Goal: Book appointment/travel/reservation

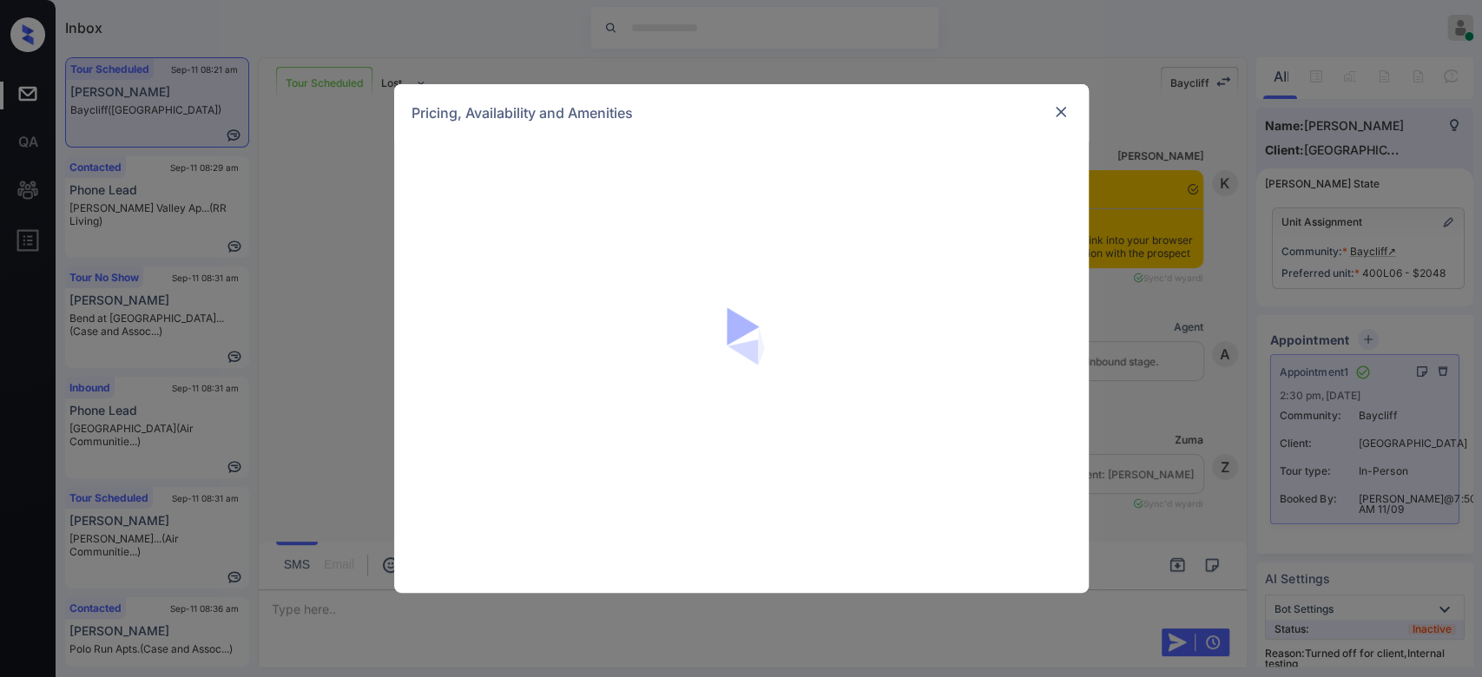
scroll to position [5176, 0]
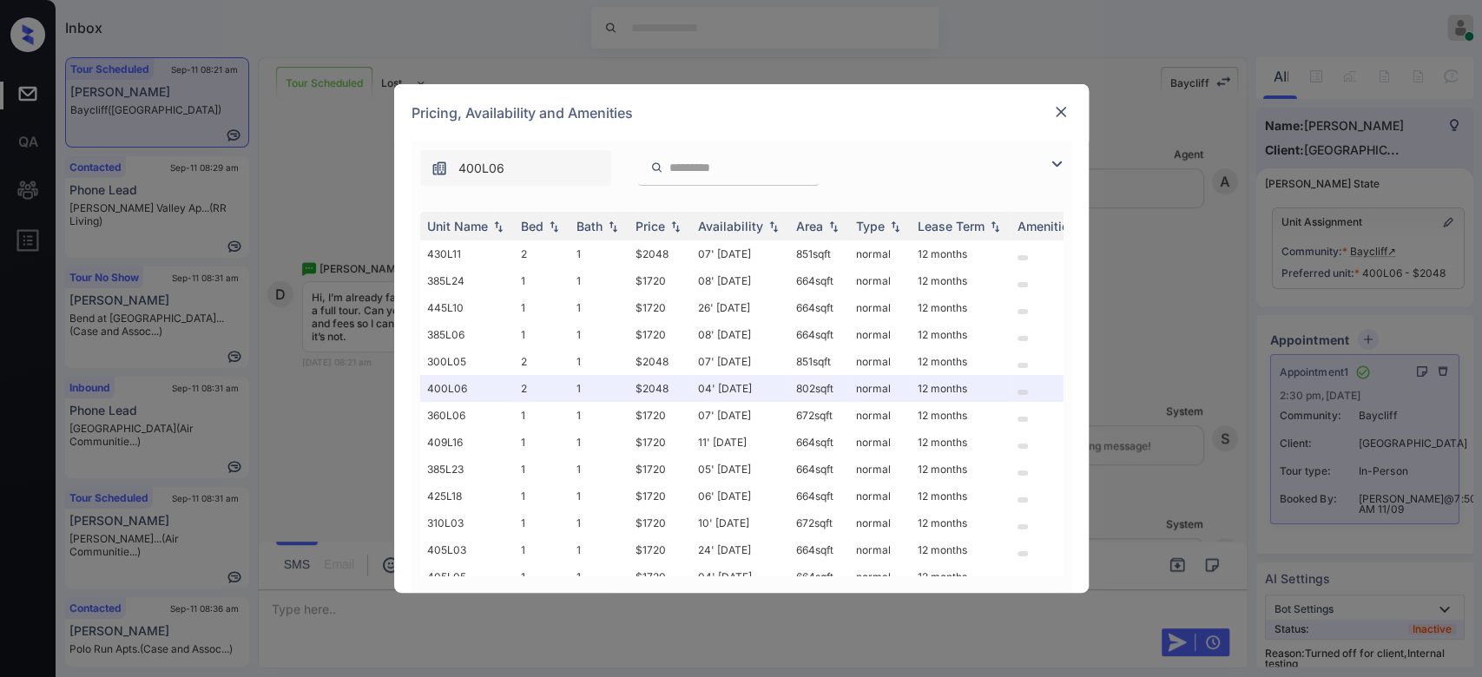
click at [1066, 115] on img at bounding box center [1060, 111] width 17 height 17
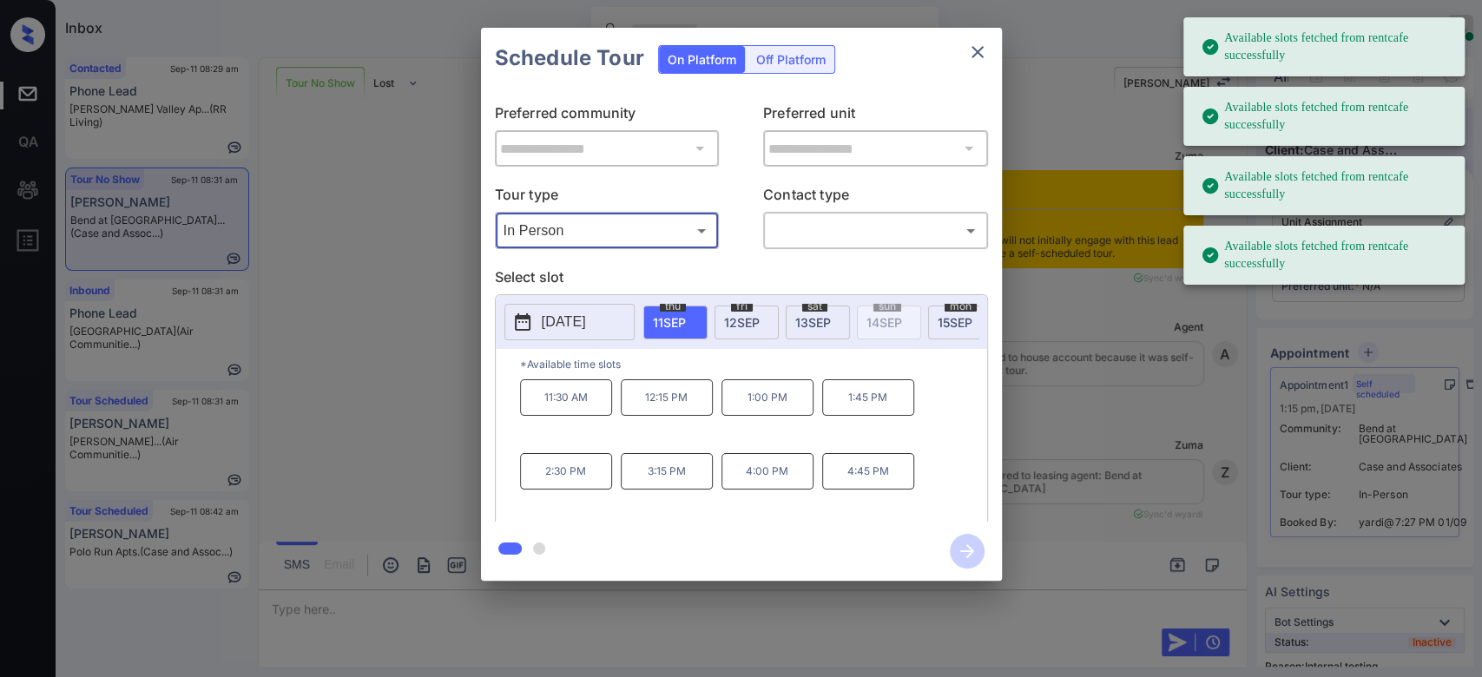
scroll to position [5792, 0]
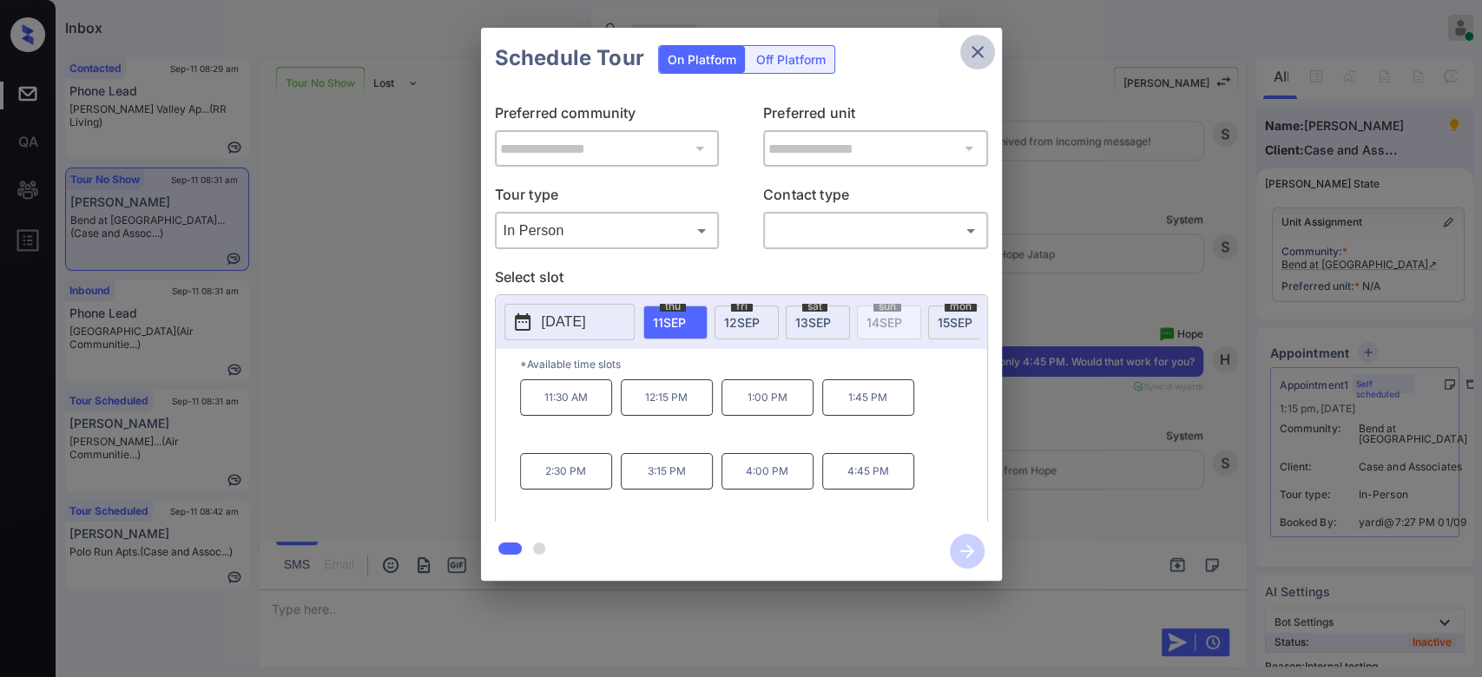
click at [987, 52] on button "close" at bounding box center [977, 52] width 35 height 35
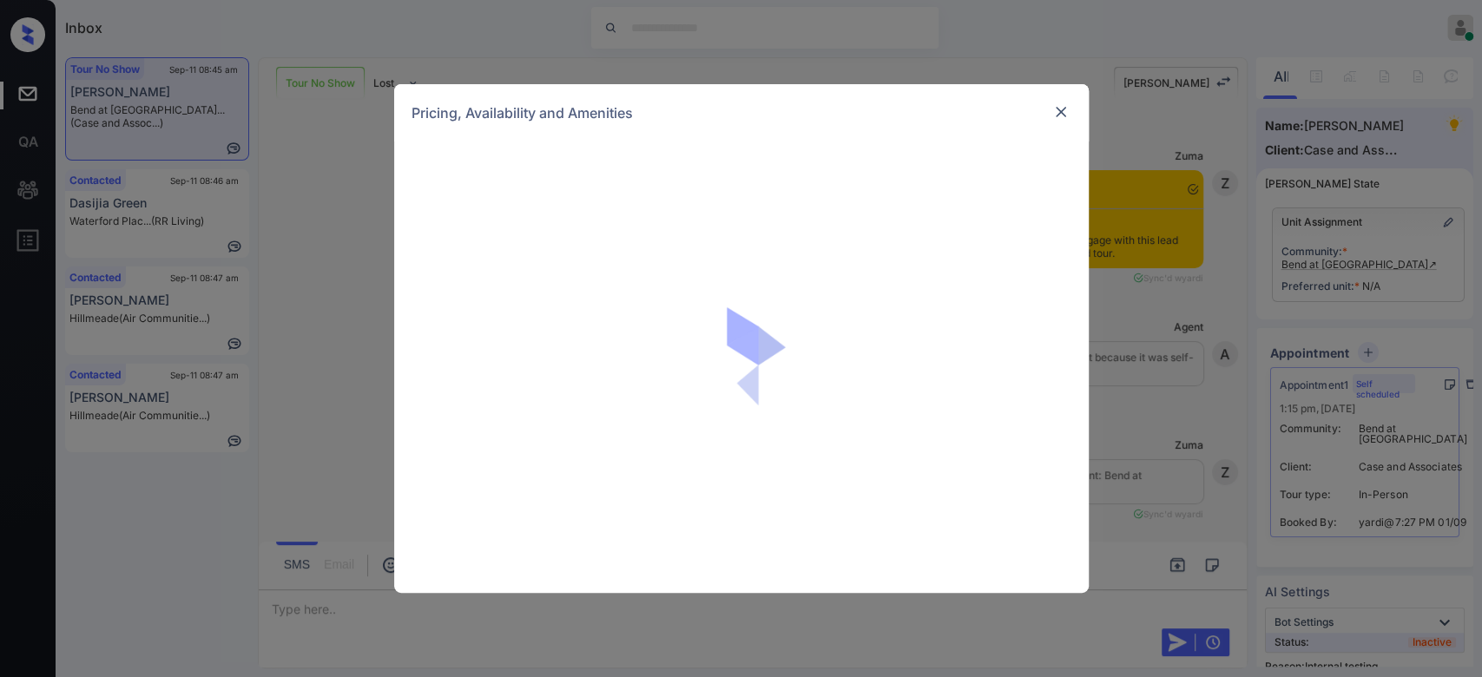
scroll to position [3968, 0]
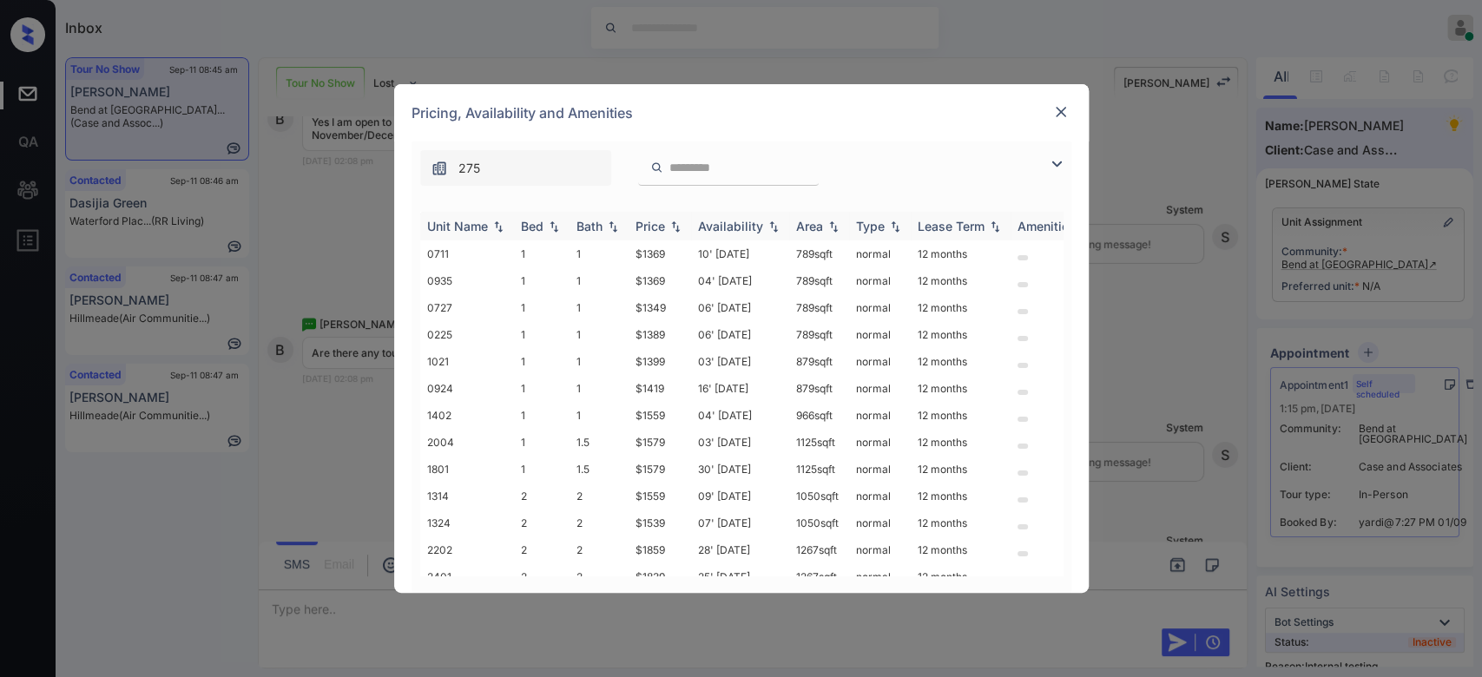
click at [663, 219] on div "Price" at bounding box center [651, 226] width 30 height 15
click at [646, 254] on td "$1349" at bounding box center [660, 254] width 63 height 27
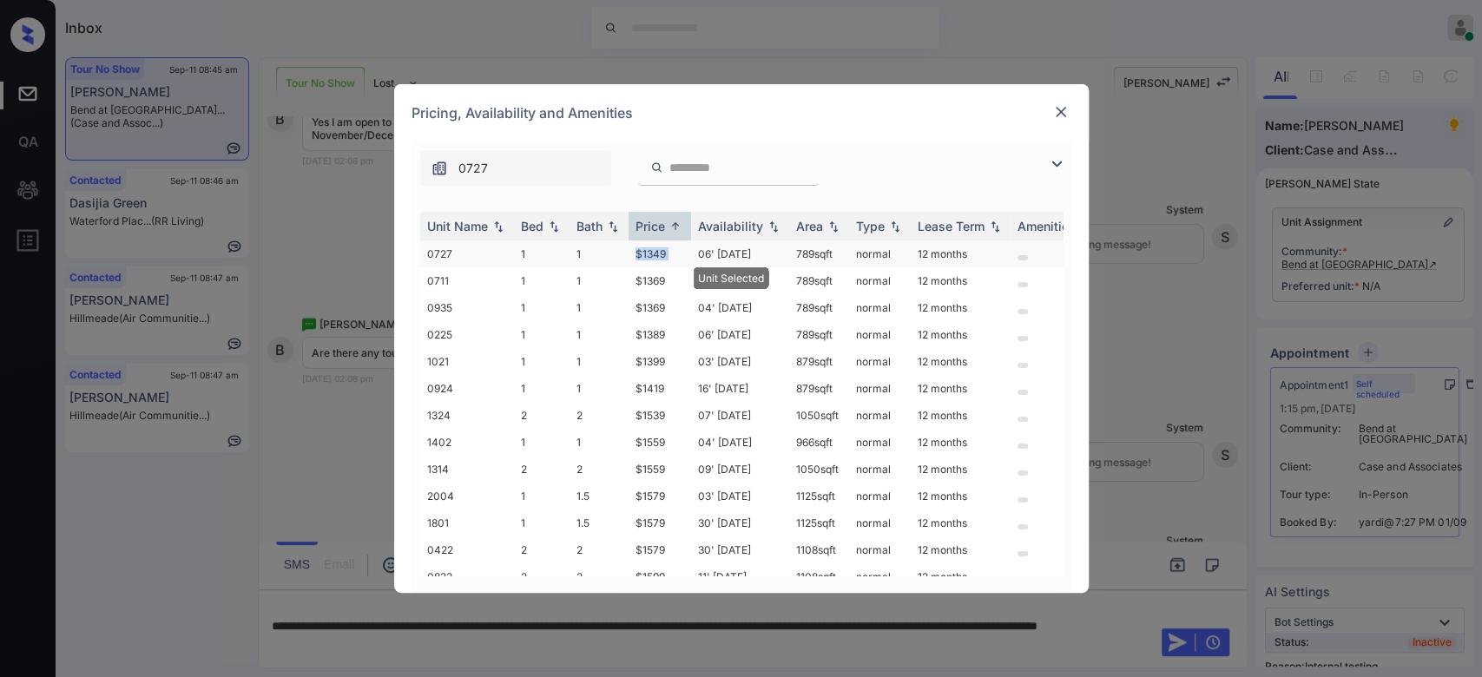
click at [646, 254] on td "$1349" at bounding box center [660, 254] width 63 height 27
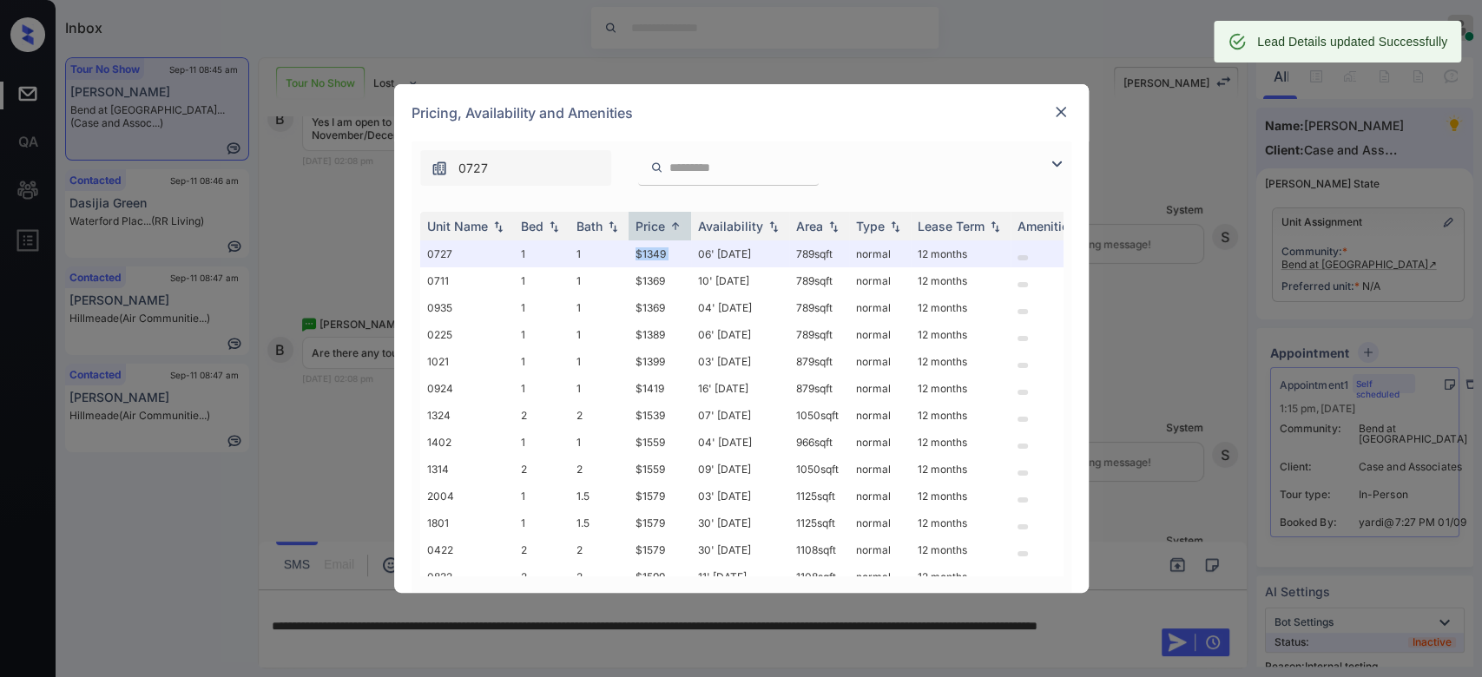
click at [1058, 104] on img at bounding box center [1060, 111] width 17 height 17
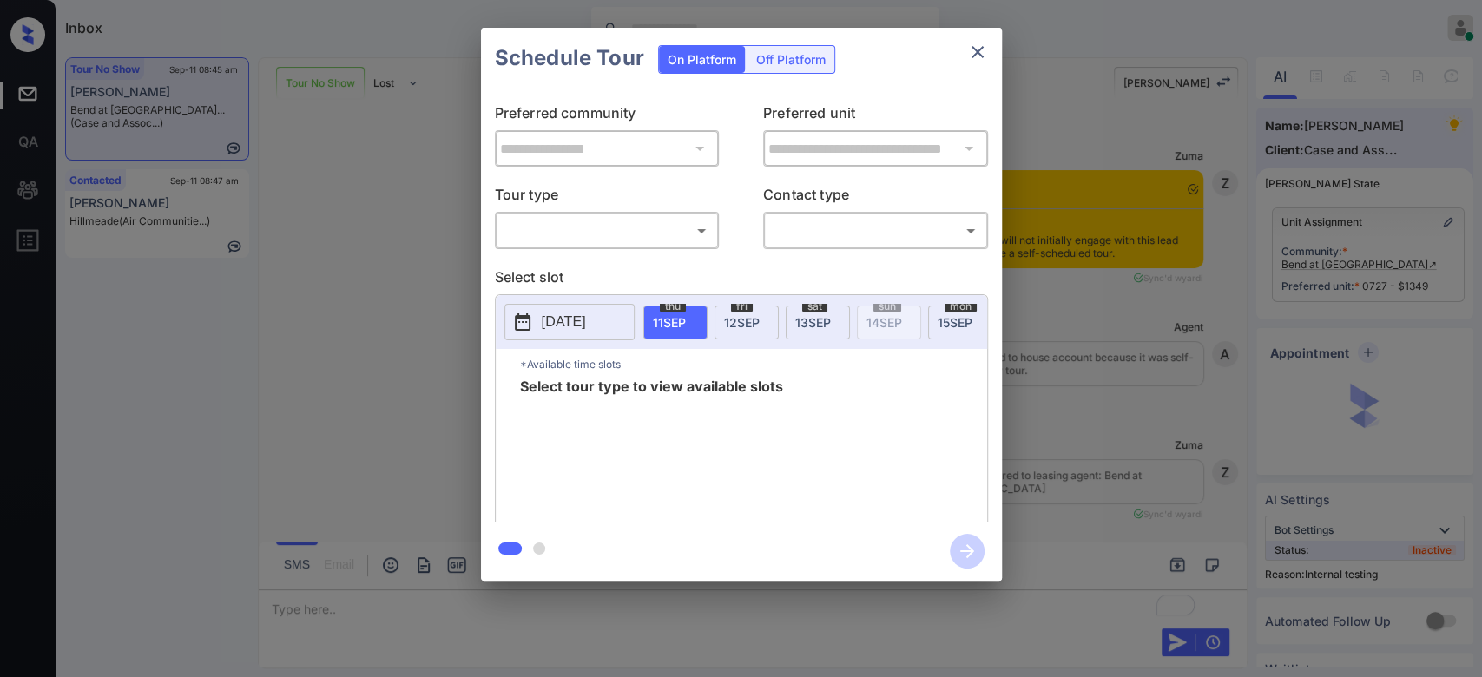
scroll to position [7105, 0]
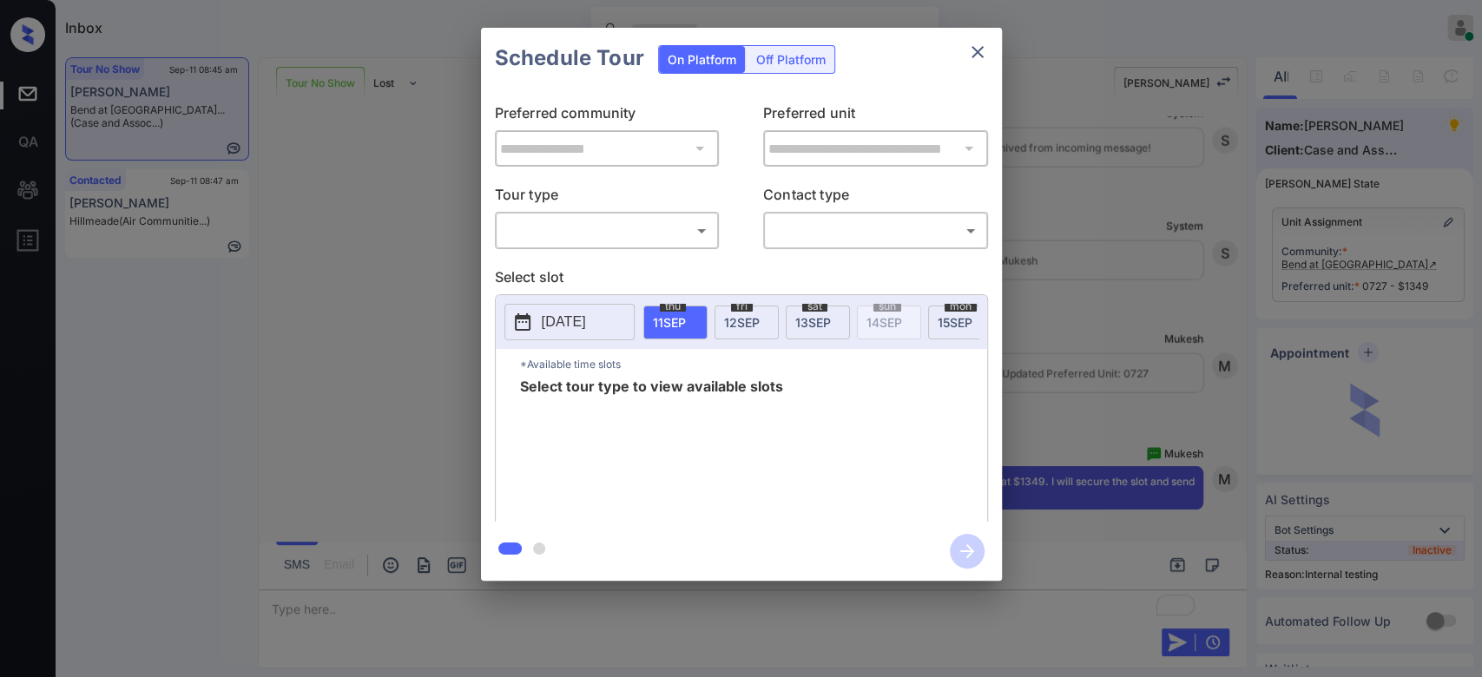
click at [650, 214] on div "​ ​" at bounding box center [607, 230] width 225 height 37
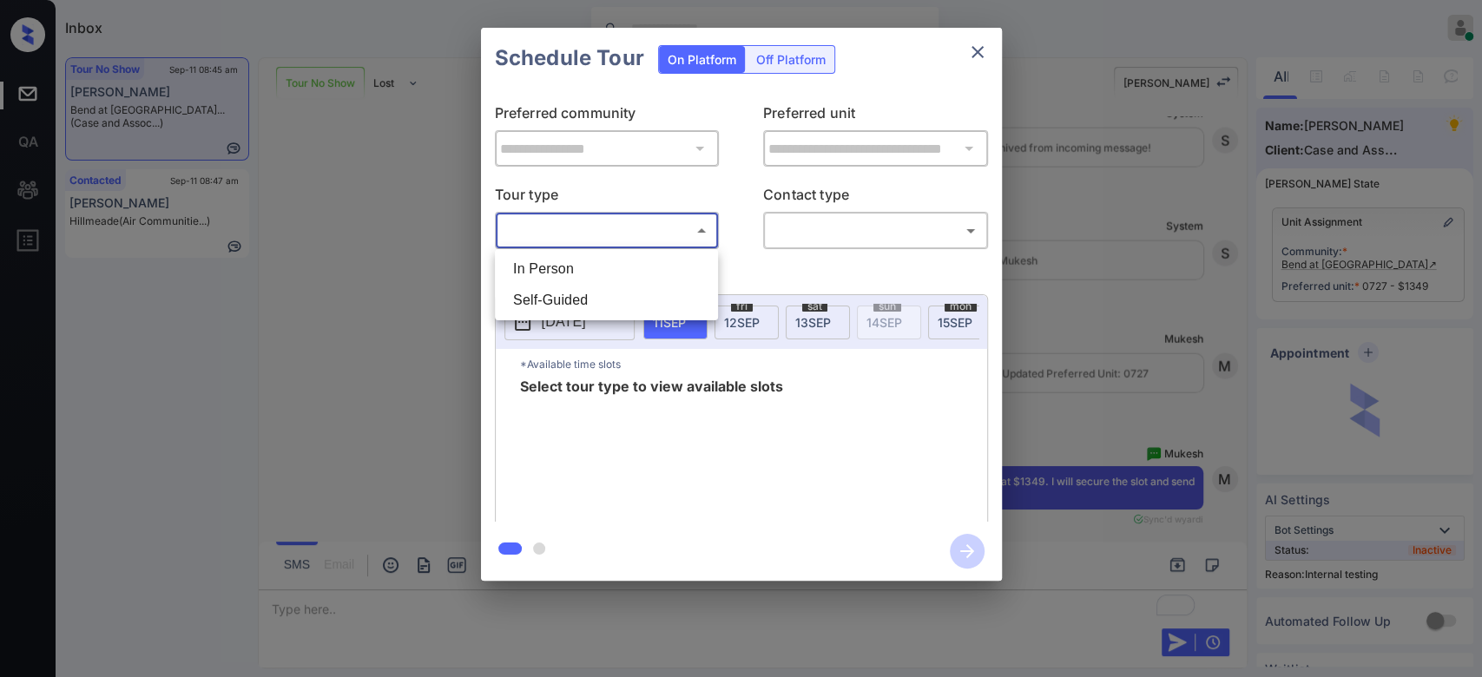
drag, startPoint x: 651, startPoint y: 226, endPoint x: 568, endPoint y: 267, distance: 93.2
click at [568, 267] on body "Inbox Mukesh Online Set yourself offline Set yourself on break Profile Switch t…" at bounding box center [741, 338] width 1482 height 677
click at [568, 267] on li "In Person" at bounding box center [606, 269] width 214 height 31
type input "********"
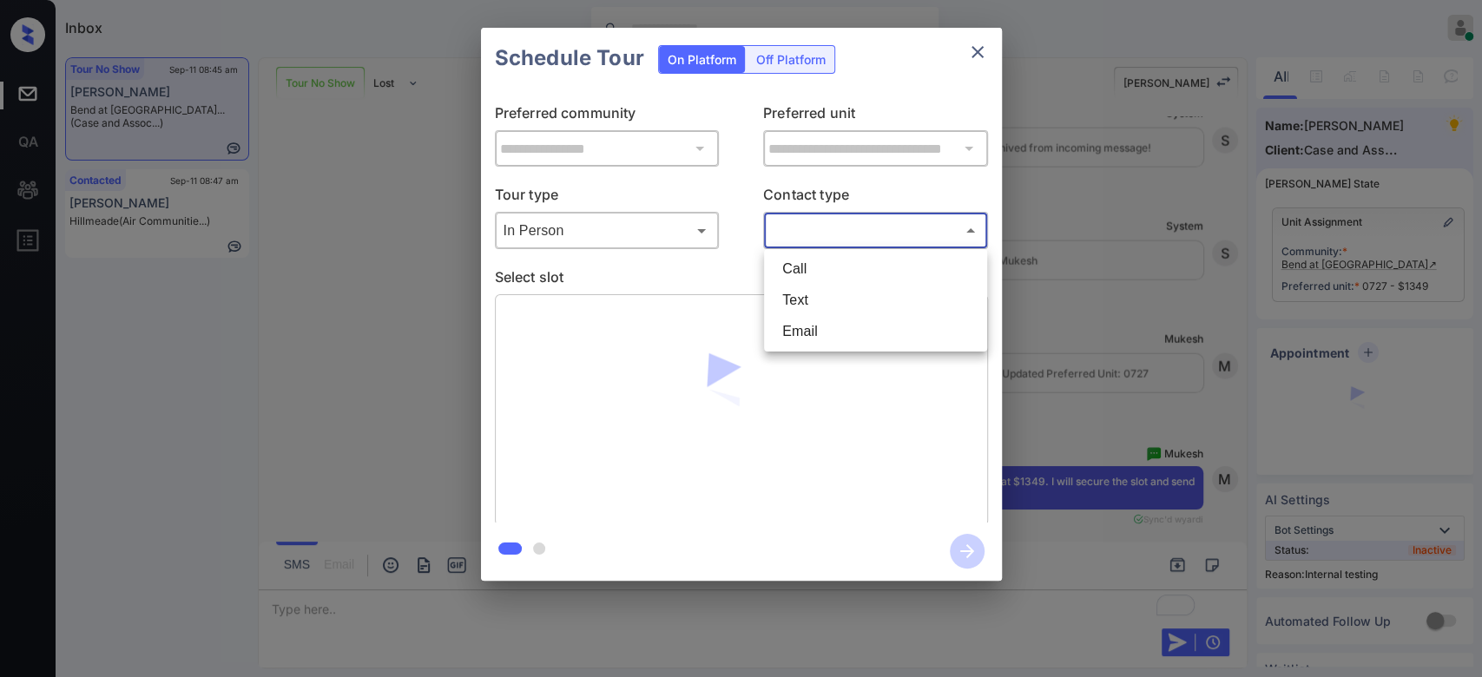
click at [847, 234] on body "Inbox Mukesh Online Set yourself offline Set yourself on break Profile Switch t…" at bounding box center [741, 338] width 1482 height 677
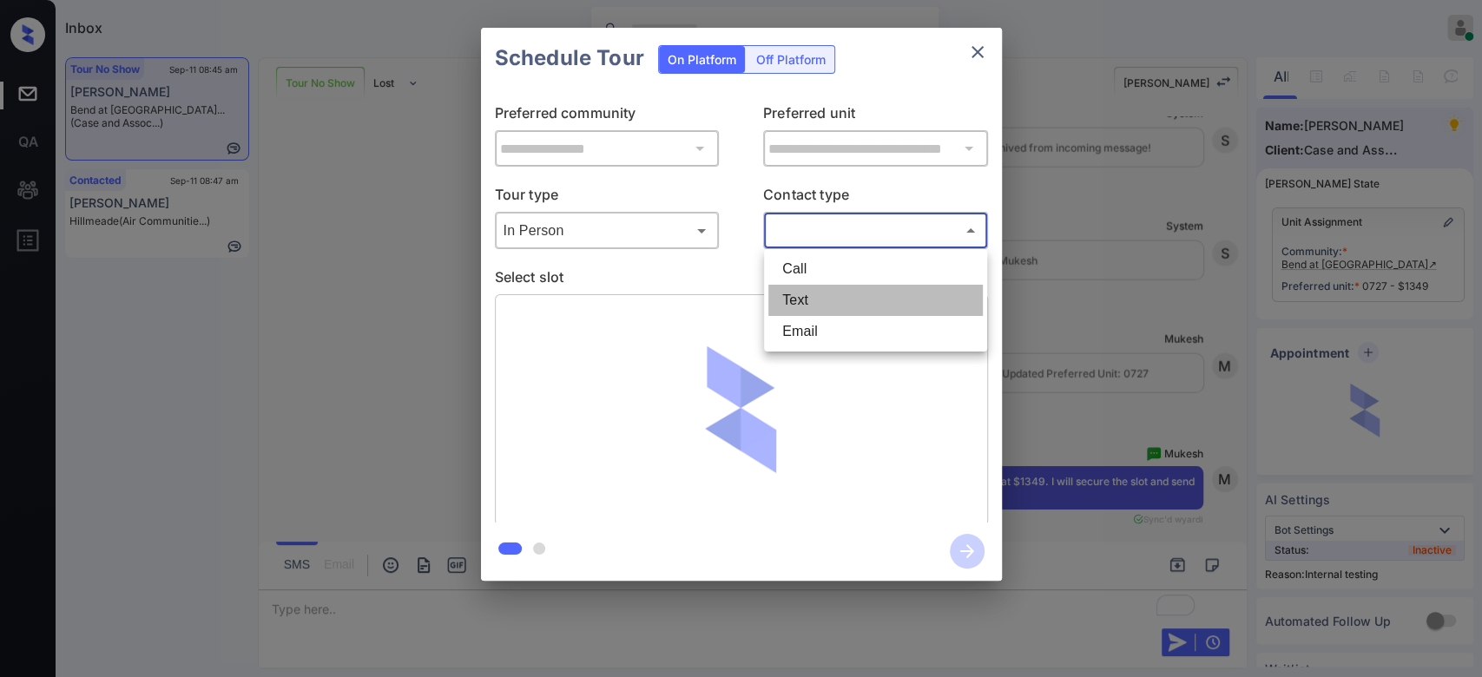
click at [827, 295] on li "Text" at bounding box center [875, 300] width 214 height 31
type input "****"
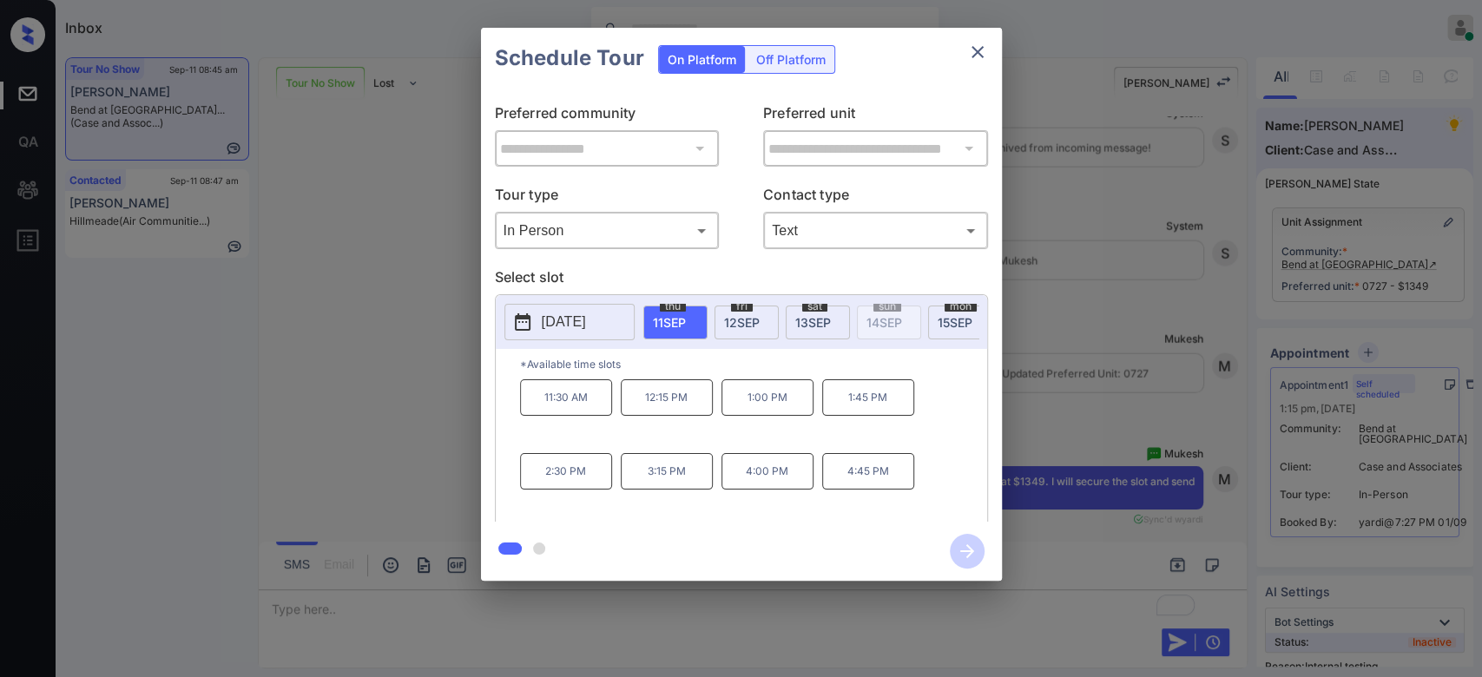
click at [552, 416] on p "11:30 AM" at bounding box center [566, 397] width 92 height 36
click at [977, 563] on icon "button" at bounding box center [967, 551] width 35 height 35
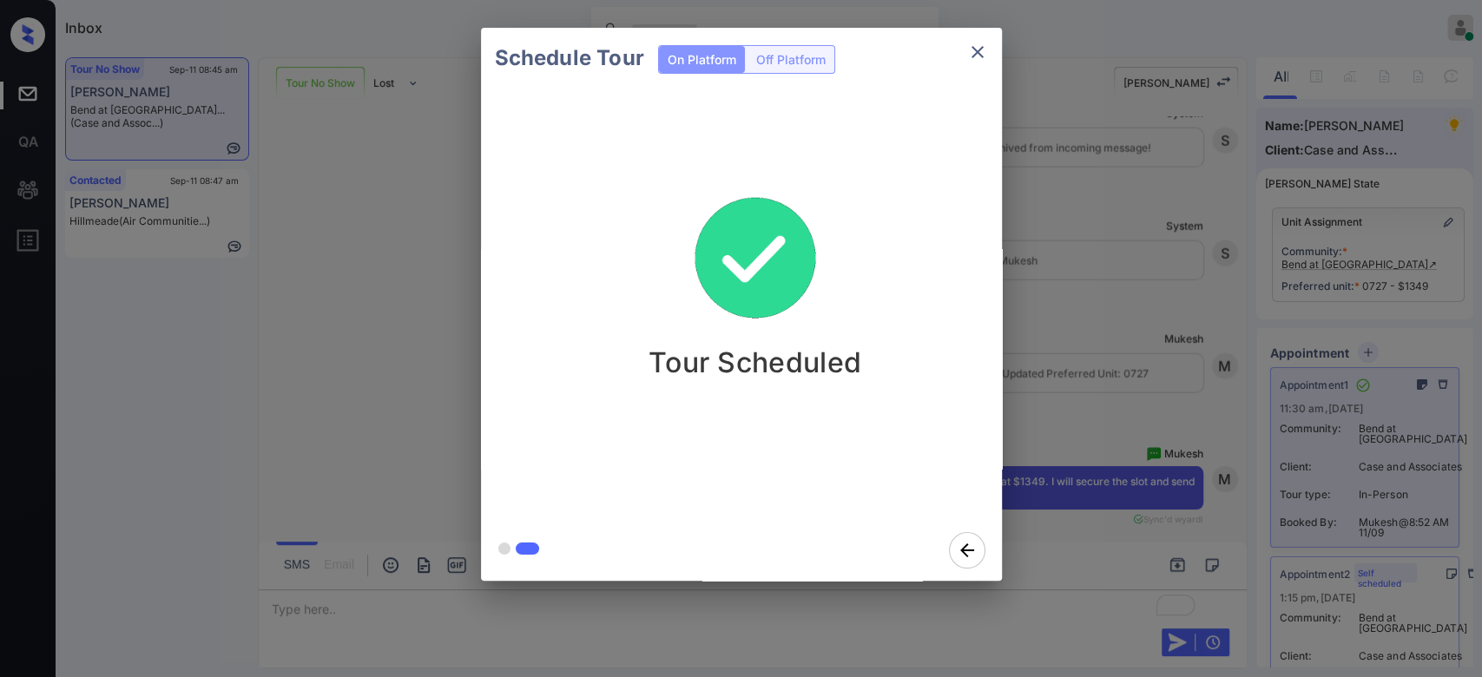
drag, startPoint x: 1084, startPoint y: 116, endPoint x: 1038, endPoint y: 72, distance: 63.9
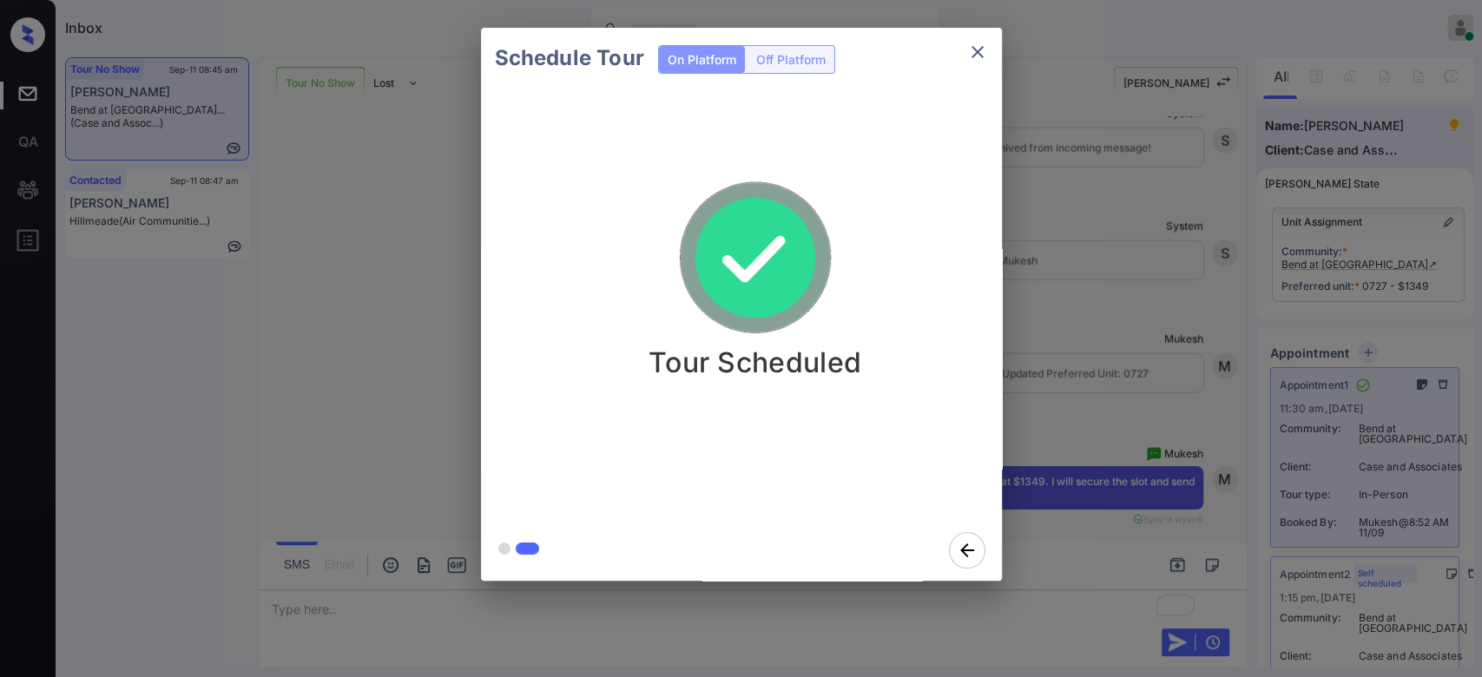
click at [1038, 72] on div "Schedule Tour On Platform Off Platform Tour Scheduled" at bounding box center [741, 304] width 1482 height 609
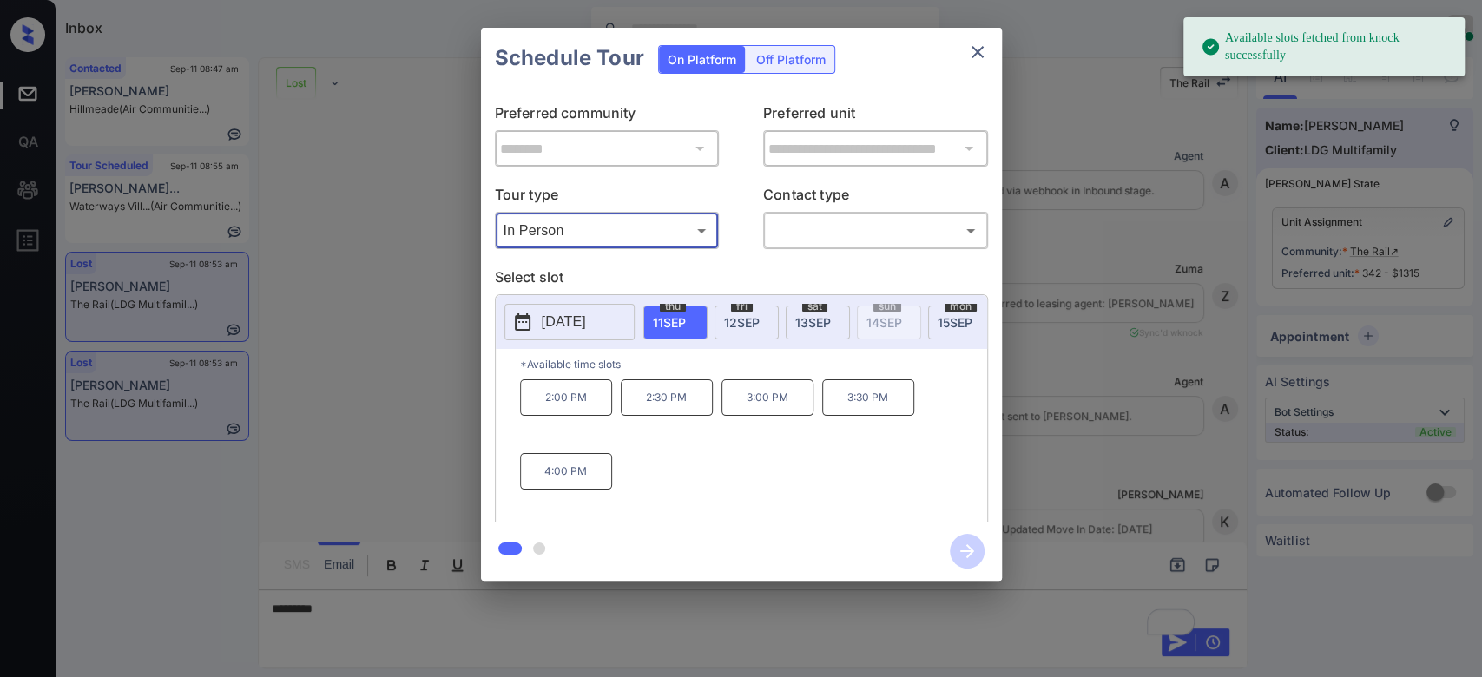
scroll to position [13218, 0]
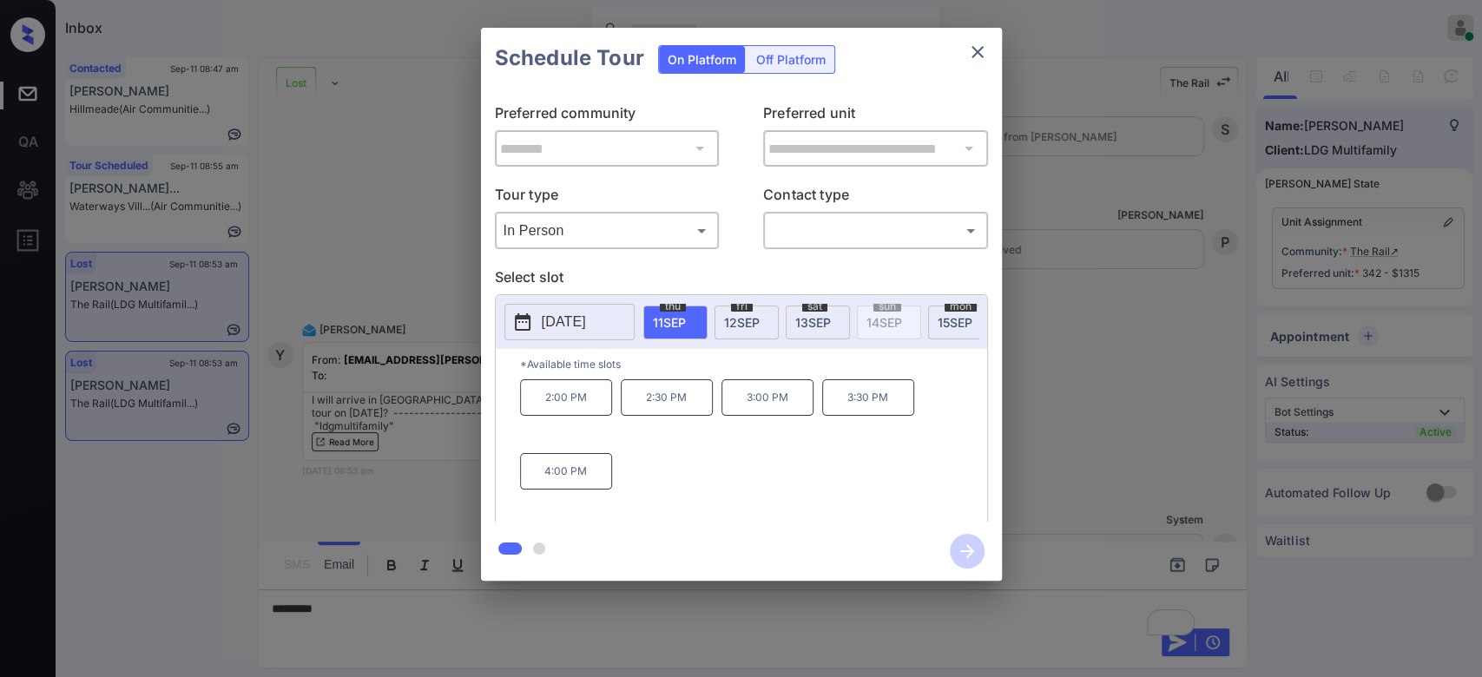
click at [945, 323] on span "15 SEP" at bounding box center [955, 322] width 35 height 15
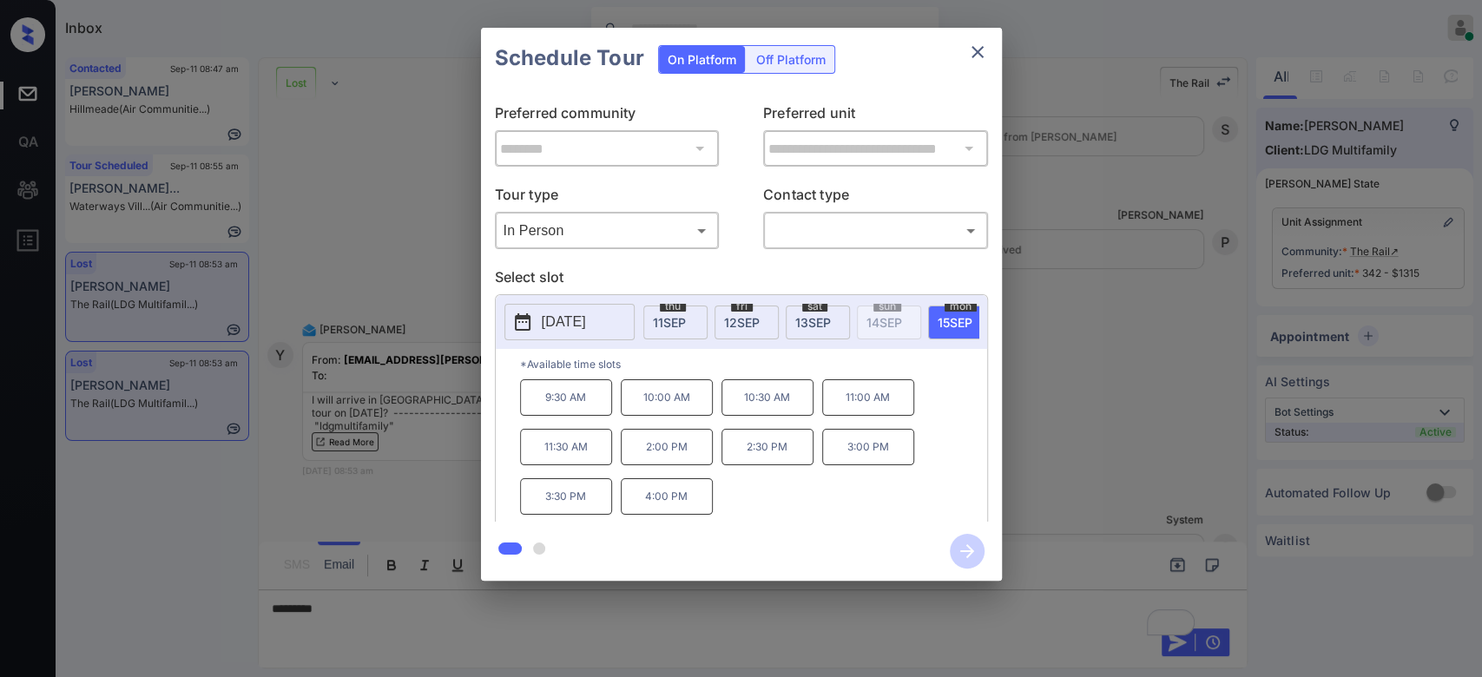
click at [336, 393] on div "**********" at bounding box center [741, 304] width 1482 height 609
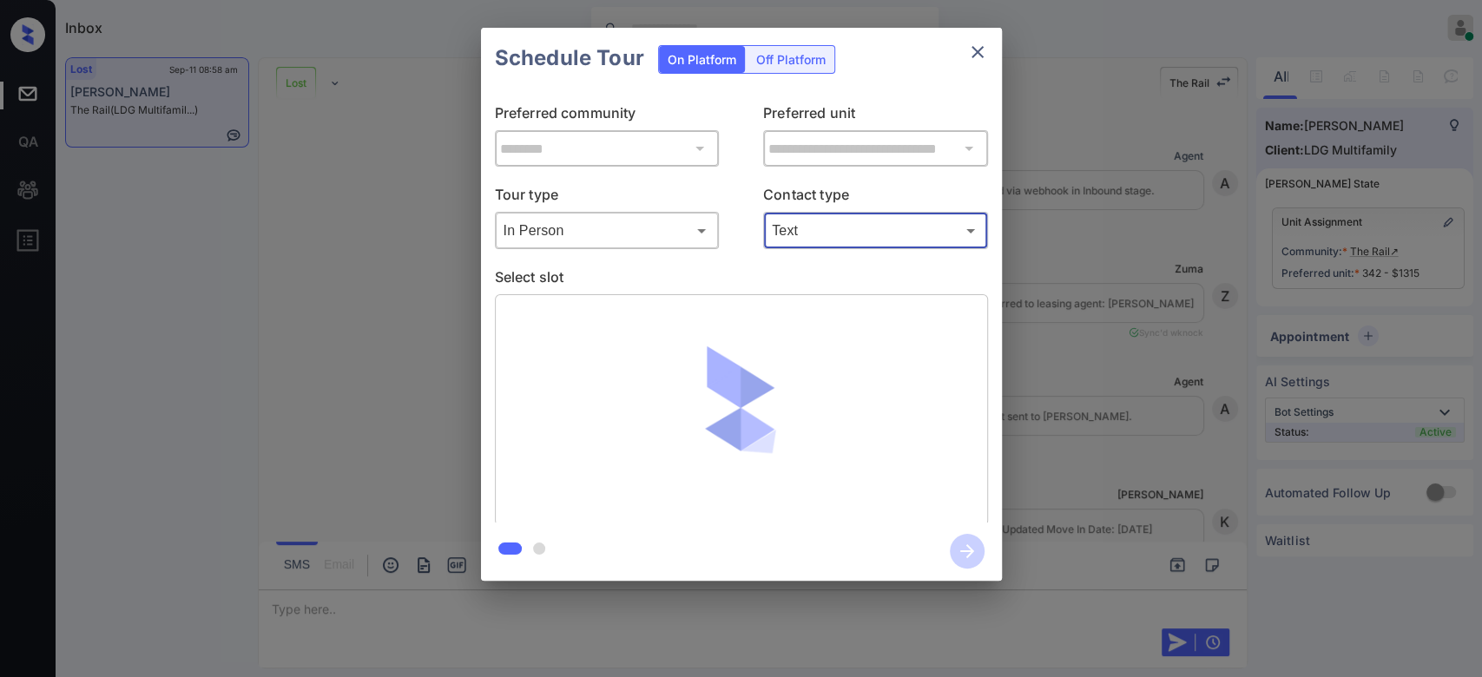
scroll to position [14221, 0]
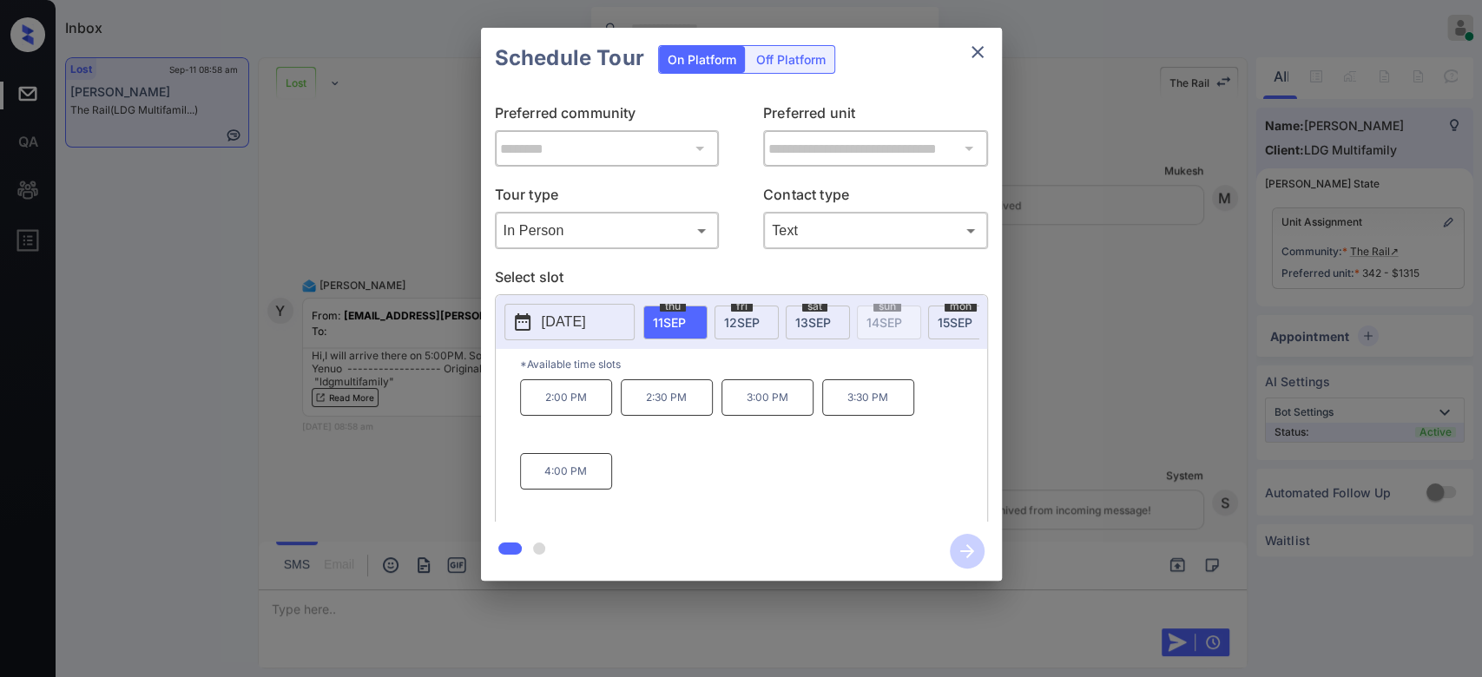
click at [586, 312] on p "[DATE]" at bounding box center [564, 322] width 44 height 21
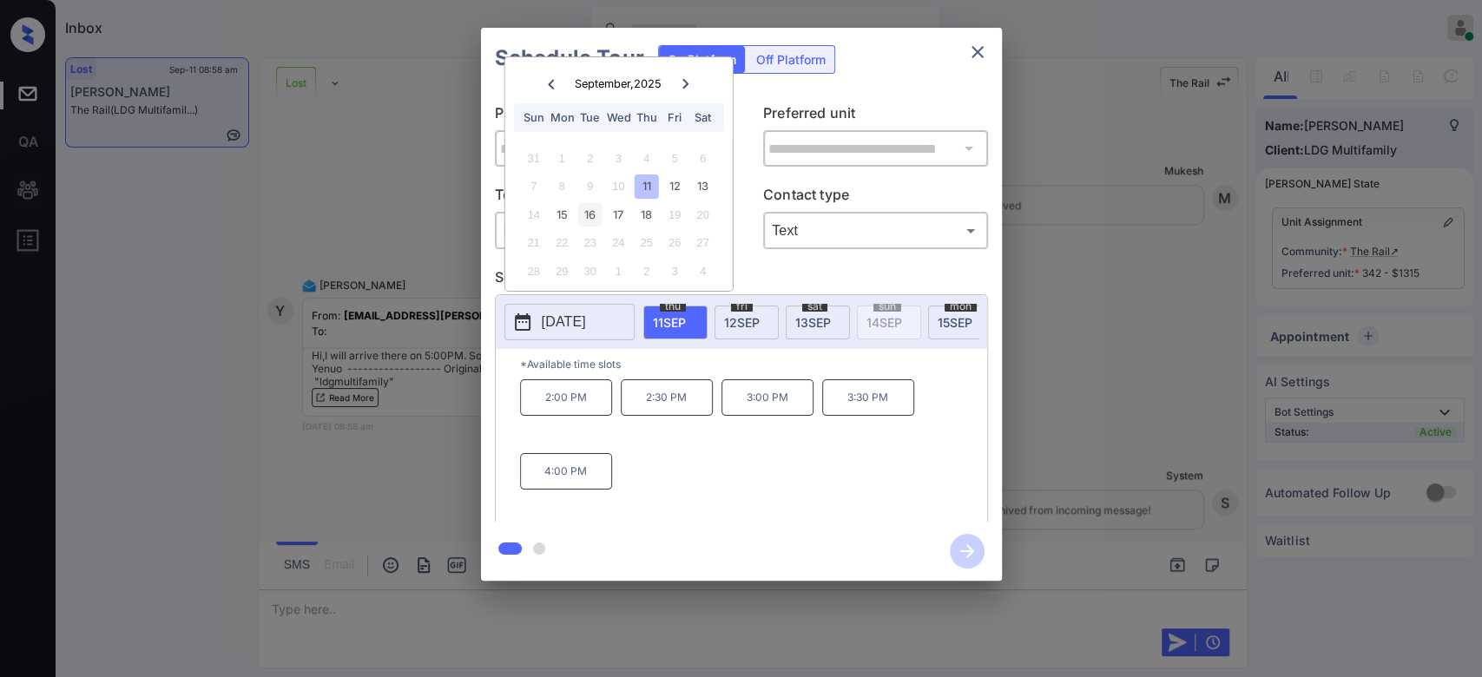
click at [590, 224] on div "16" at bounding box center [589, 214] width 23 height 23
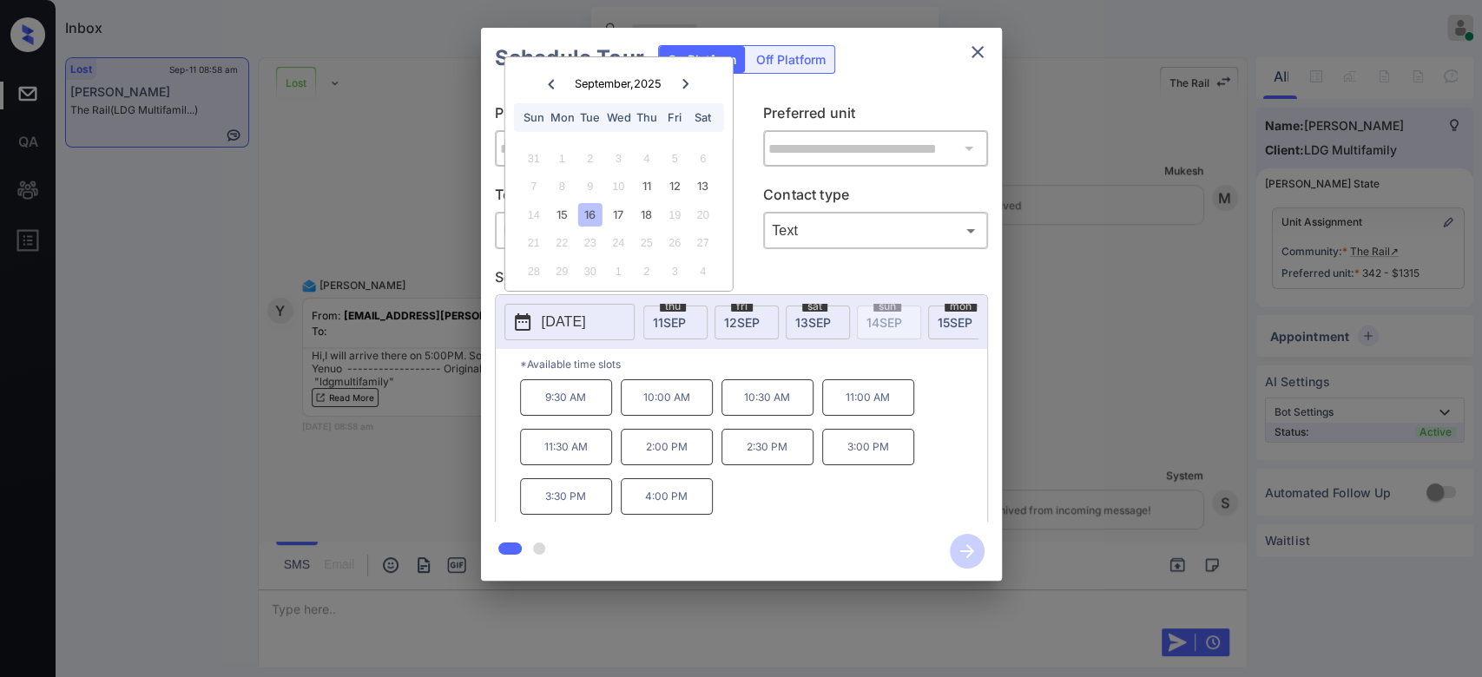
click at [977, 46] on icon "close" at bounding box center [977, 52] width 21 height 21
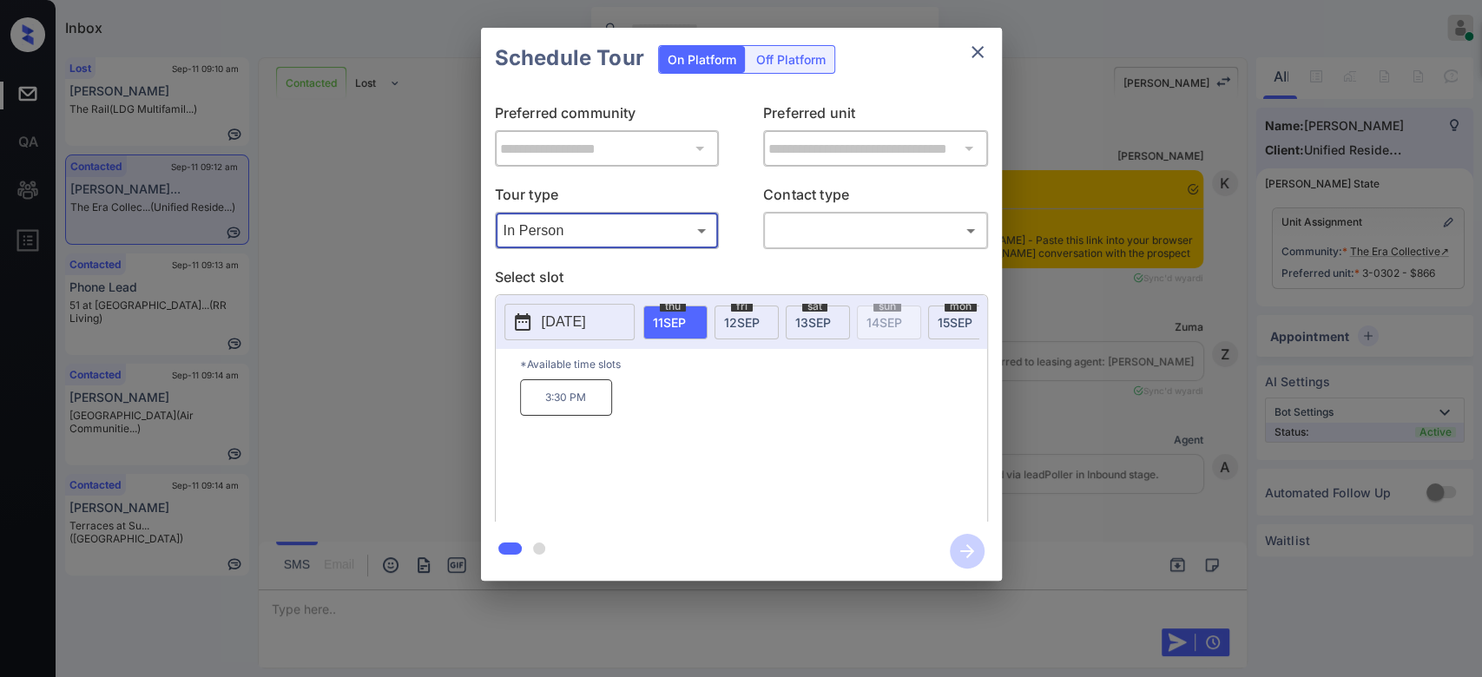
scroll to position [1285, 0]
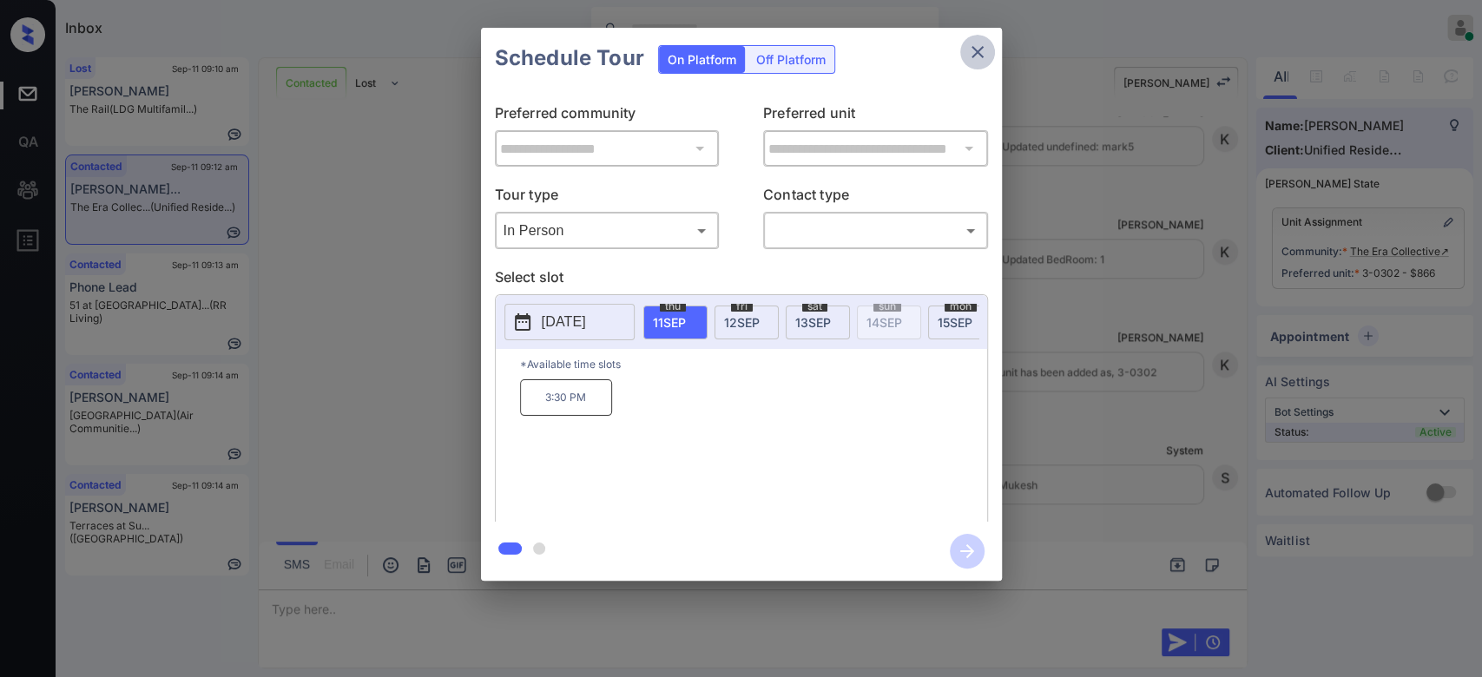
click at [982, 54] on icon "close" at bounding box center [977, 52] width 21 height 21
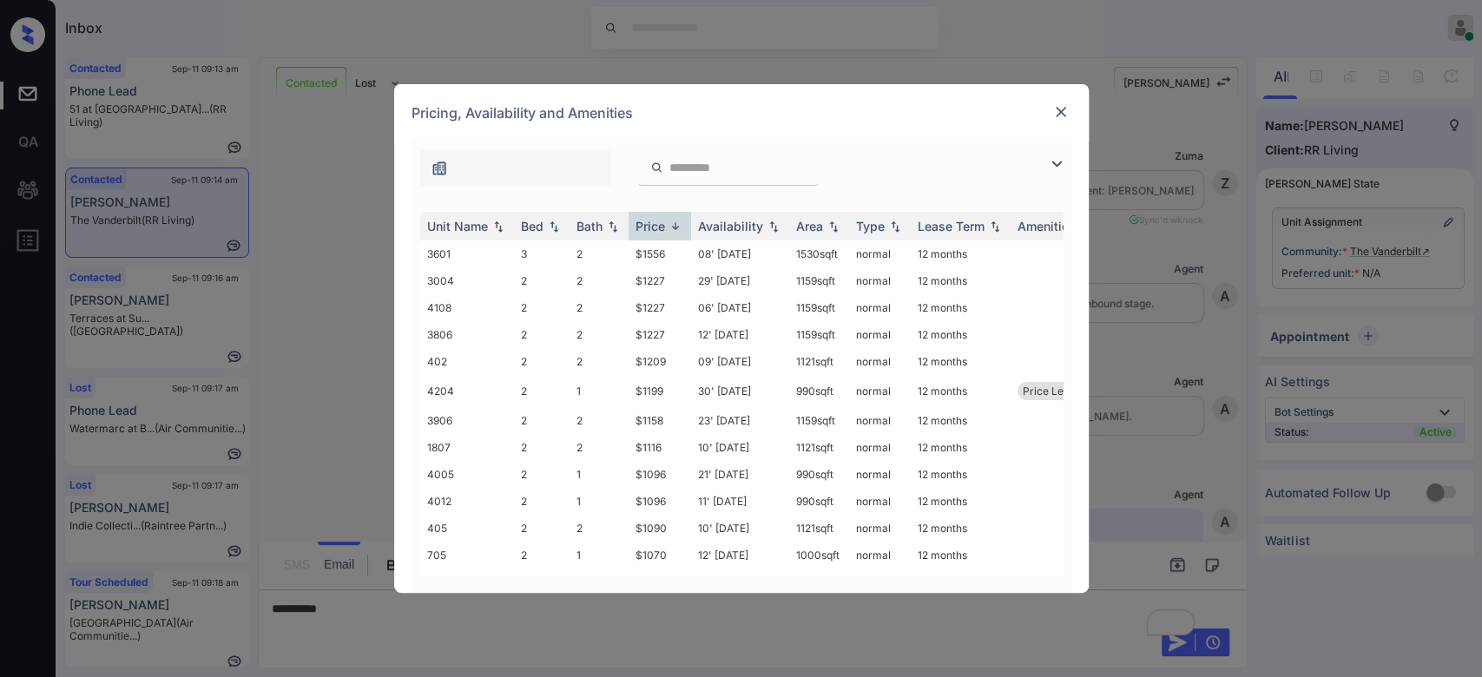
scroll to position [5277, 0]
click at [643, 227] on div "Price" at bounding box center [651, 226] width 30 height 15
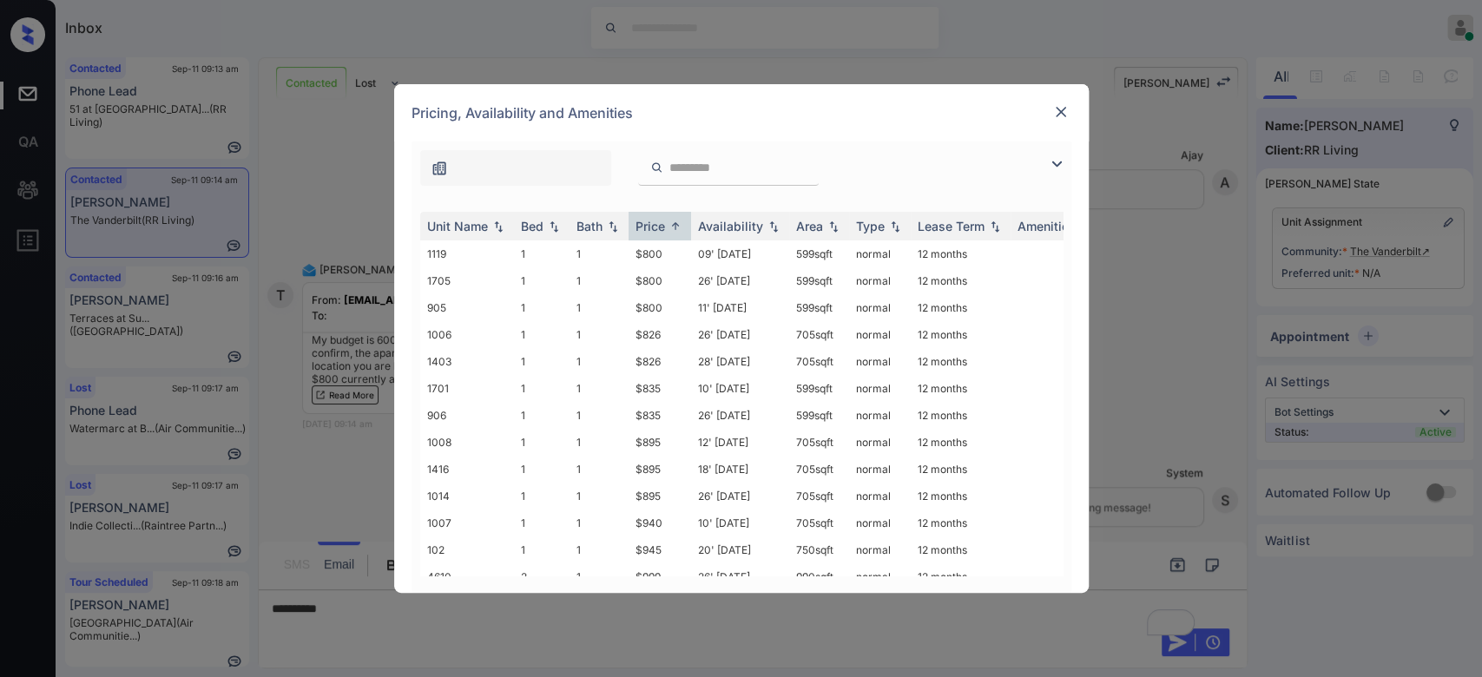
click at [1056, 105] on img at bounding box center [1060, 111] width 17 height 17
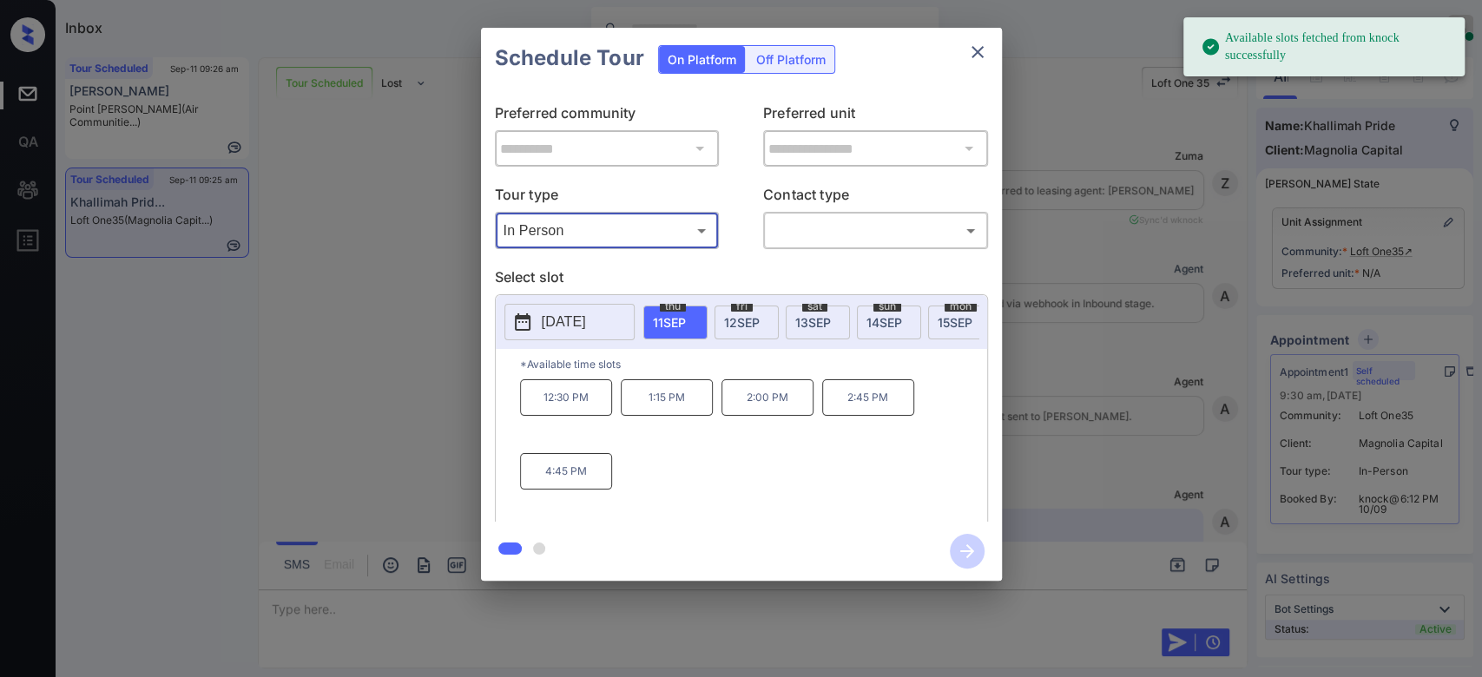
scroll to position [2376, 0]
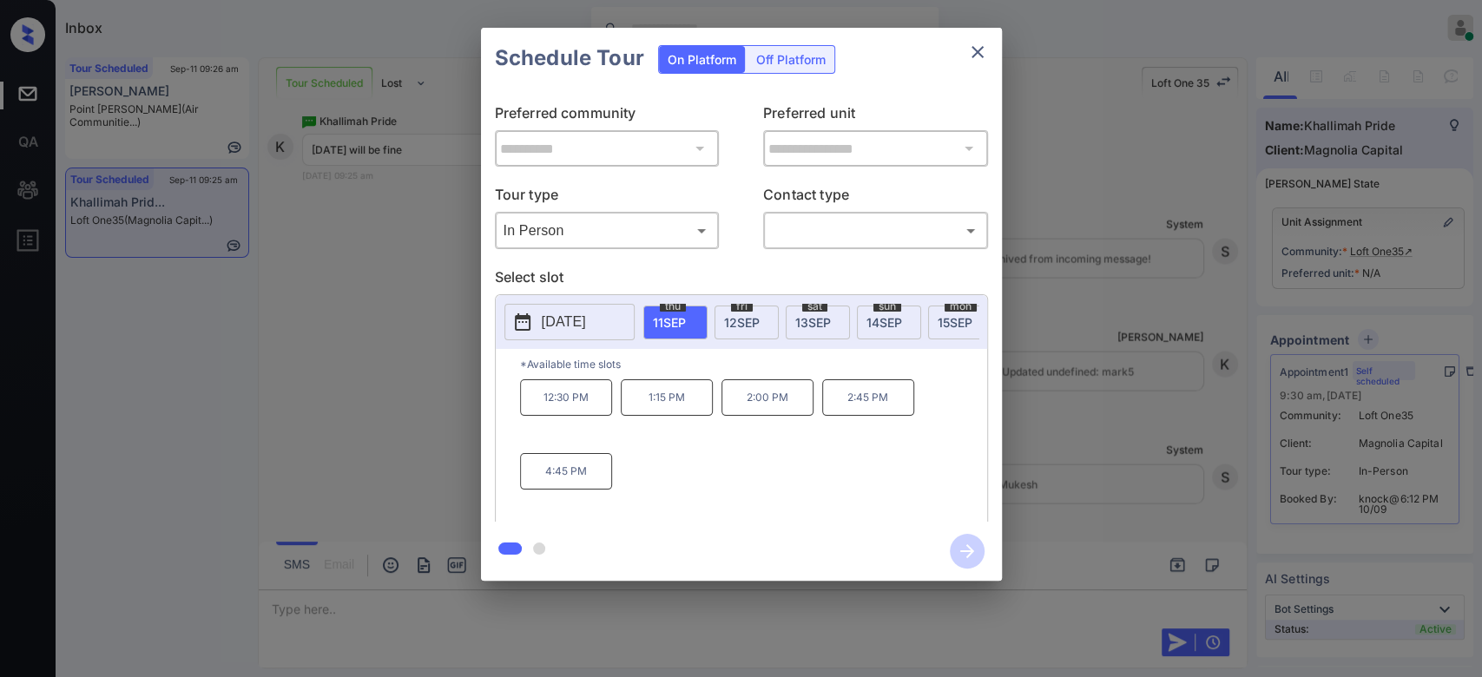
click at [834, 313] on div "sat 13 SEP" at bounding box center [818, 323] width 64 height 34
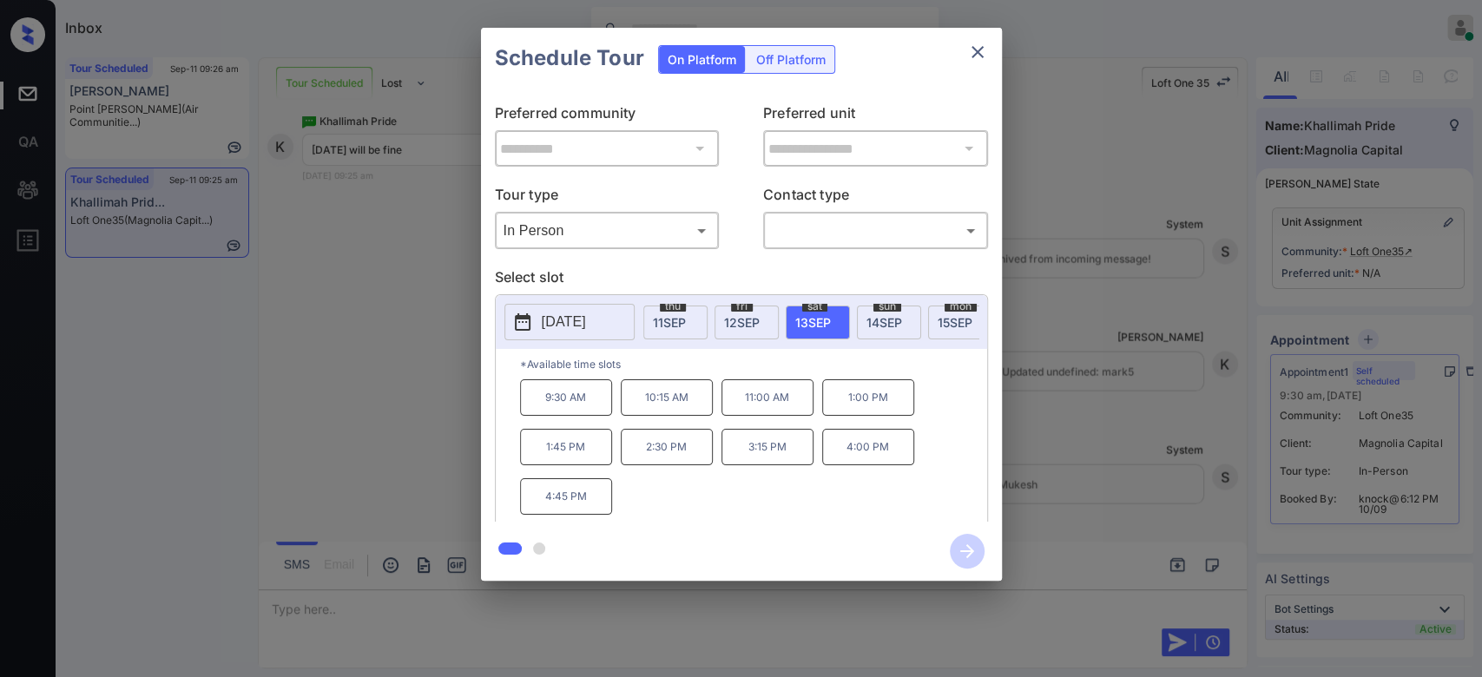
click at [980, 49] on icon "close" at bounding box center [978, 52] width 12 height 12
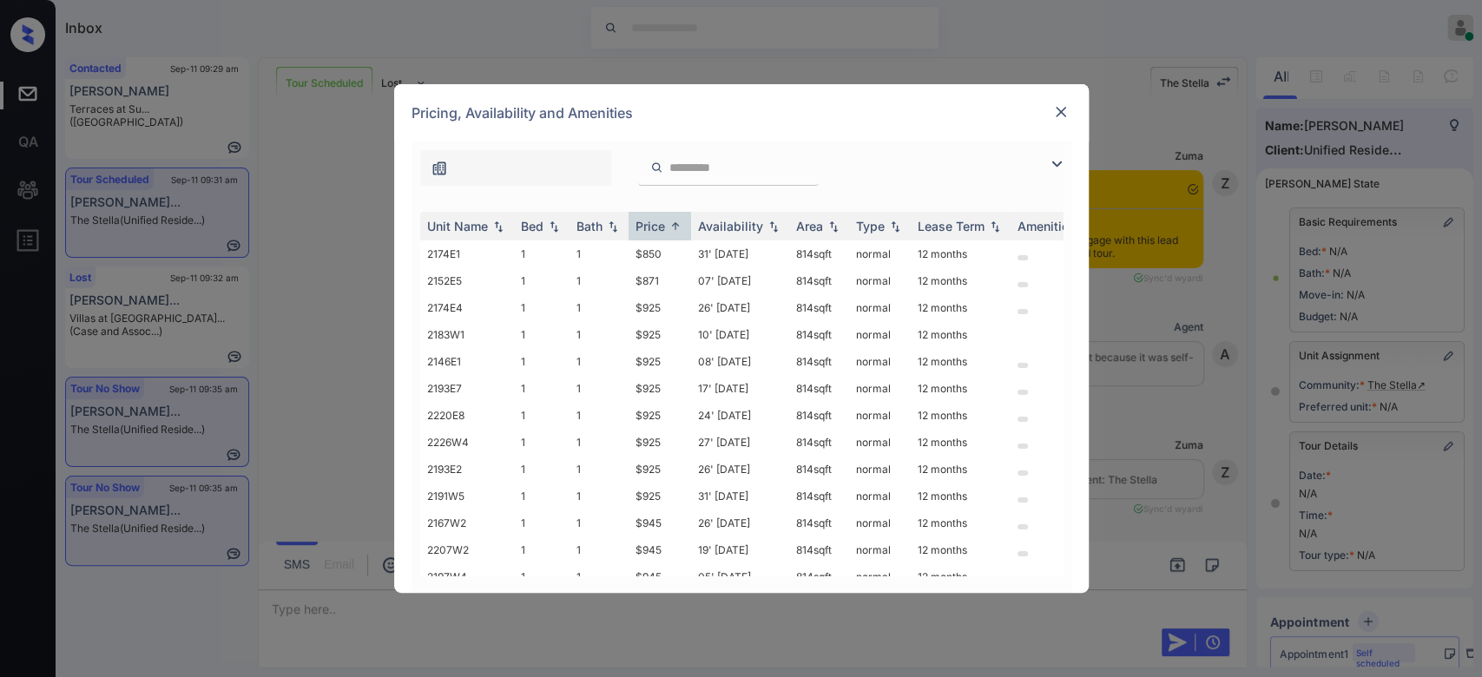
scroll to position [5377, 0]
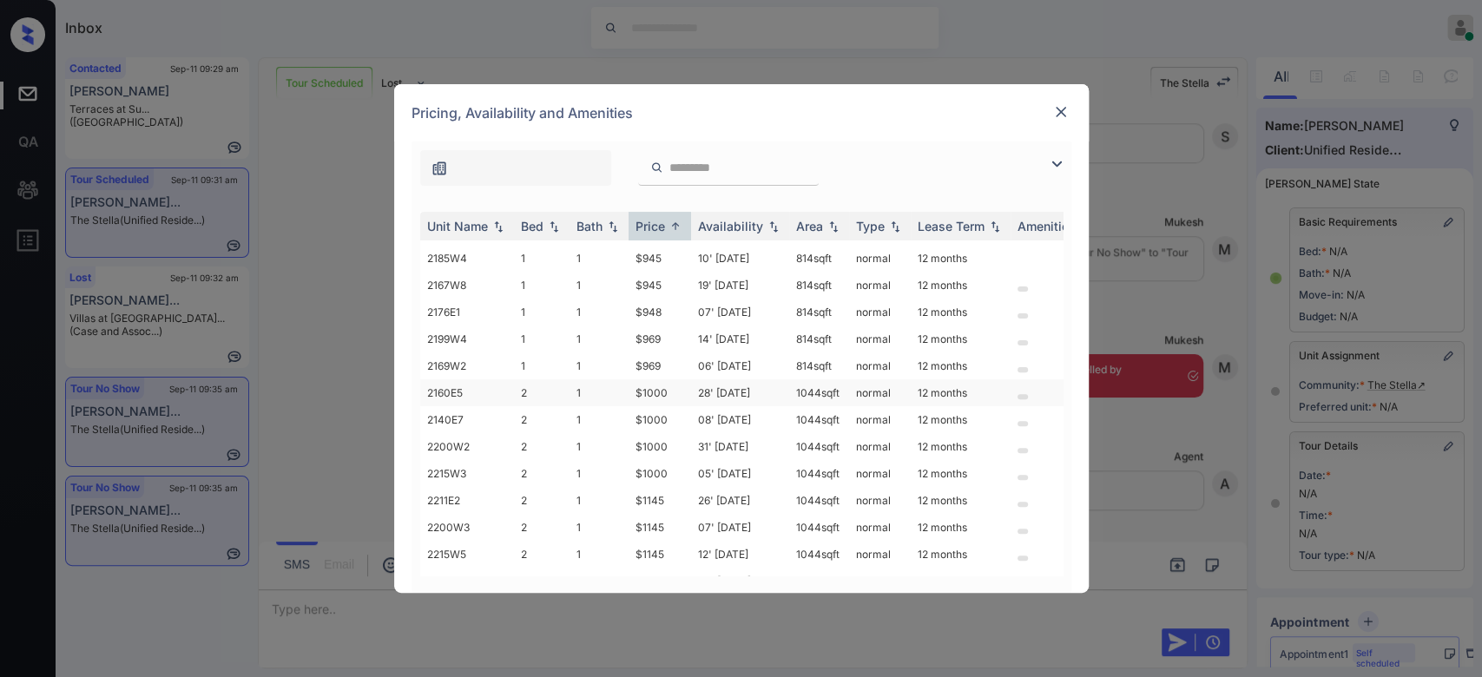
click at [637, 381] on td "$1000" at bounding box center [660, 392] width 63 height 27
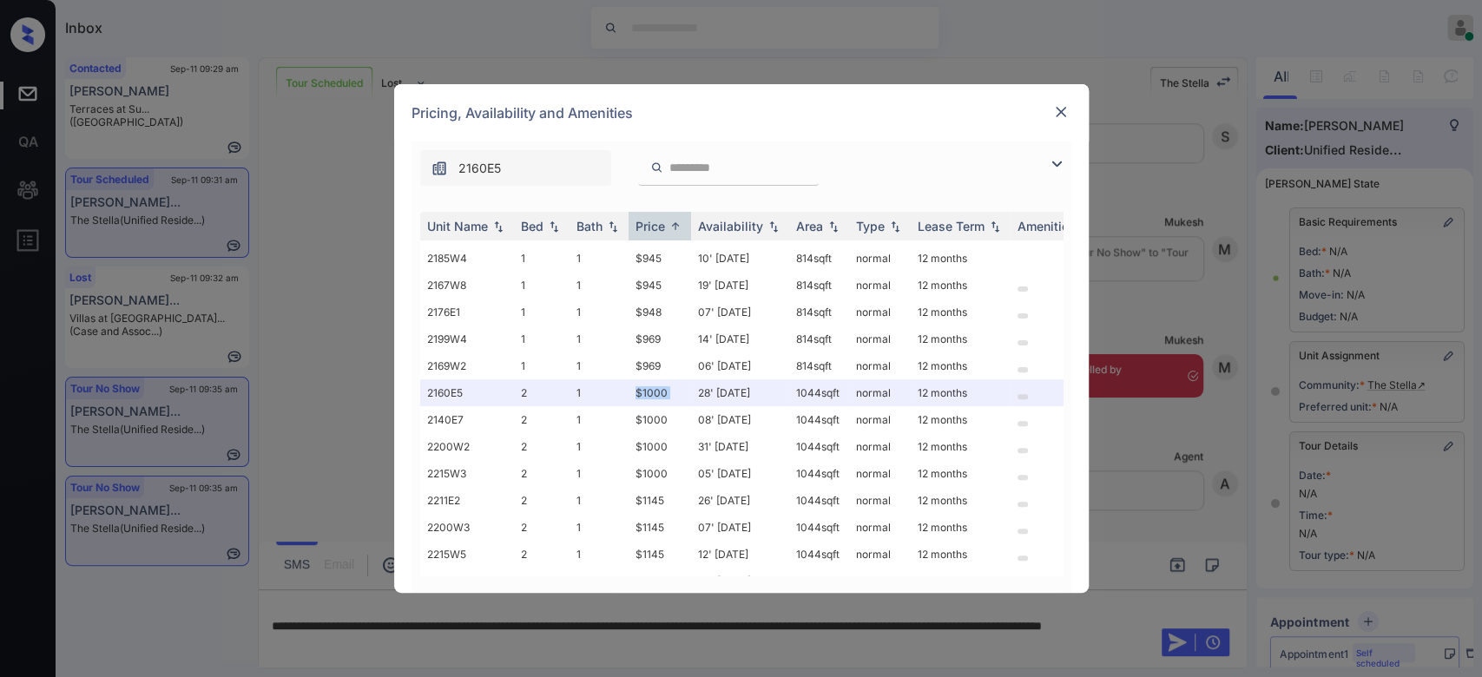
click at [1063, 108] on img at bounding box center [1060, 111] width 17 height 17
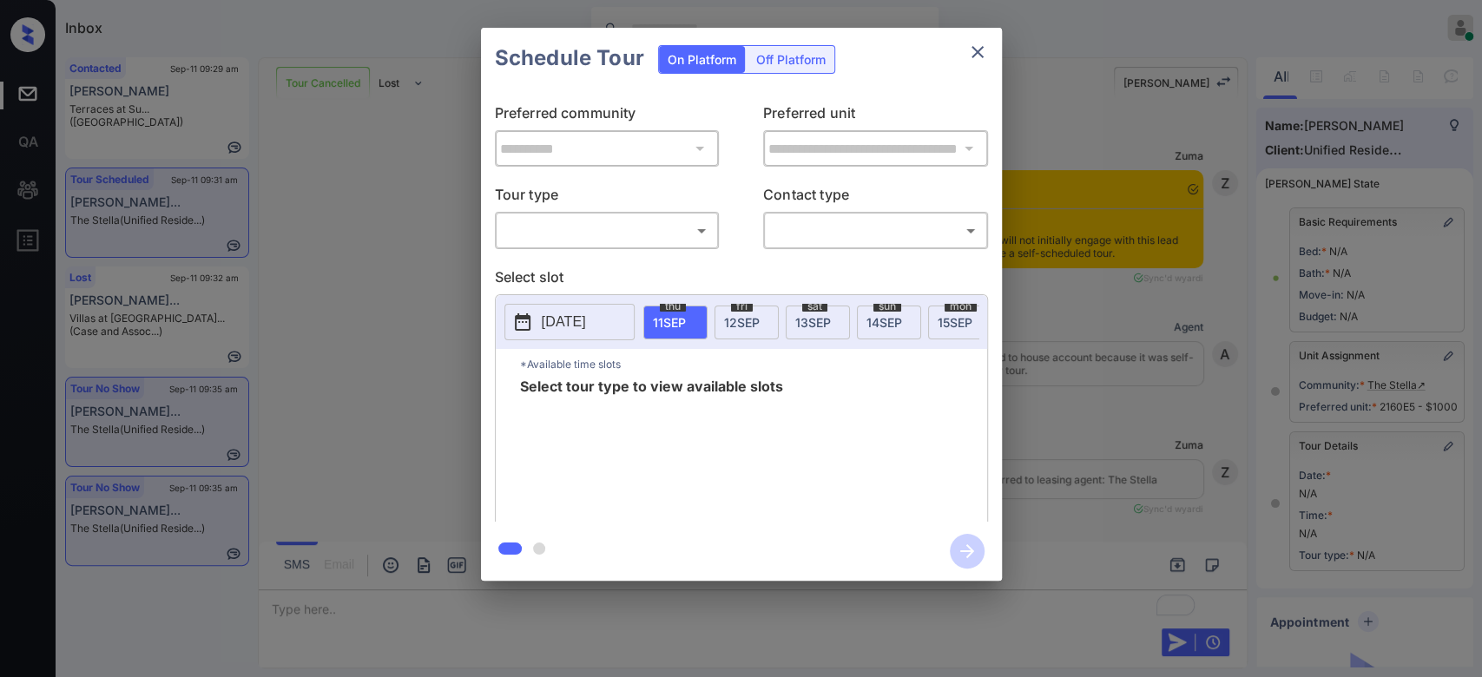
scroll to position [5491, 0]
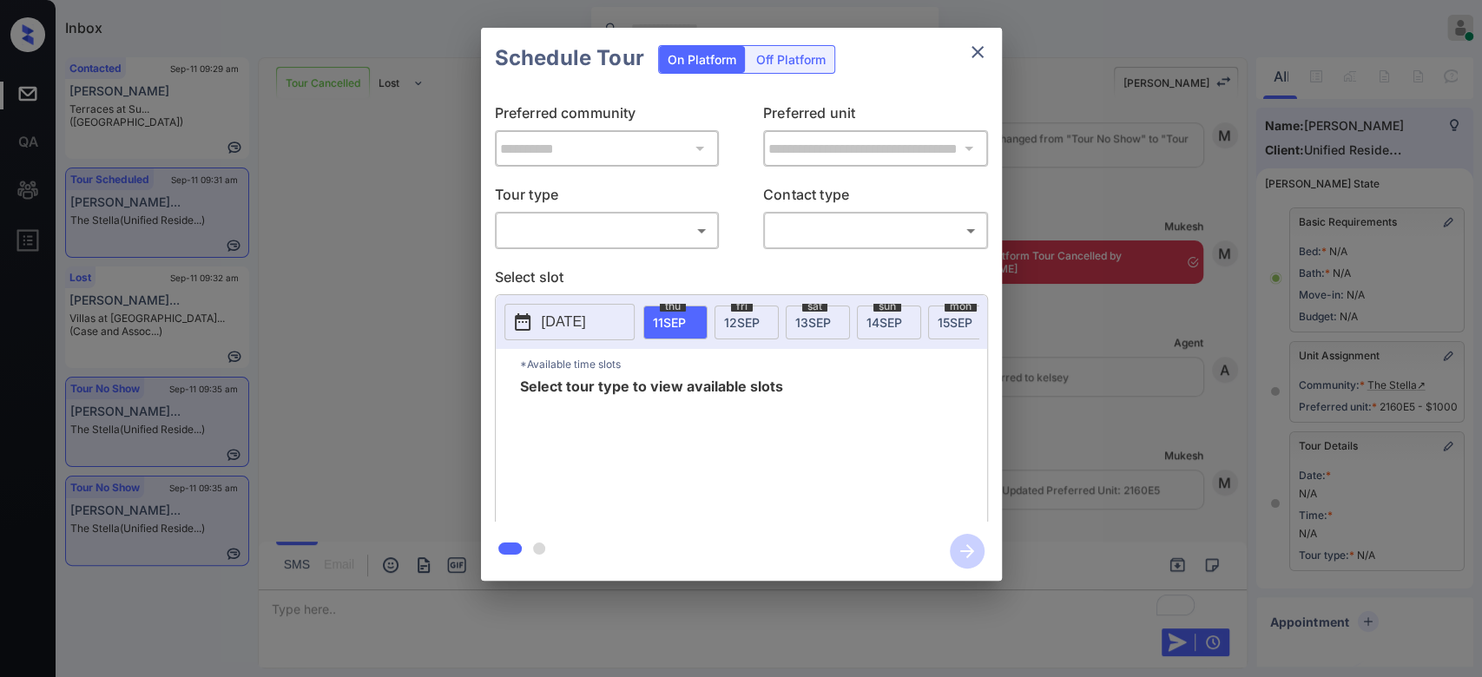
click at [621, 239] on body "Inbox Mukesh Online Set yourself offline Set yourself on break Profile Switch t…" at bounding box center [741, 338] width 1482 height 677
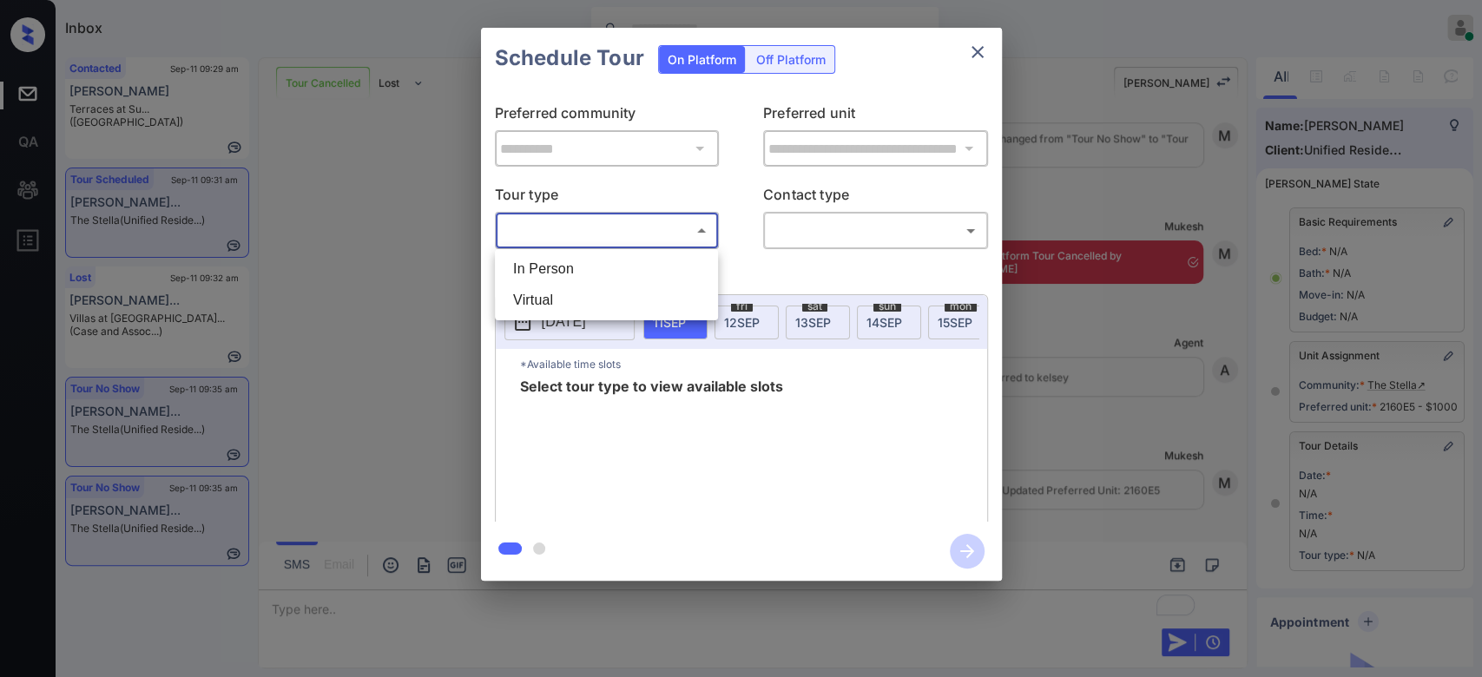
click at [584, 293] on li "Virtual" at bounding box center [606, 300] width 214 height 31
type input "*******"
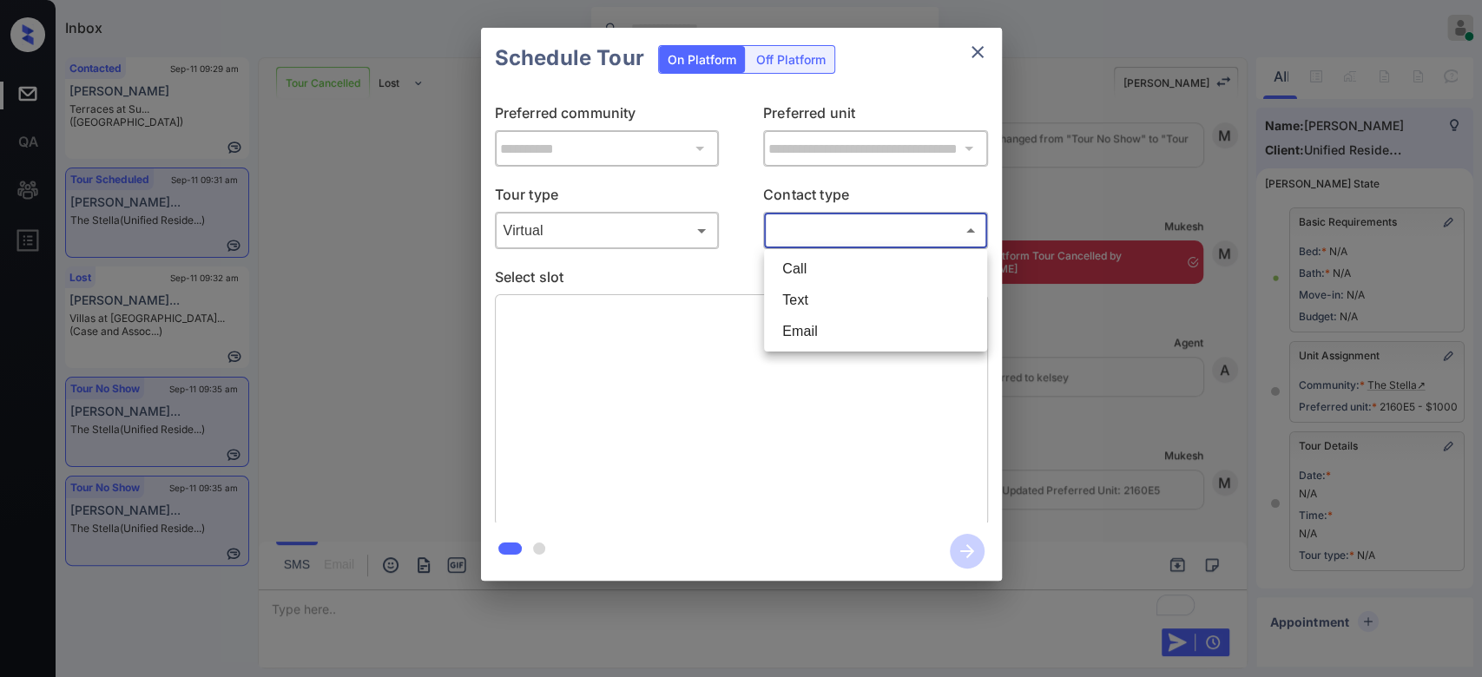
click at [835, 227] on body "Inbox Mukesh Online Set yourself offline Set yourself on break Profile Switch t…" at bounding box center [741, 338] width 1482 height 677
click at [833, 288] on li "Text" at bounding box center [875, 300] width 214 height 31
type input "****"
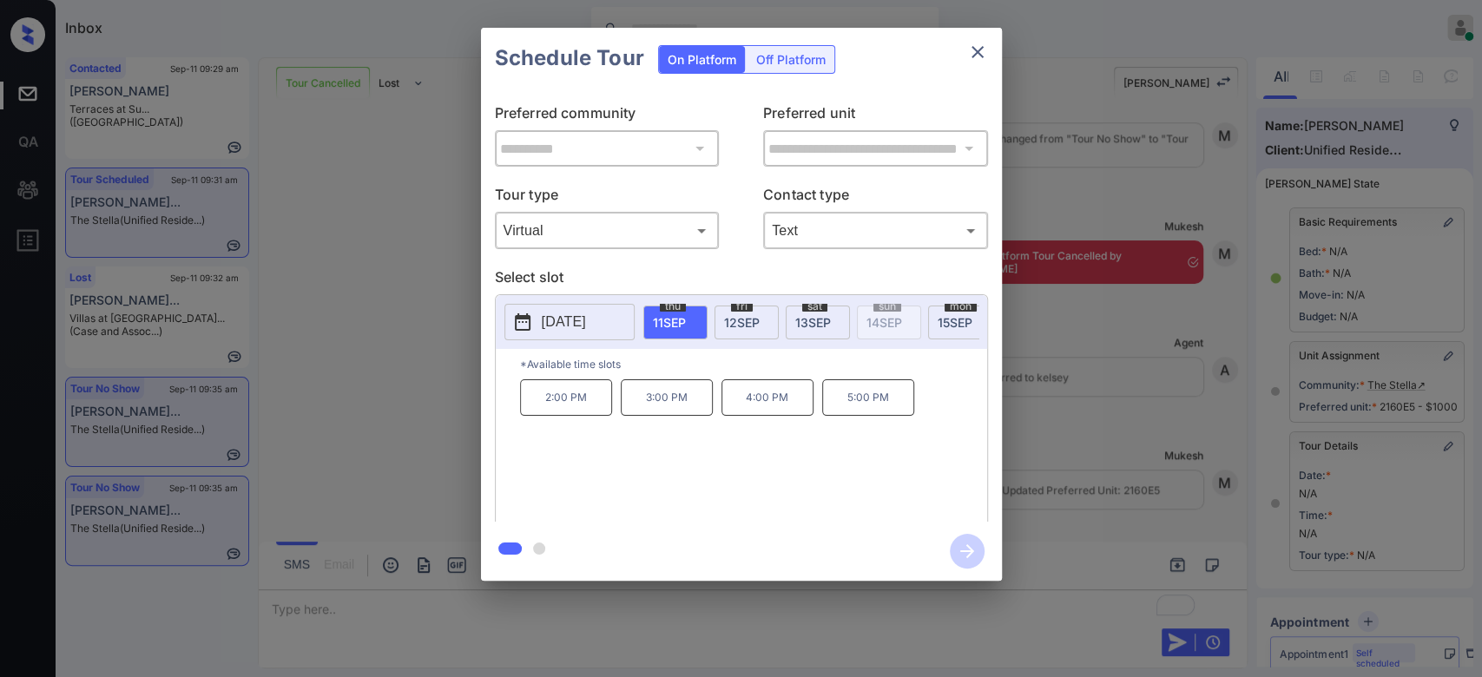
click at [578, 414] on p "2:00 PM" at bounding box center [566, 397] width 92 height 36
click at [974, 552] on icon "button" at bounding box center [967, 551] width 35 height 35
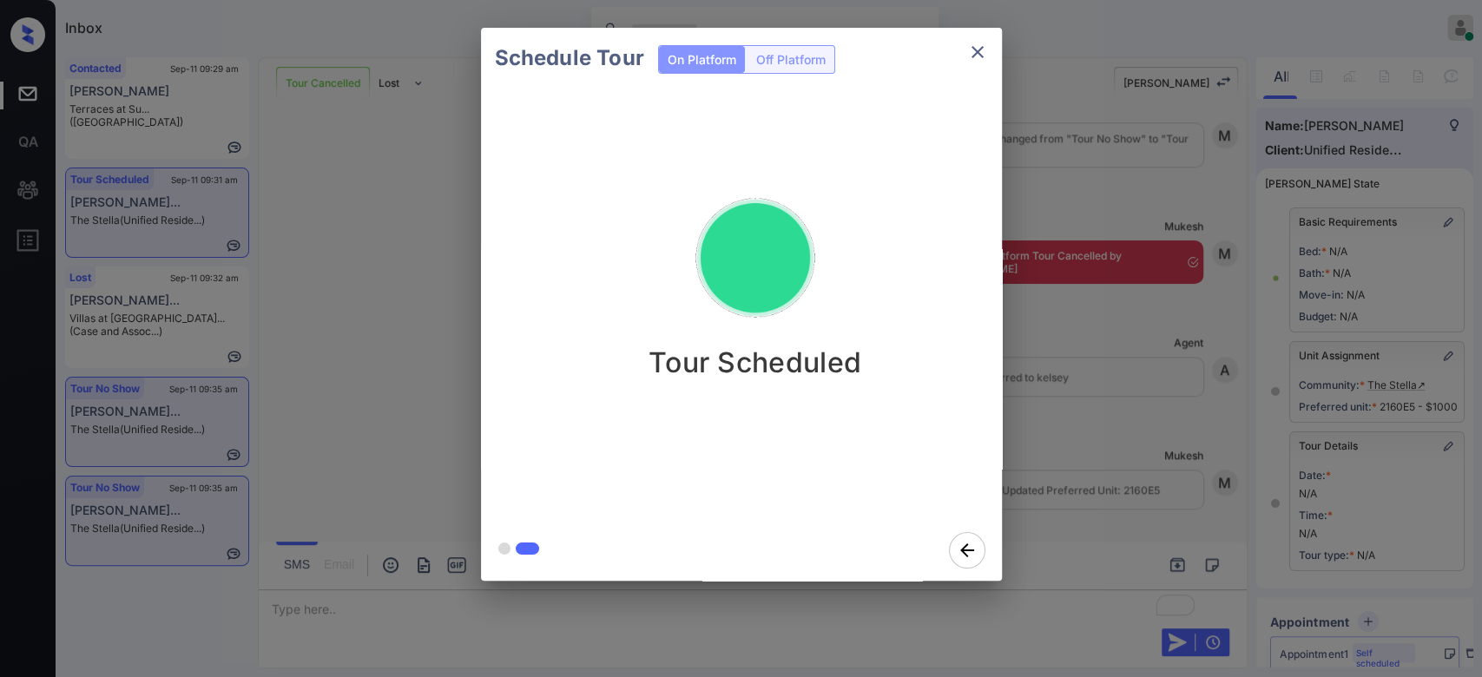
click at [1091, 217] on div "Schedule Tour On Platform Off Platform Tour Scheduled" at bounding box center [741, 304] width 1482 height 609
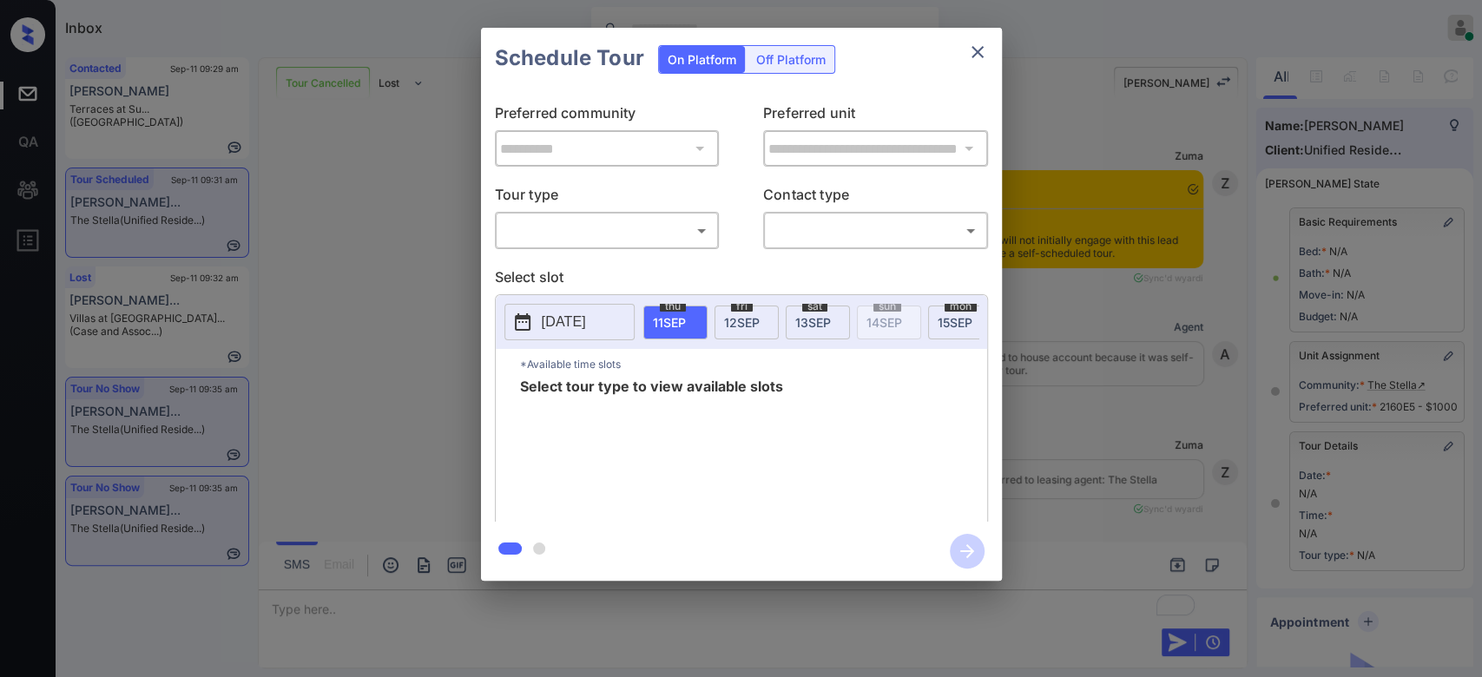
scroll to position [188, 0]
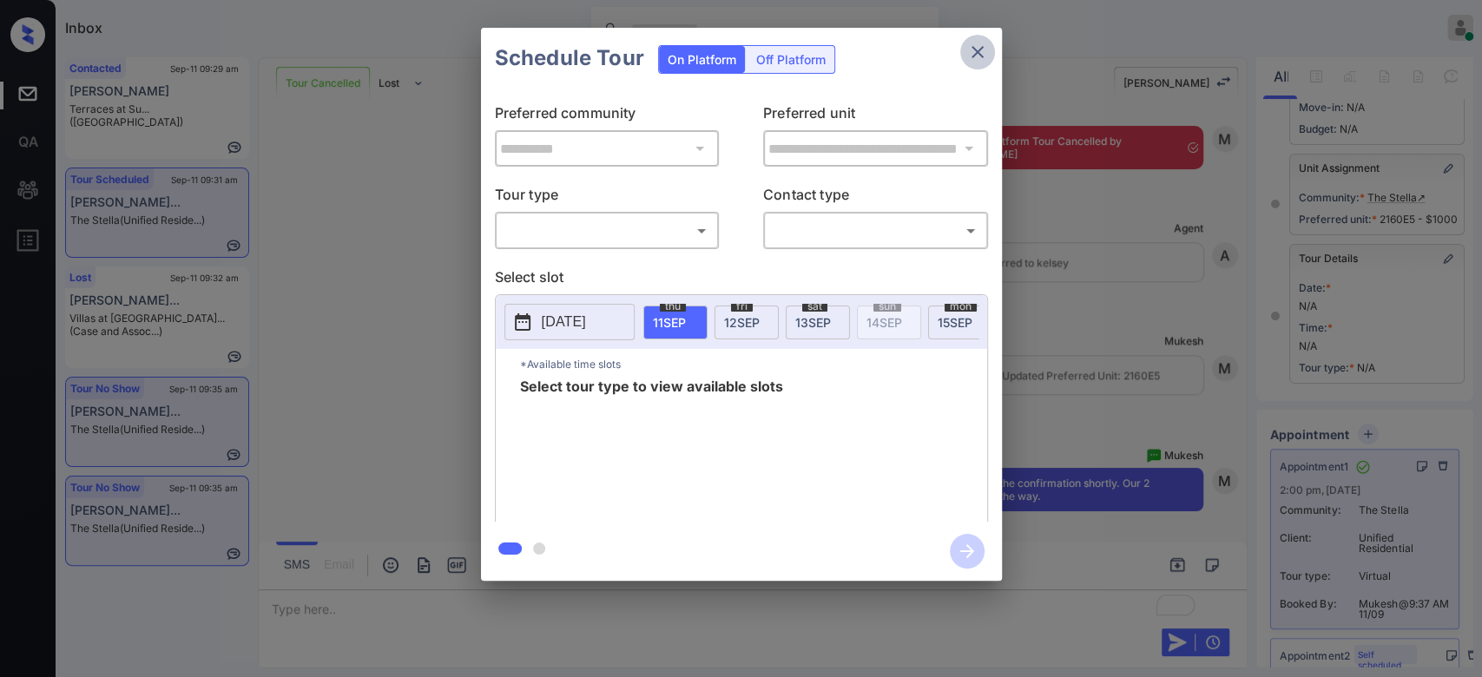
click at [979, 49] on icon "close" at bounding box center [977, 52] width 21 height 21
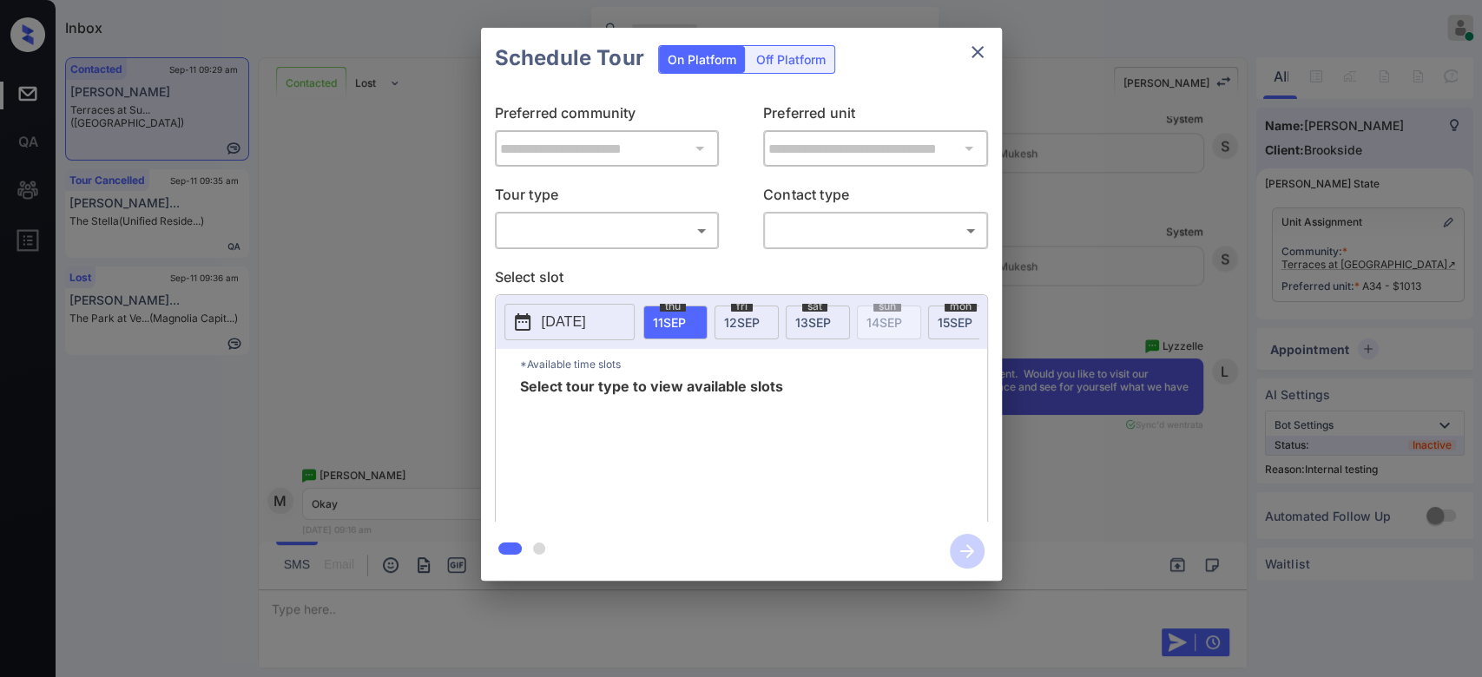
click at [695, 212] on div "​ ​" at bounding box center [607, 230] width 225 height 37
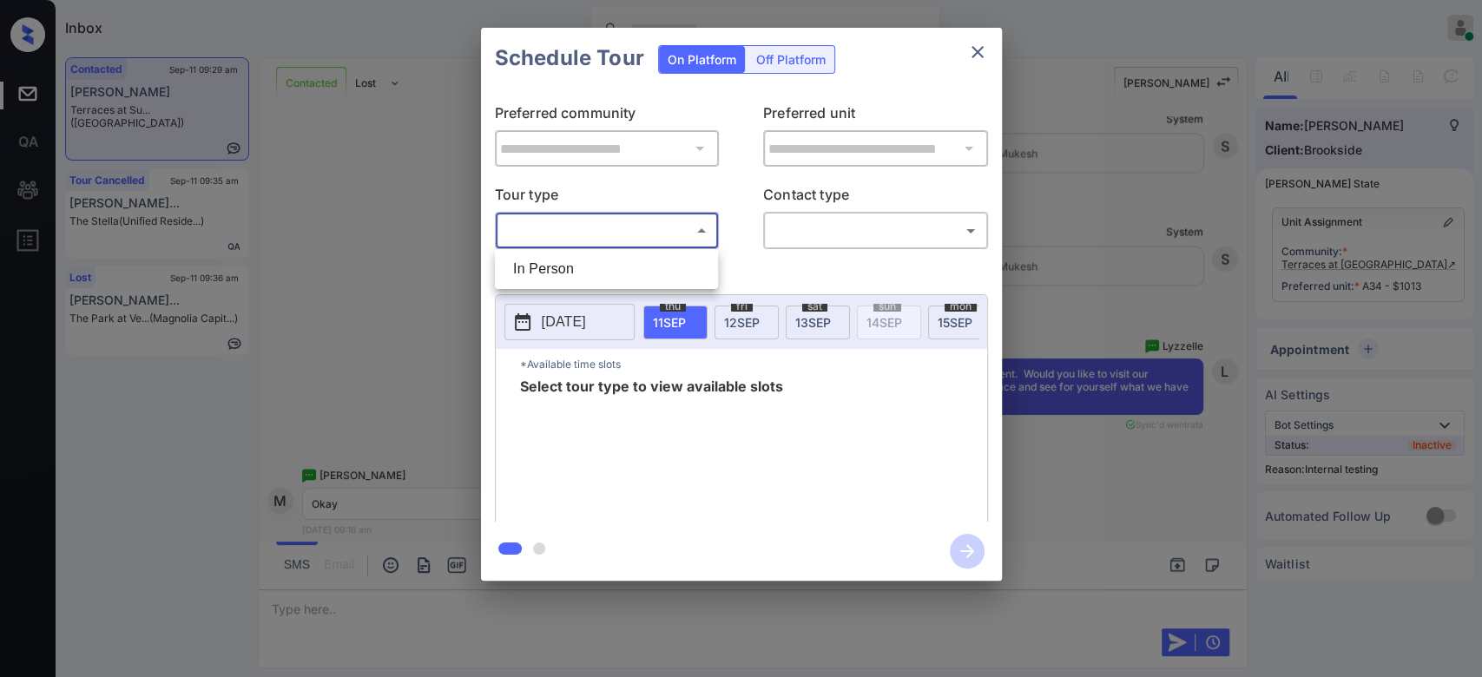
drag, startPoint x: 695, startPoint y: 226, endPoint x: 599, endPoint y: 266, distance: 103.5
click at [599, 266] on body "Inbox Mukesh Online Set yourself offline Set yourself on break Profile Switch t…" at bounding box center [741, 338] width 1482 height 677
click at [599, 266] on li "In Person" at bounding box center [606, 269] width 214 height 31
type input "********"
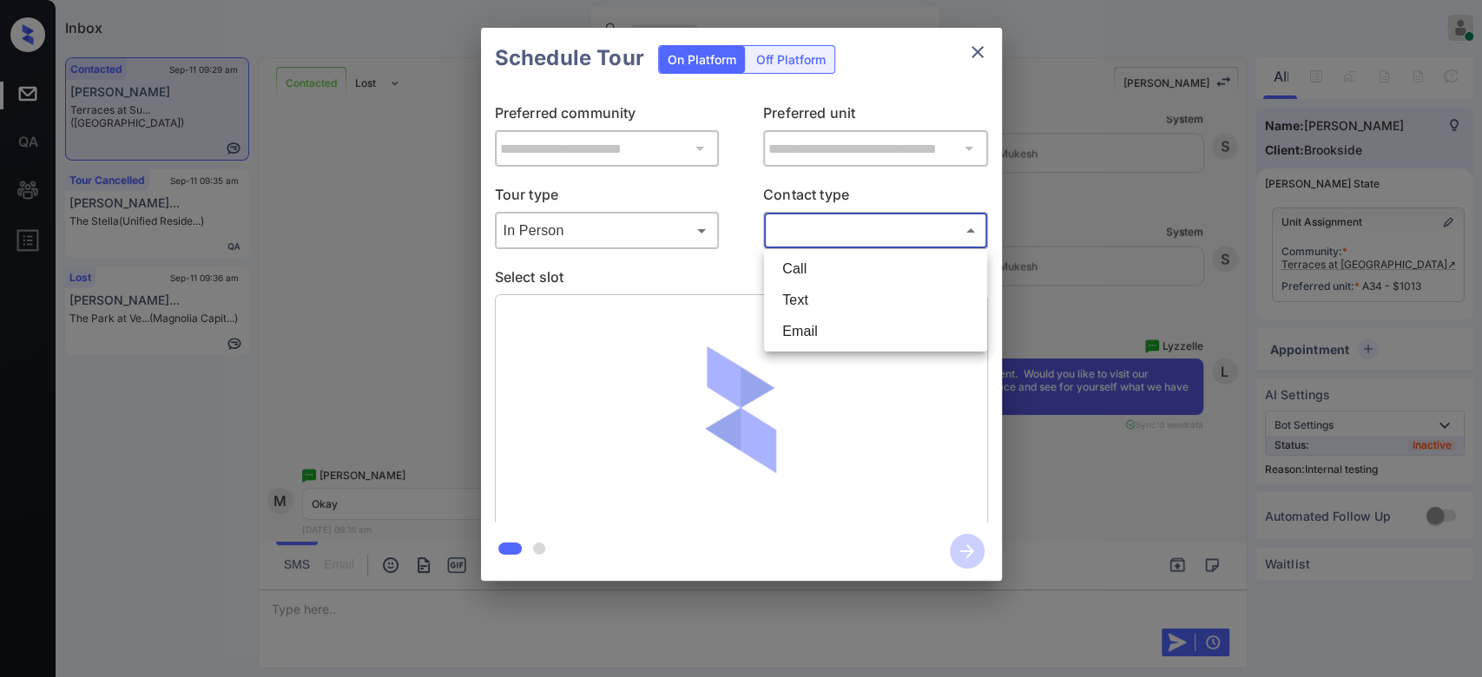
drag, startPoint x: 854, startPoint y: 231, endPoint x: 840, endPoint y: 311, distance: 80.9
click at [840, 311] on body "Inbox Mukesh Online Set yourself offline Set yourself on break Profile Switch t…" at bounding box center [741, 338] width 1482 height 677
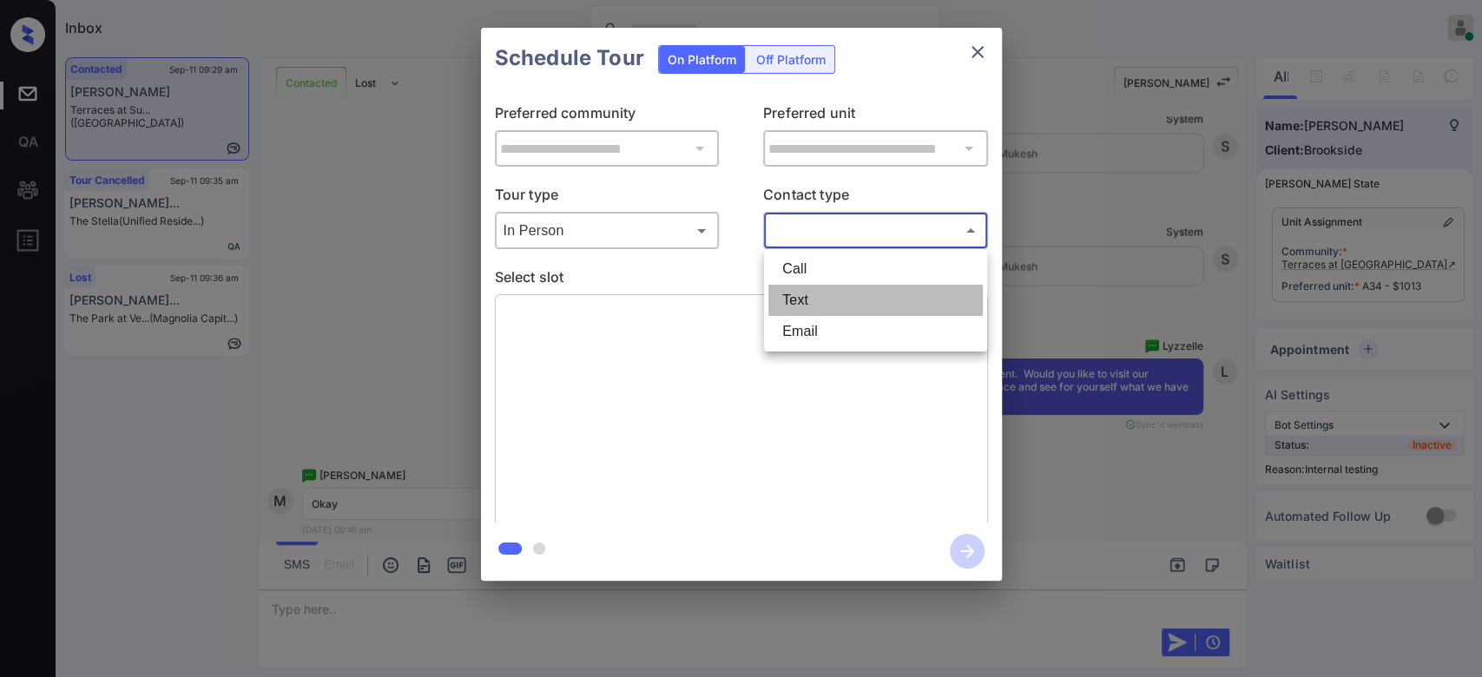
click at [840, 311] on li "Text" at bounding box center [875, 300] width 214 height 31
type input "****"
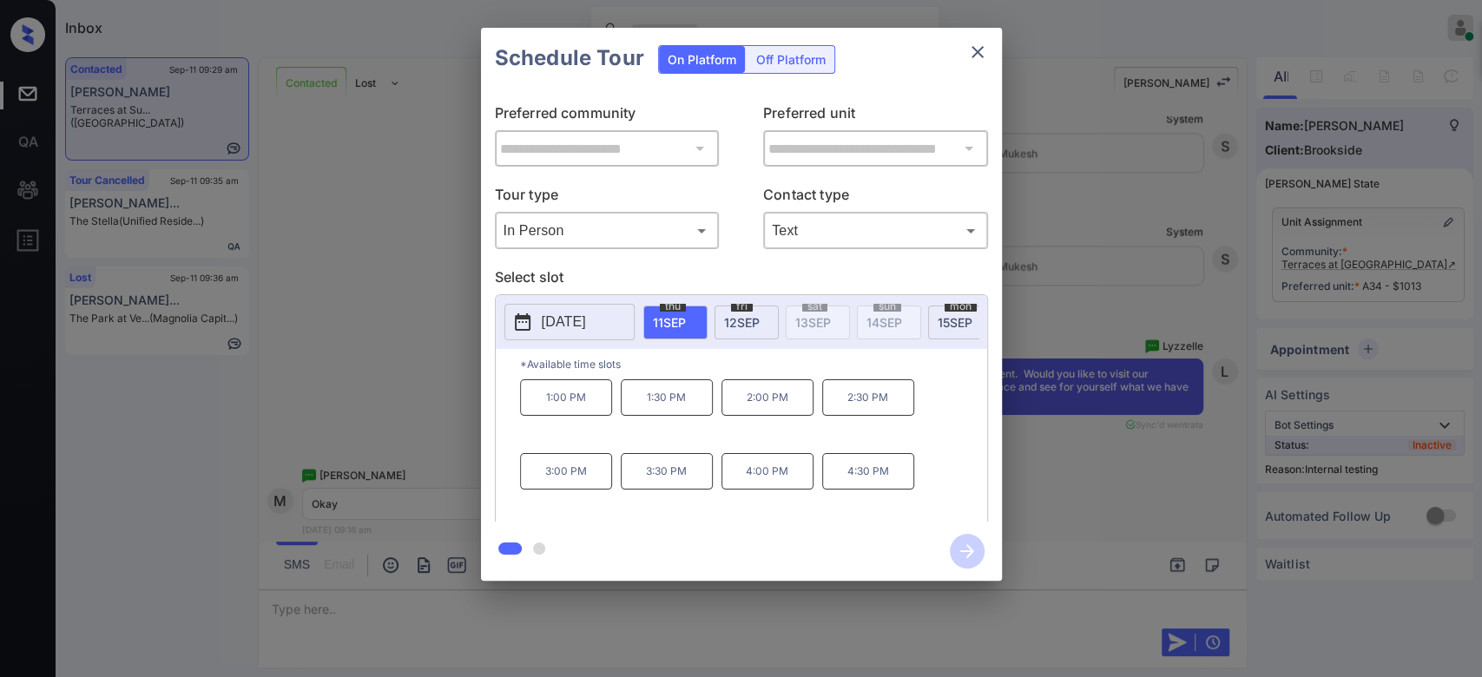
click at [743, 321] on span "12 SEP" at bounding box center [742, 322] width 36 height 15
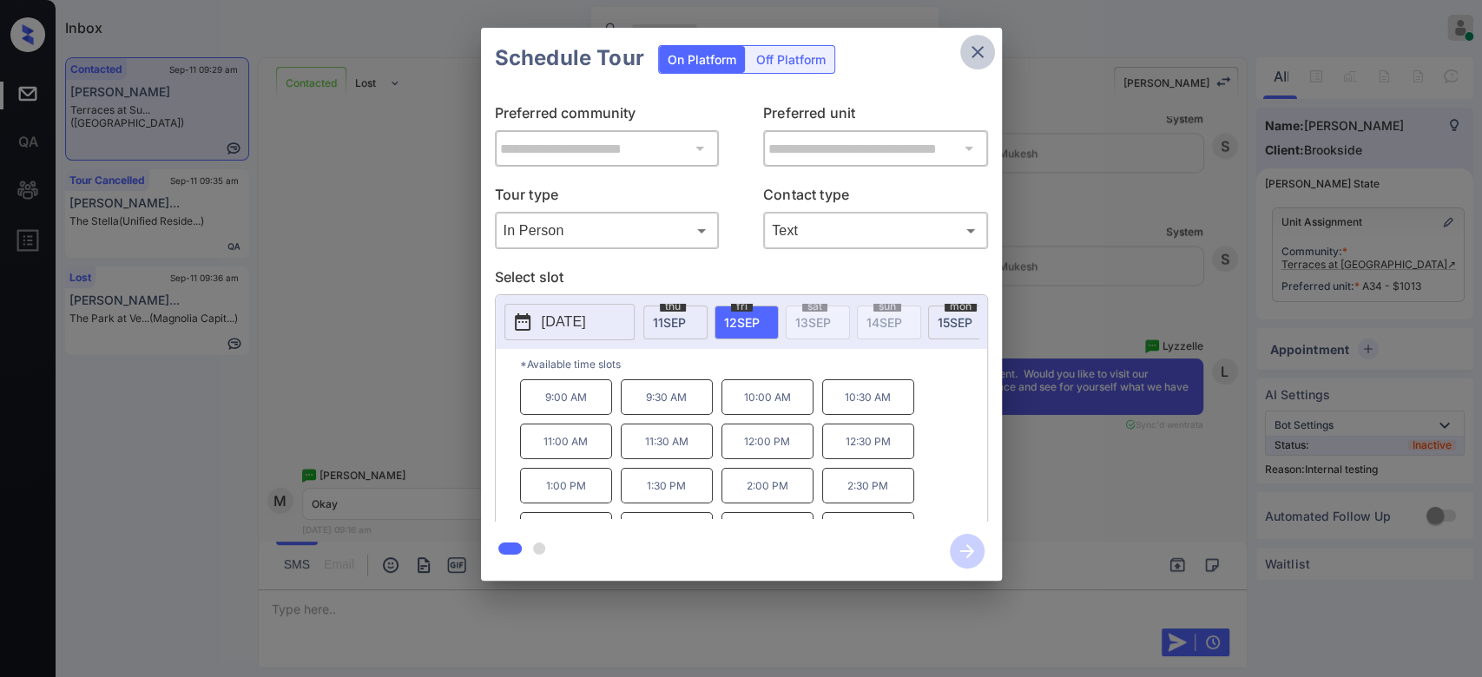
click at [976, 55] on icon "close" at bounding box center [977, 52] width 21 height 21
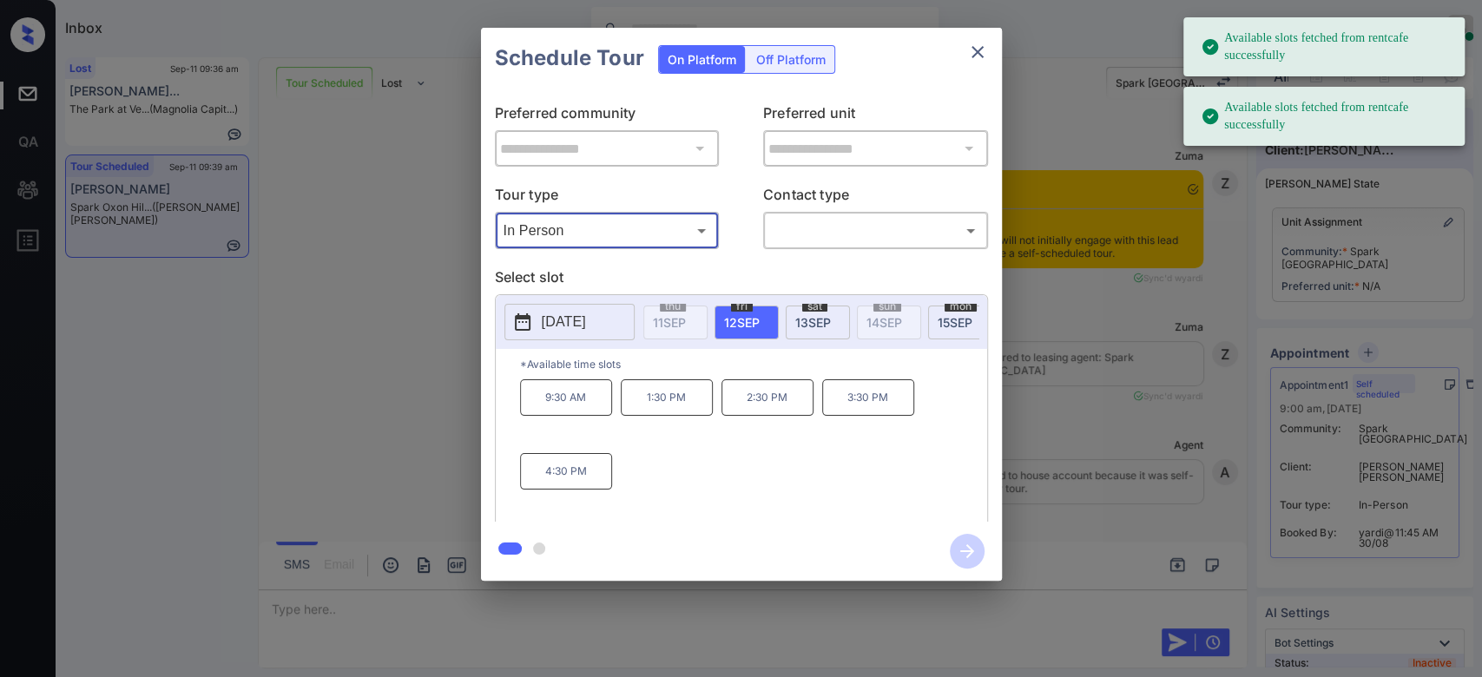
scroll to position [5342, 0]
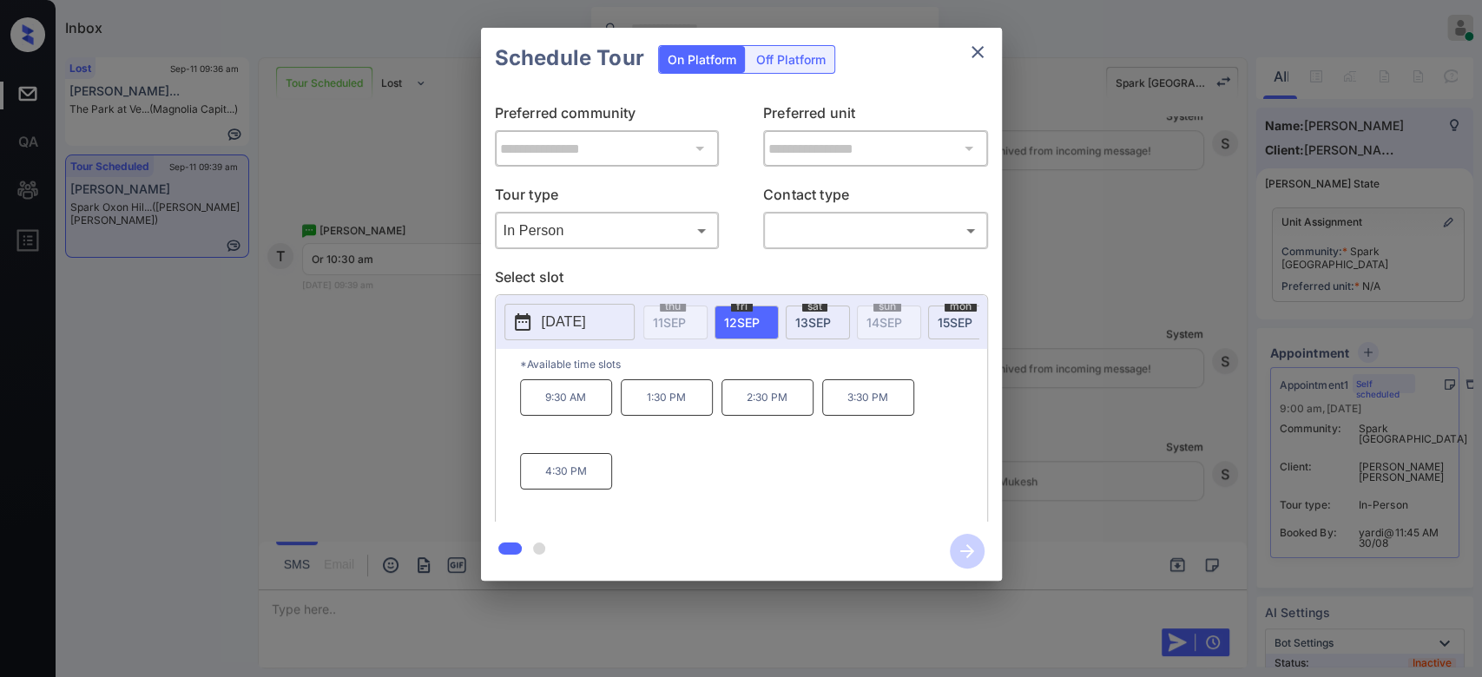
click at [549, 326] on p "[DATE]" at bounding box center [564, 322] width 44 height 21
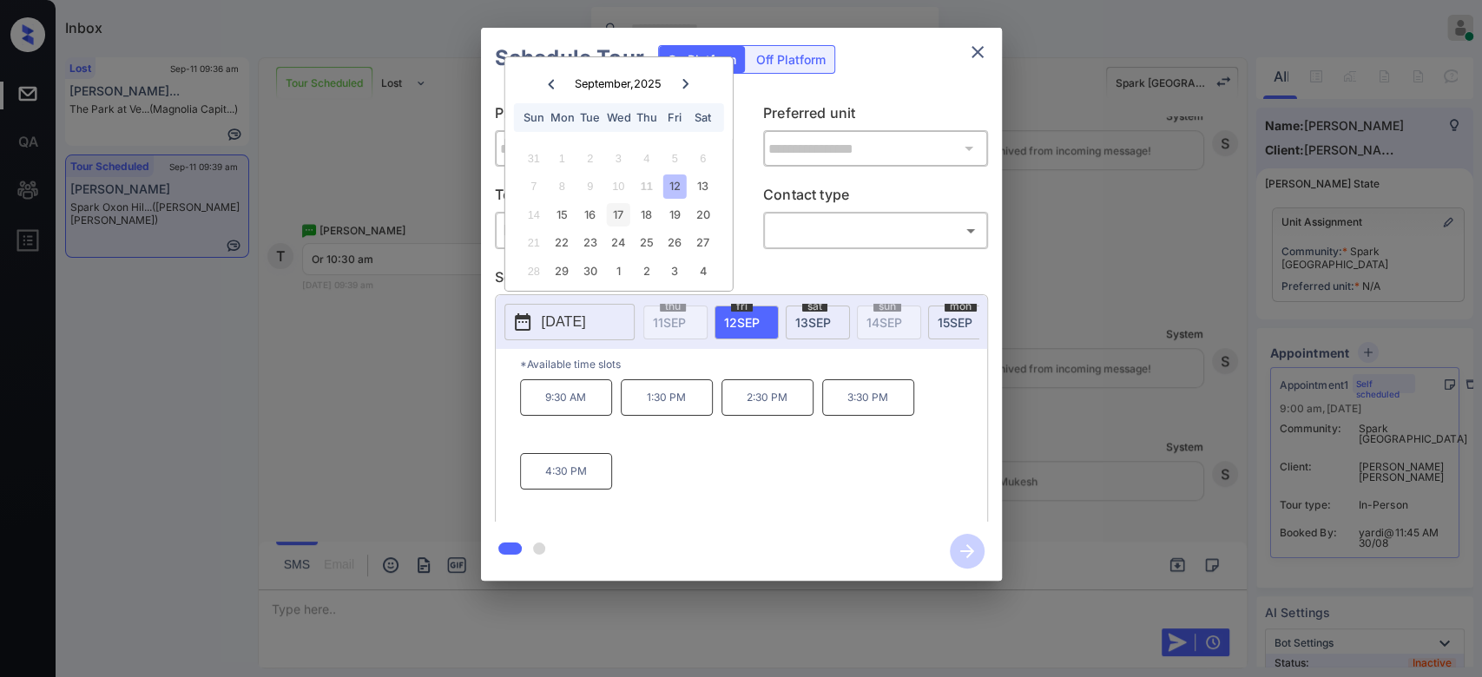
click at [615, 214] on div "17" at bounding box center [618, 214] width 23 height 23
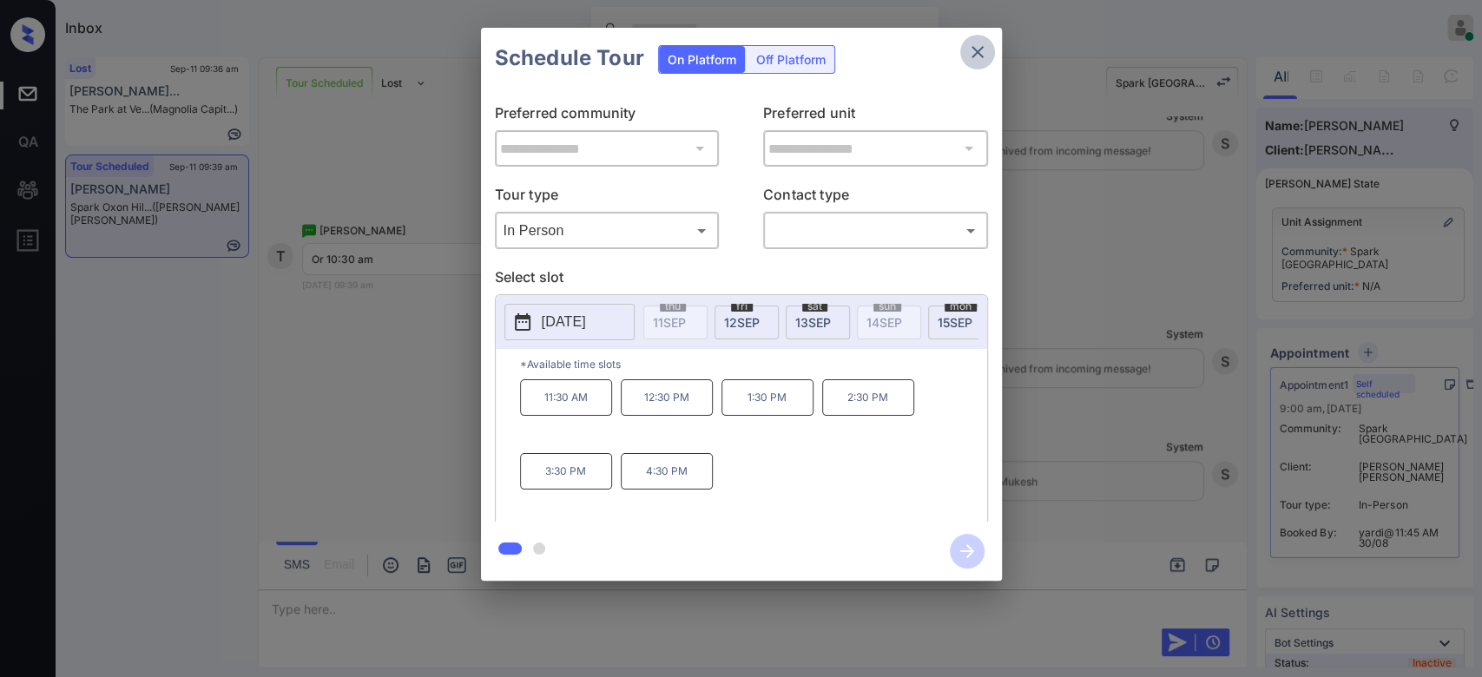
click at [976, 50] on icon "close" at bounding box center [978, 52] width 12 height 12
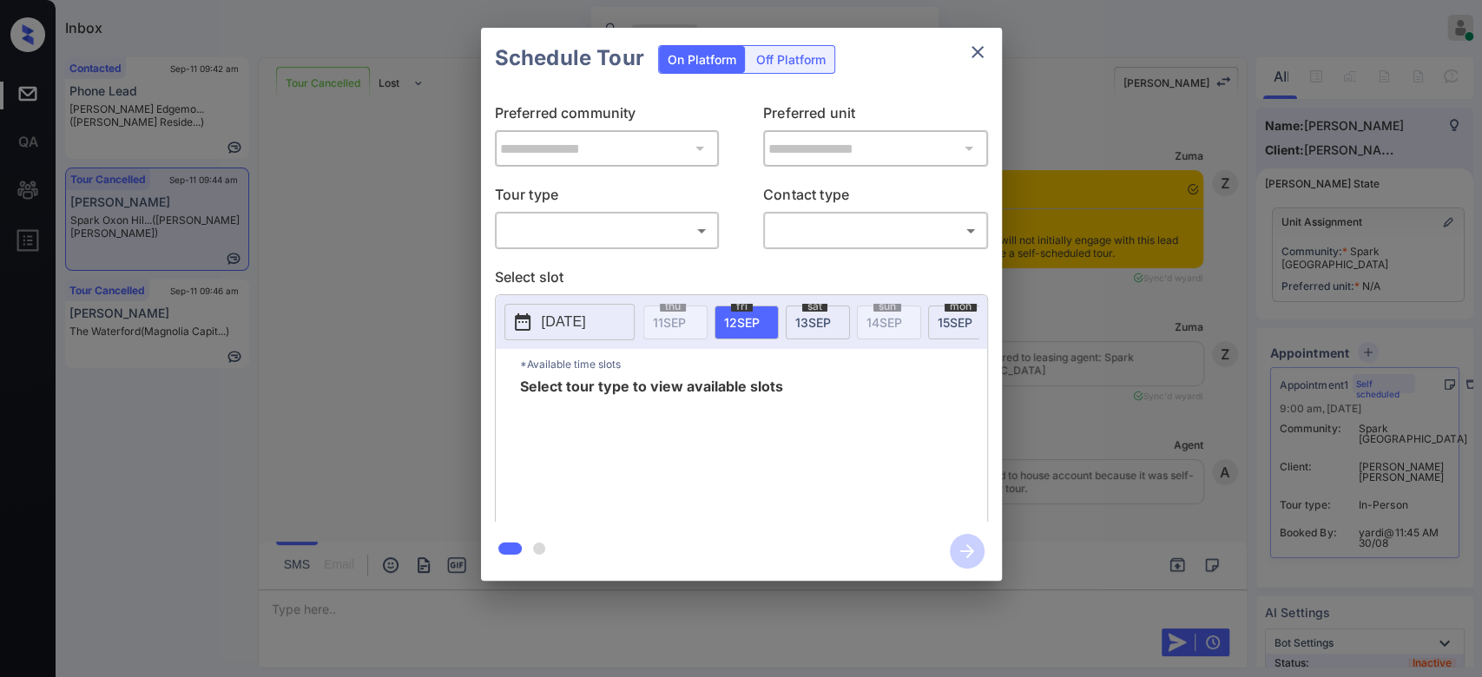
scroll to position [7520, 0]
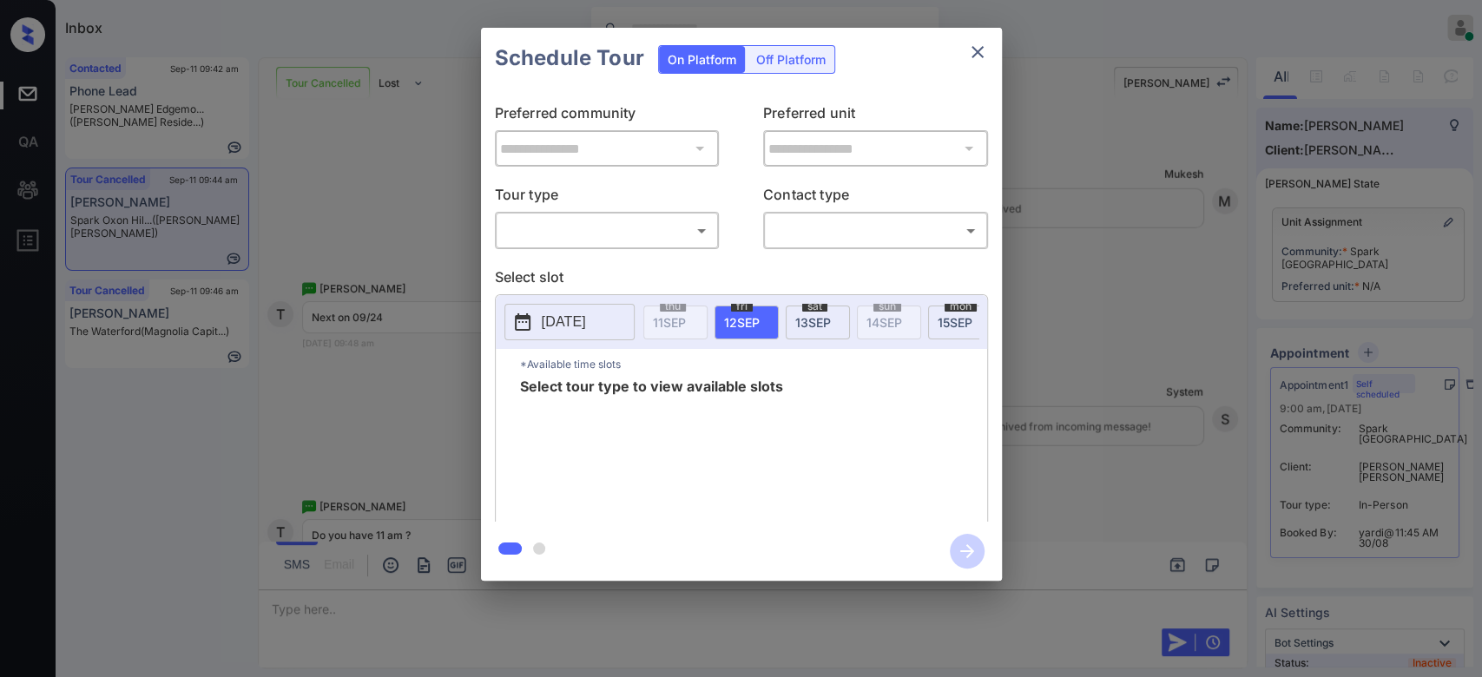
click at [631, 238] on body "Inbox Mukesh Online Set yourself offline Set yourself on break Profile Switch t…" at bounding box center [741, 338] width 1482 height 677
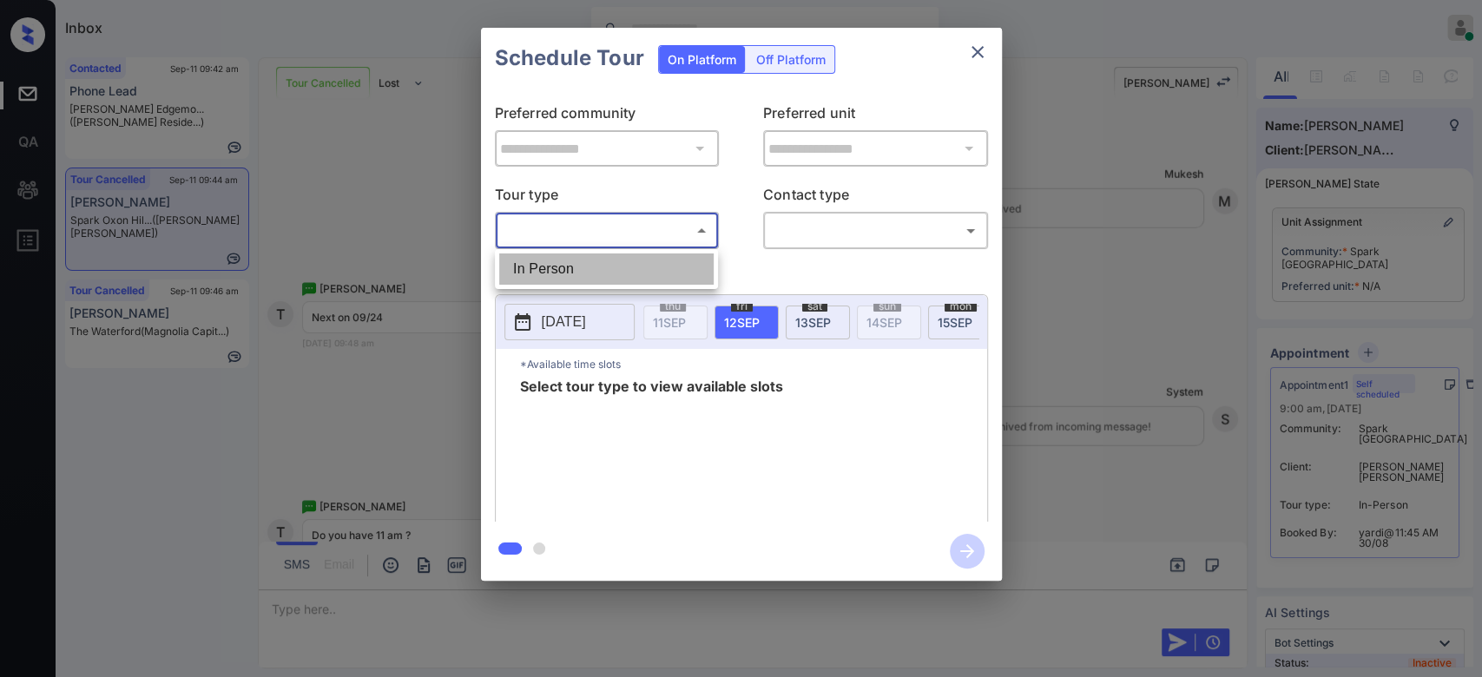
click at [583, 266] on li "In Person" at bounding box center [606, 269] width 214 height 31
type input "********"
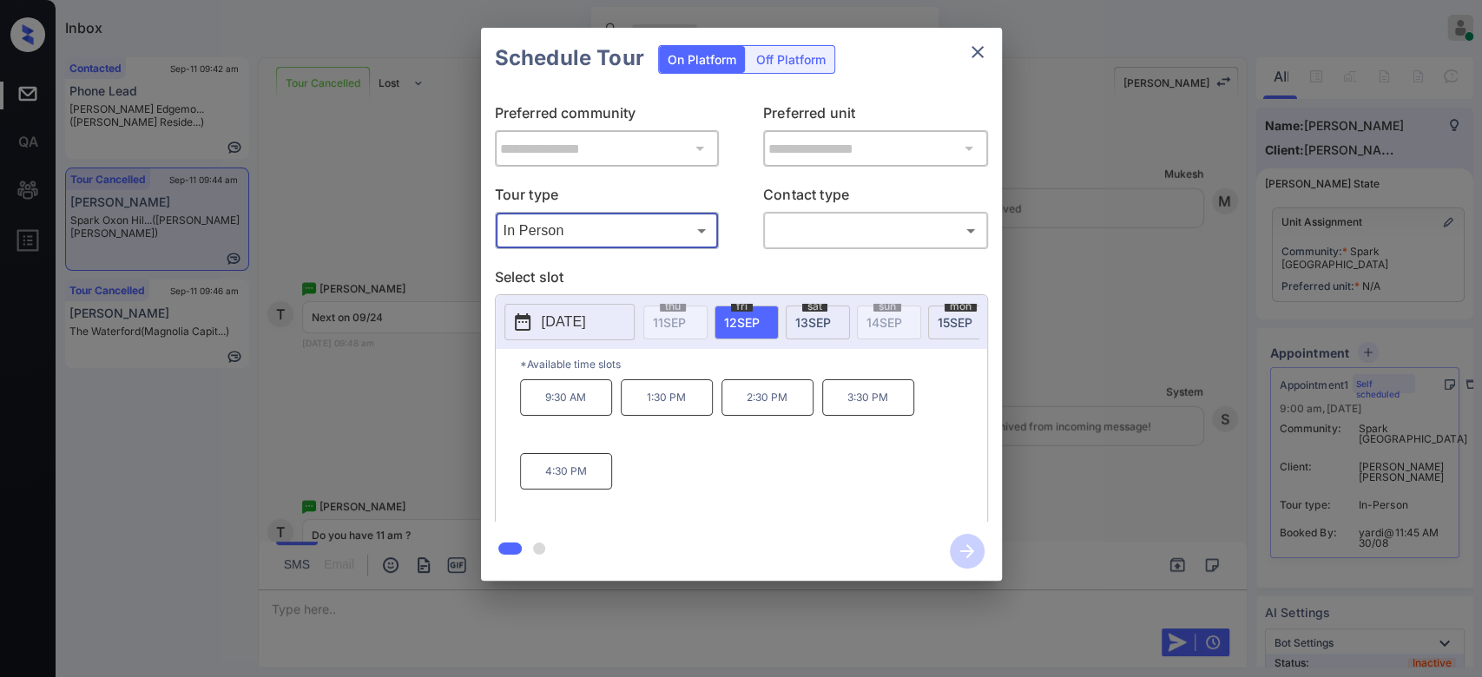
click at [580, 313] on p "2025-09-12" at bounding box center [564, 322] width 44 height 21
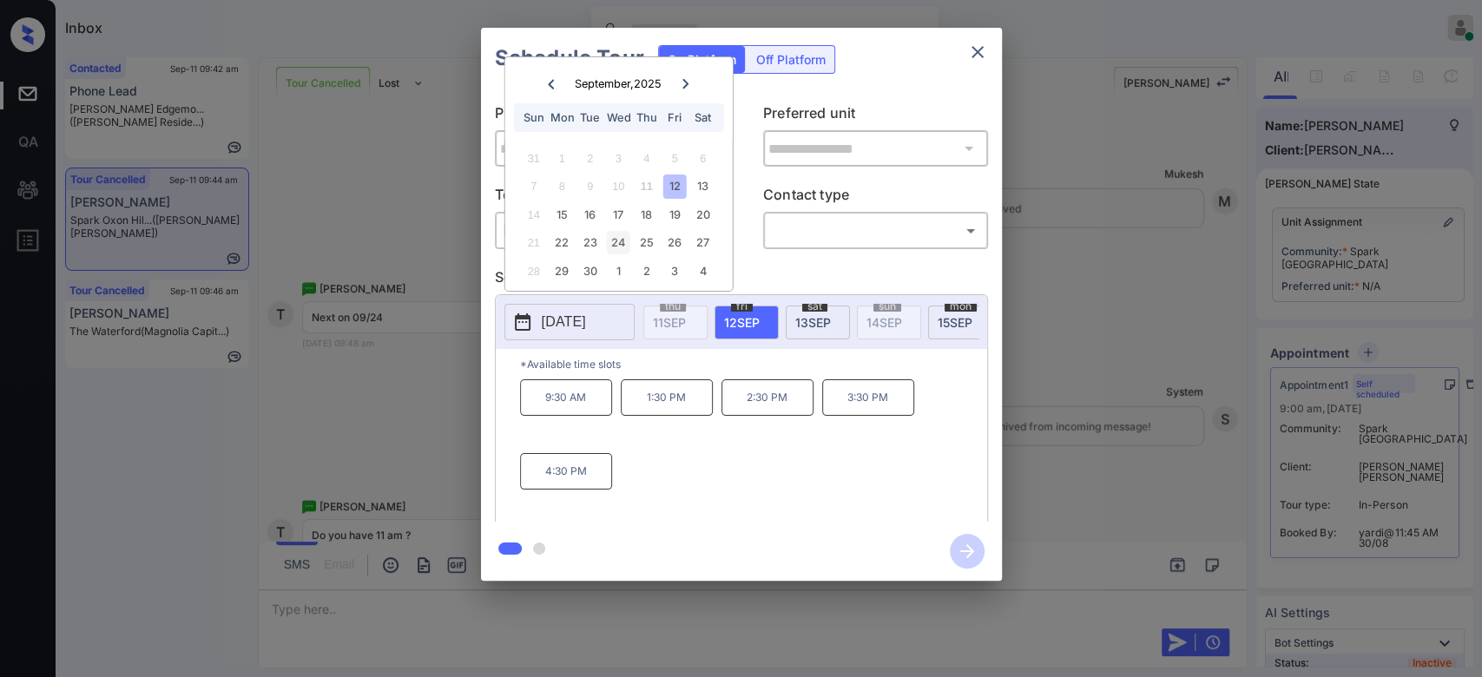
click at [620, 239] on div "24" at bounding box center [618, 242] width 23 height 23
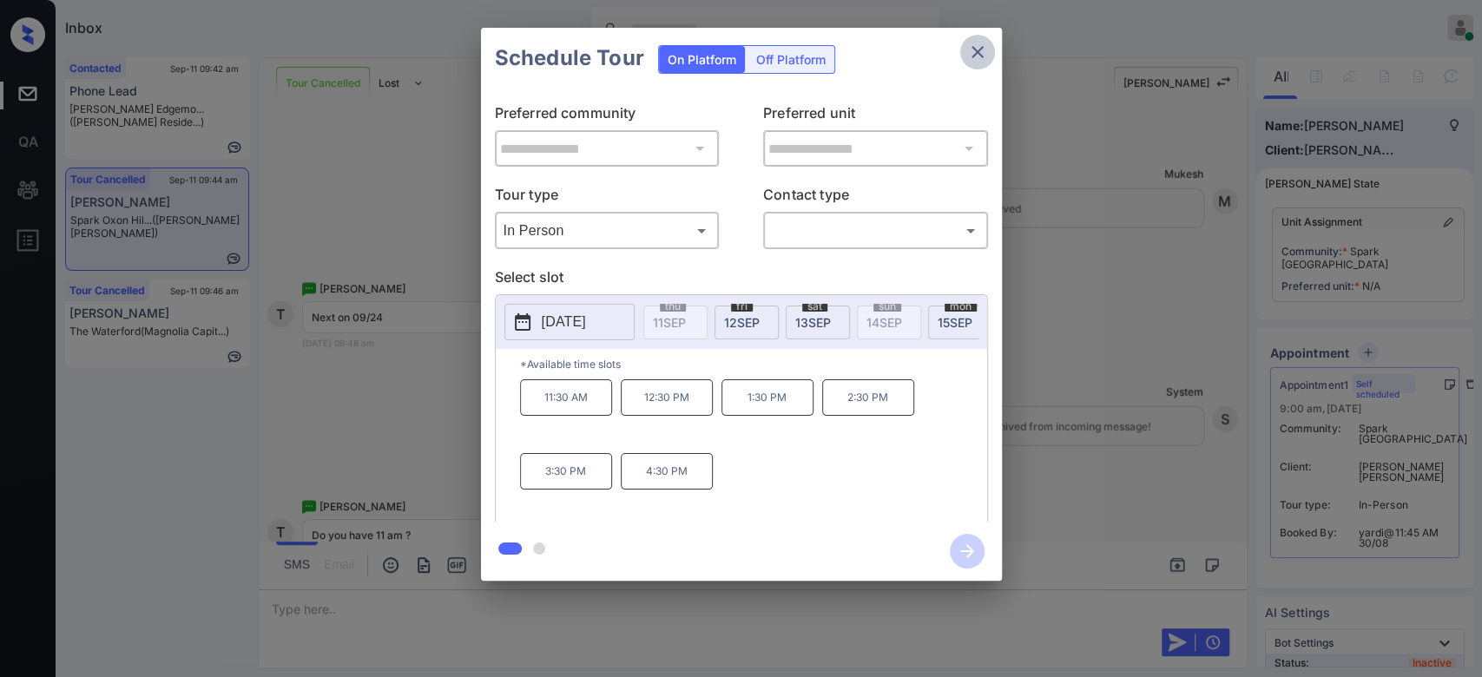
click at [982, 53] on icon "close" at bounding box center [977, 52] width 21 height 21
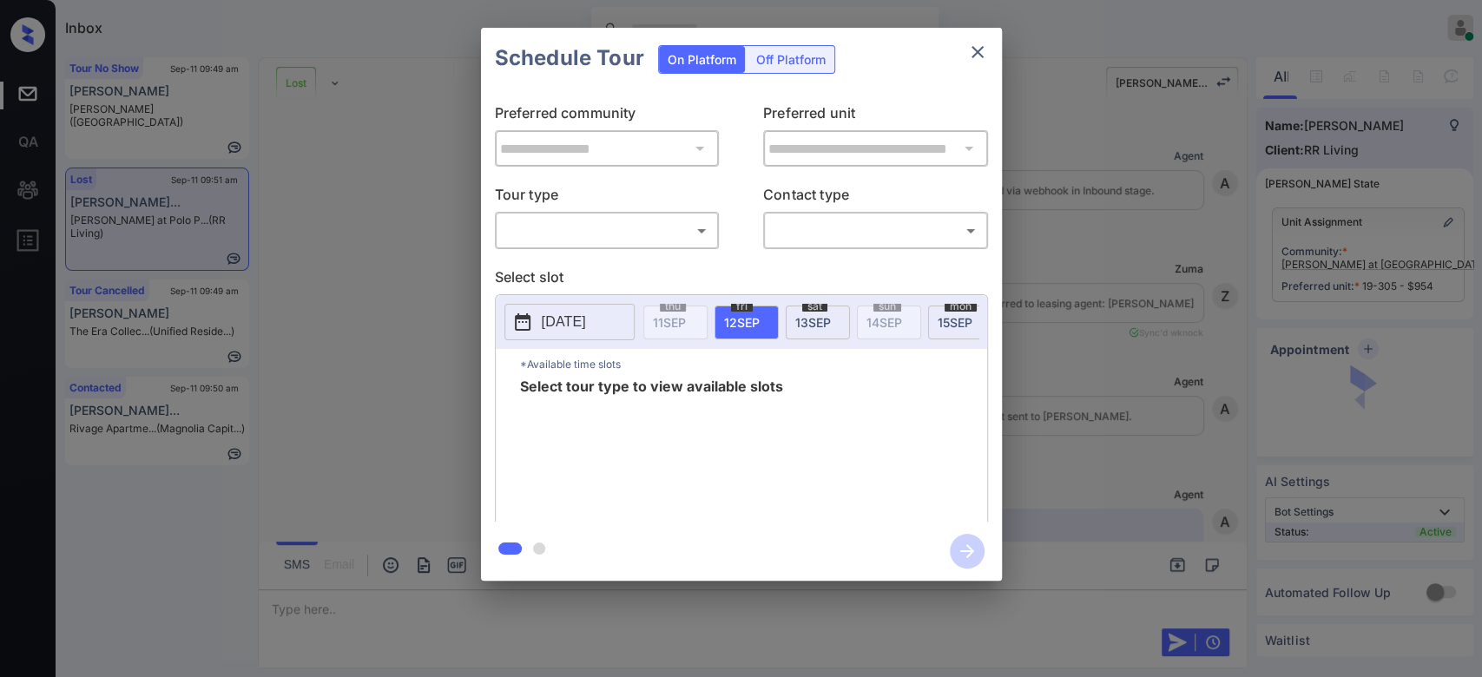
scroll to position [3753, 0]
click at [685, 225] on body "Inbox Mukesh Online Set yourself offline Set yourself on break Profile Switch t…" at bounding box center [741, 338] width 1482 height 677
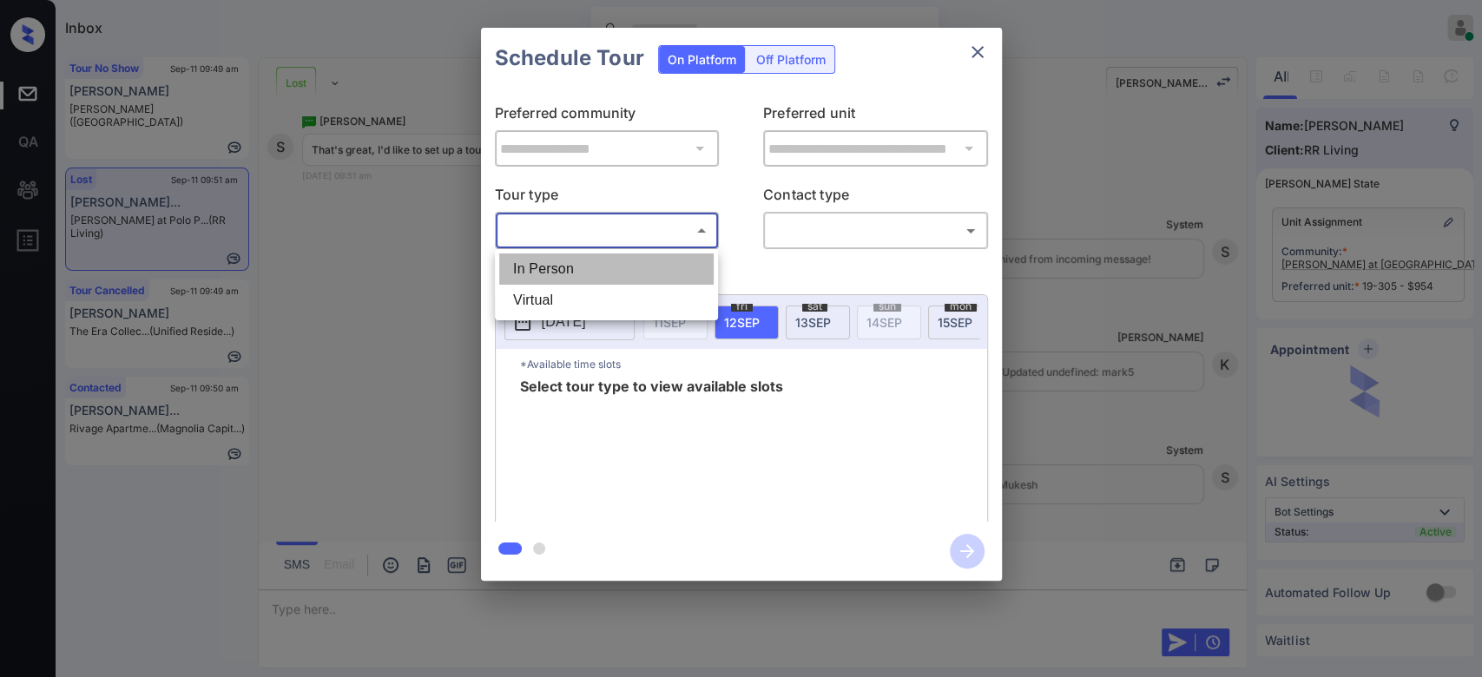
click at [641, 260] on li "In Person" at bounding box center [606, 269] width 214 height 31
type input "********"
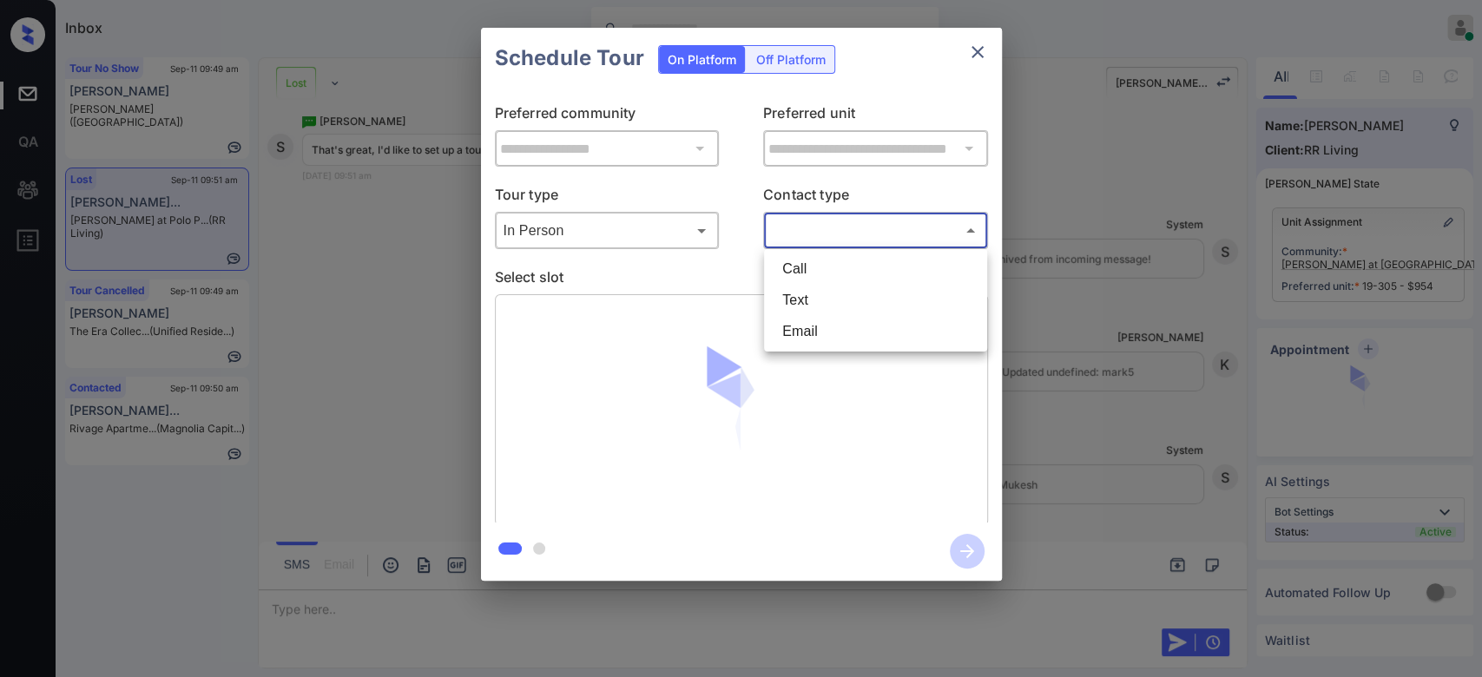
drag, startPoint x: 840, startPoint y: 232, endPoint x: 838, endPoint y: 300, distance: 68.6
click at [838, 300] on body "Inbox Mukesh Online Set yourself offline Set yourself on break Profile Switch t…" at bounding box center [741, 338] width 1482 height 677
click at [838, 300] on li "Text" at bounding box center [875, 300] width 214 height 31
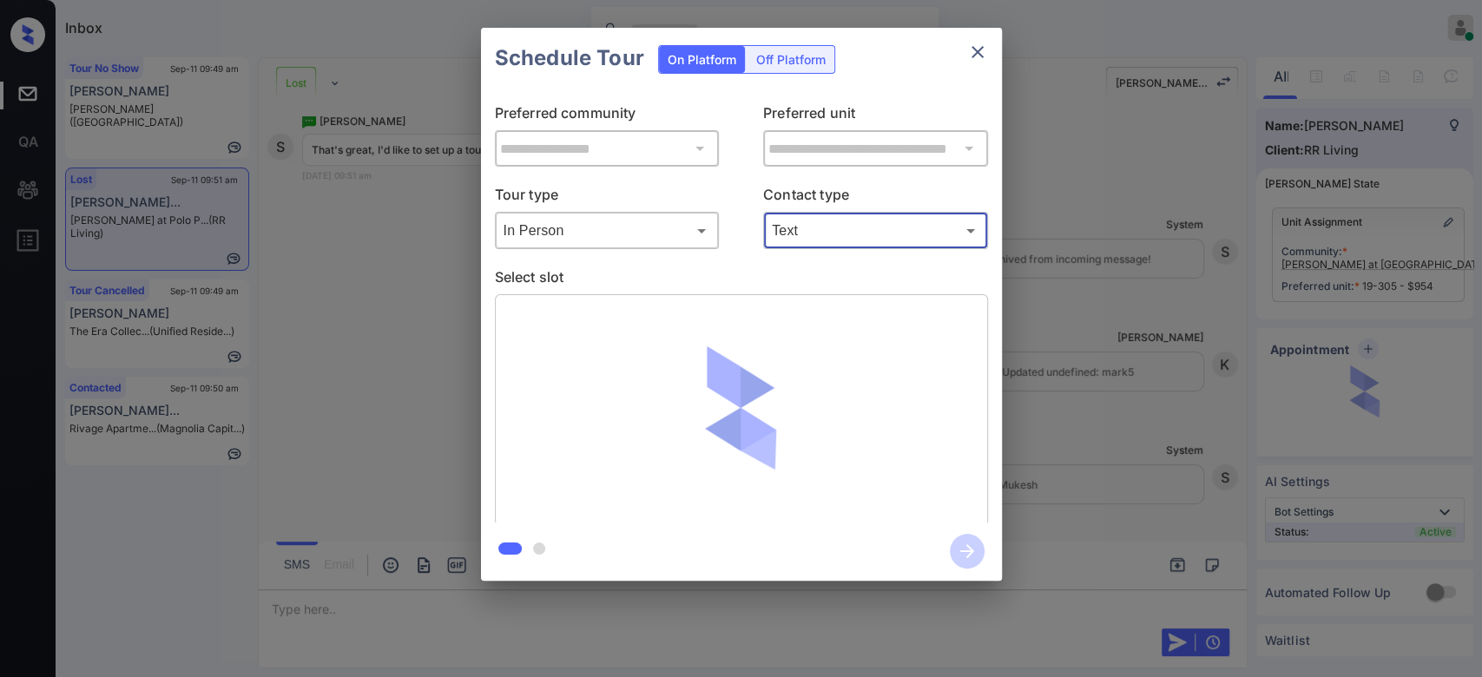
type input "****"
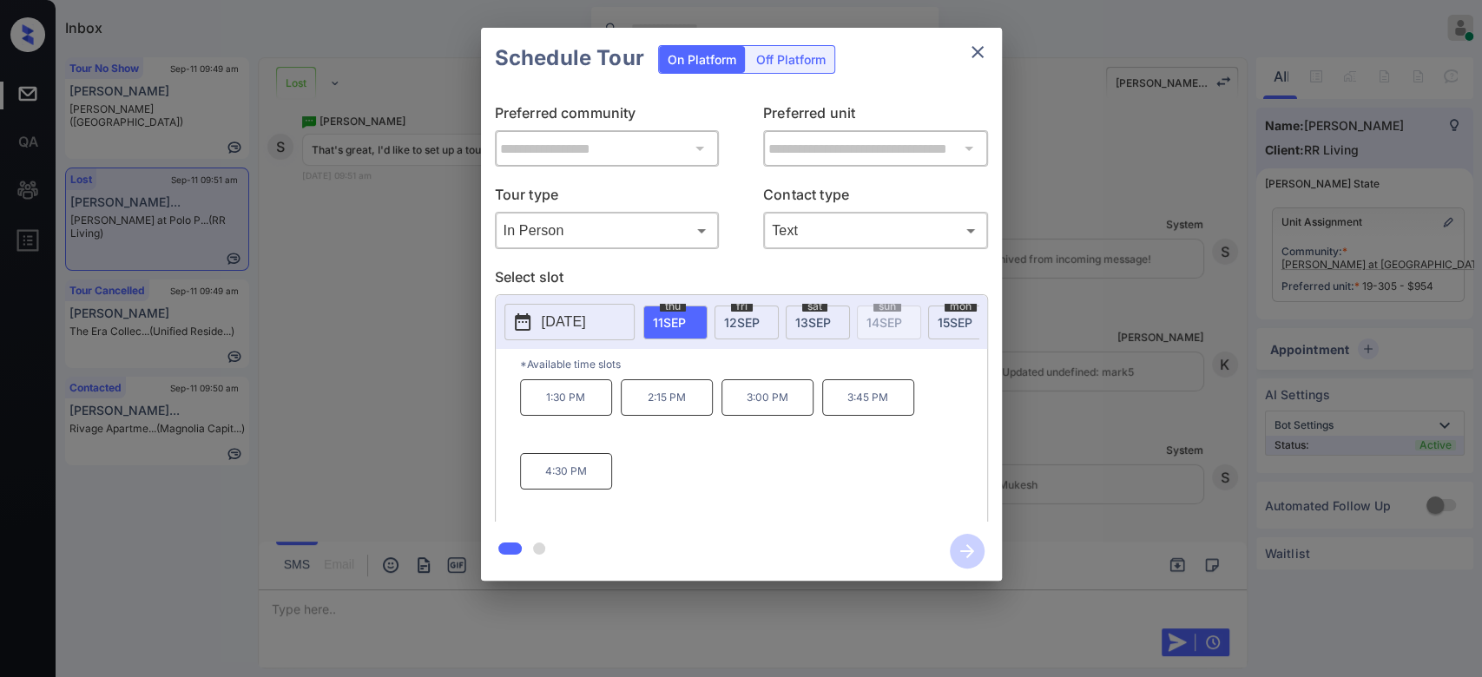
click at [403, 410] on div "**********" at bounding box center [741, 304] width 1482 height 609
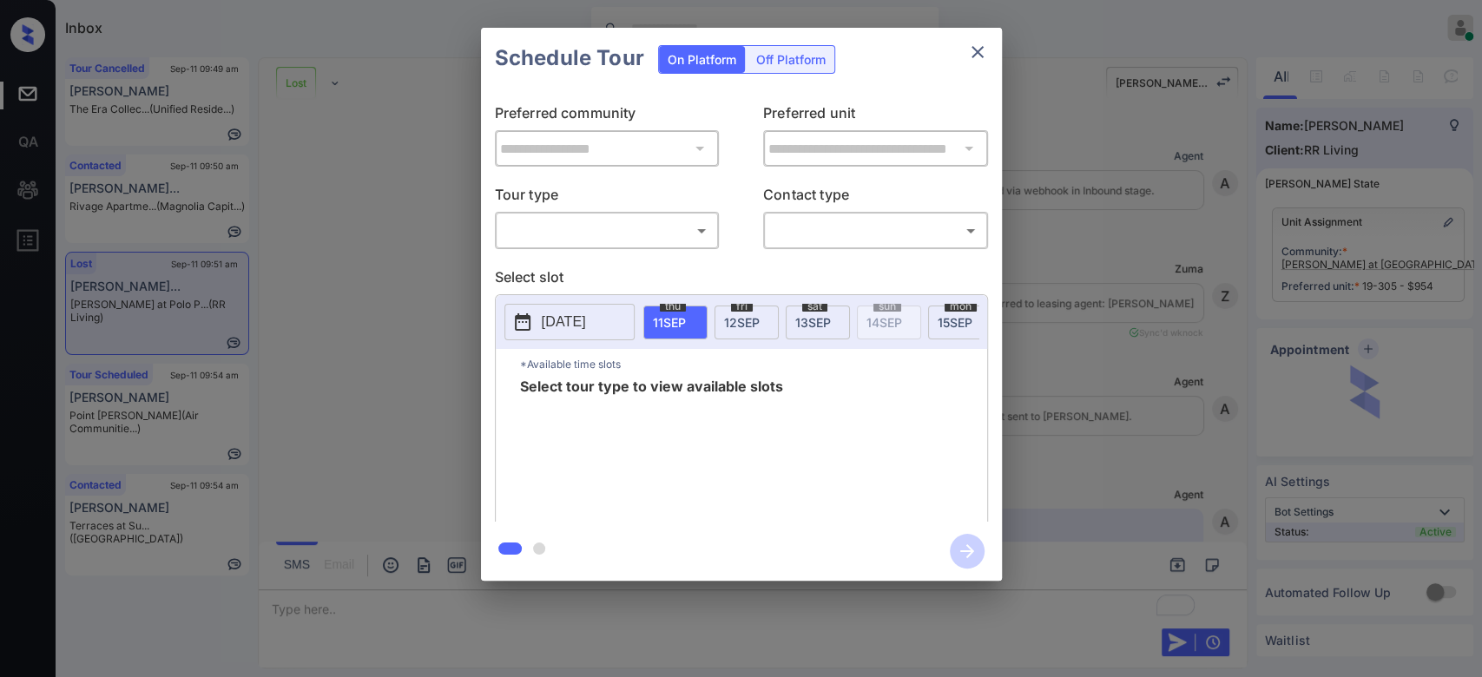
scroll to position [3753, 0]
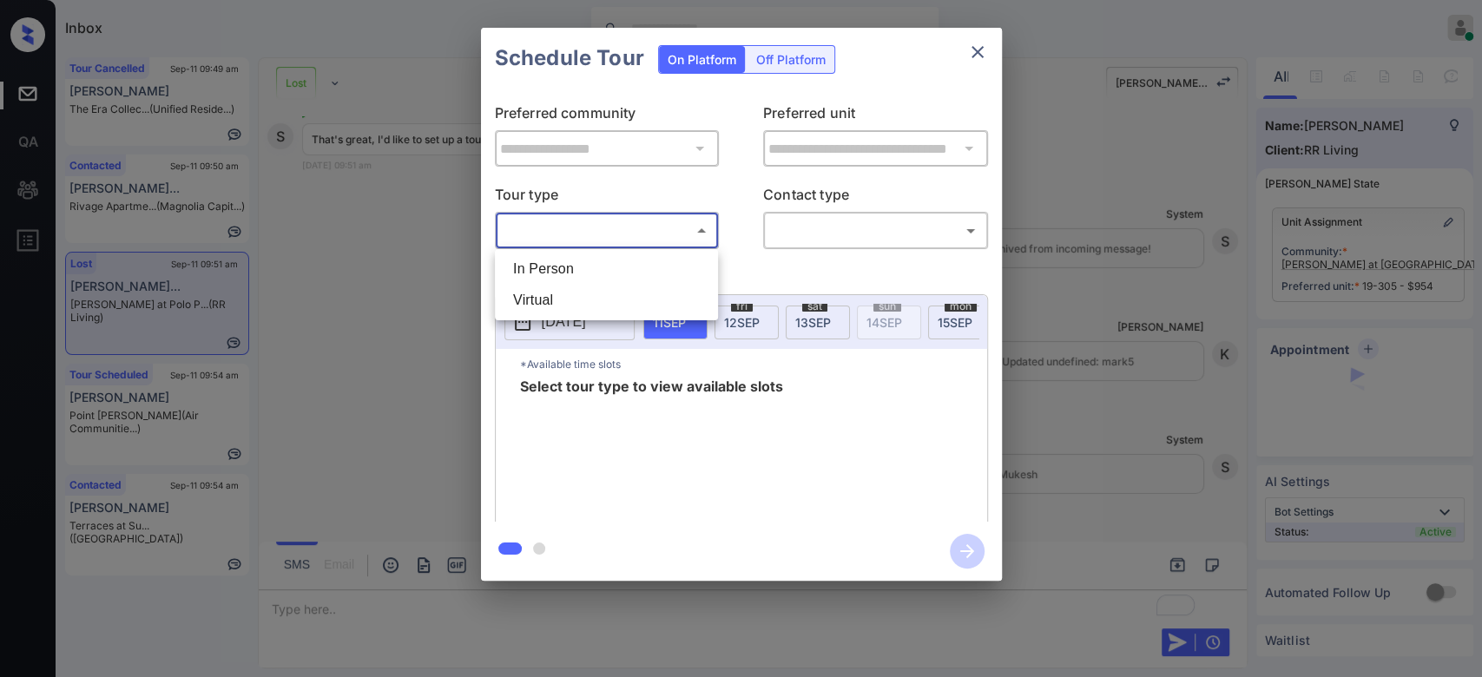
click at [677, 230] on body "Inbox Mukesh Online Set yourself offline Set yourself on break Profile Switch t…" at bounding box center [741, 338] width 1482 height 677
click at [577, 274] on li "In Person" at bounding box center [606, 269] width 214 height 31
type input "********"
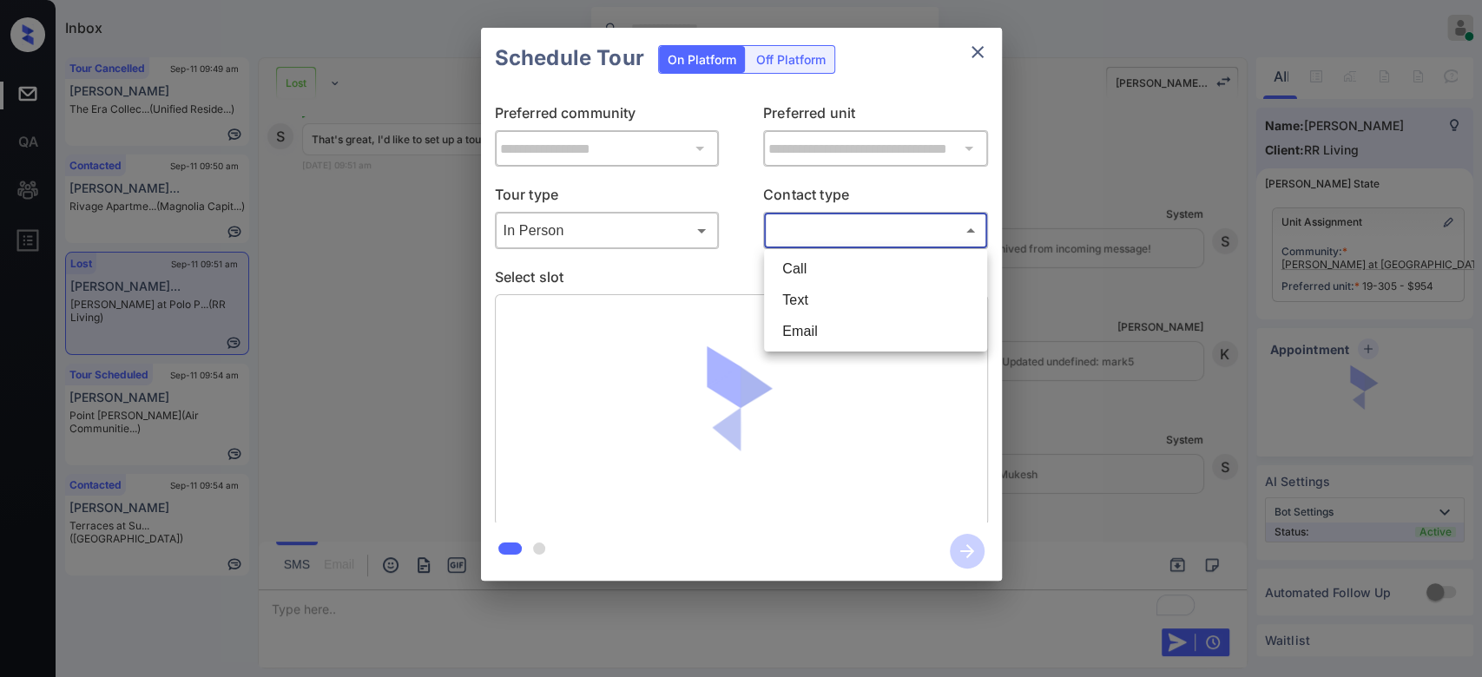
drag, startPoint x: 916, startPoint y: 227, endPoint x: 823, endPoint y: 293, distance: 114.0
click at [823, 293] on body "Inbox Mukesh Online Set yourself offline Set yourself on break Profile Switch t…" at bounding box center [741, 338] width 1482 height 677
click at [823, 293] on li "Text" at bounding box center [875, 300] width 214 height 31
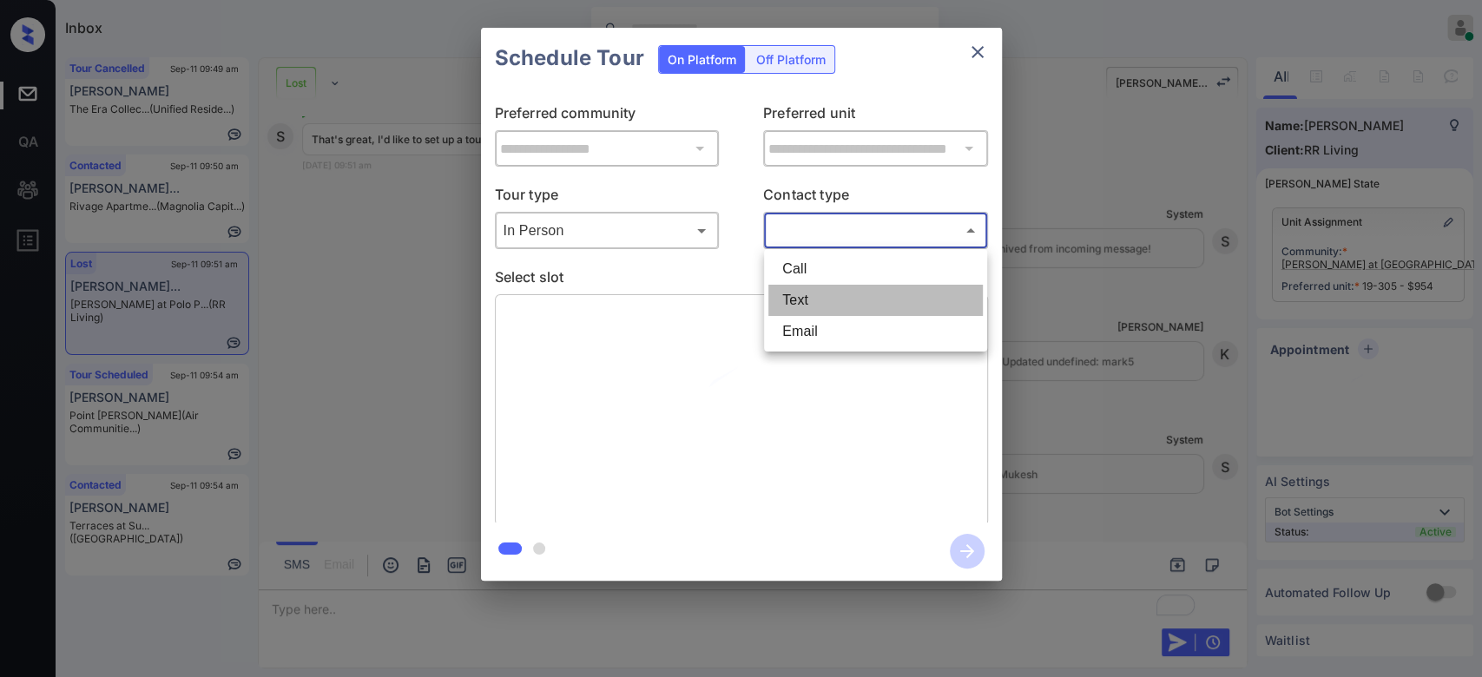
type input "****"
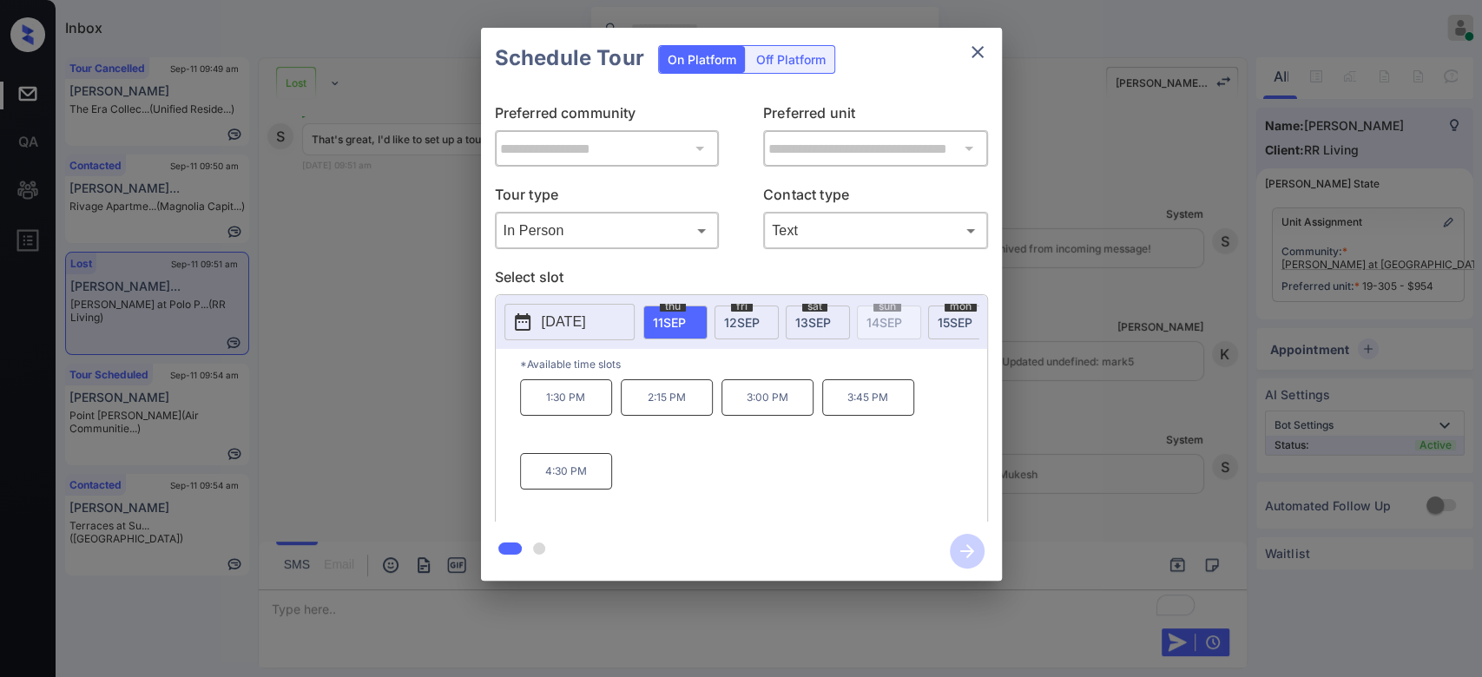
click at [768, 441] on div "1:30 PM 2:15 PM 3:00 PM 3:45 PM 4:30 PM" at bounding box center [753, 448] width 467 height 139
click at [670, 405] on p "2:15 PM" at bounding box center [667, 397] width 92 height 36
click at [964, 552] on icon "button" at bounding box center [967, 551] width 14 height 14
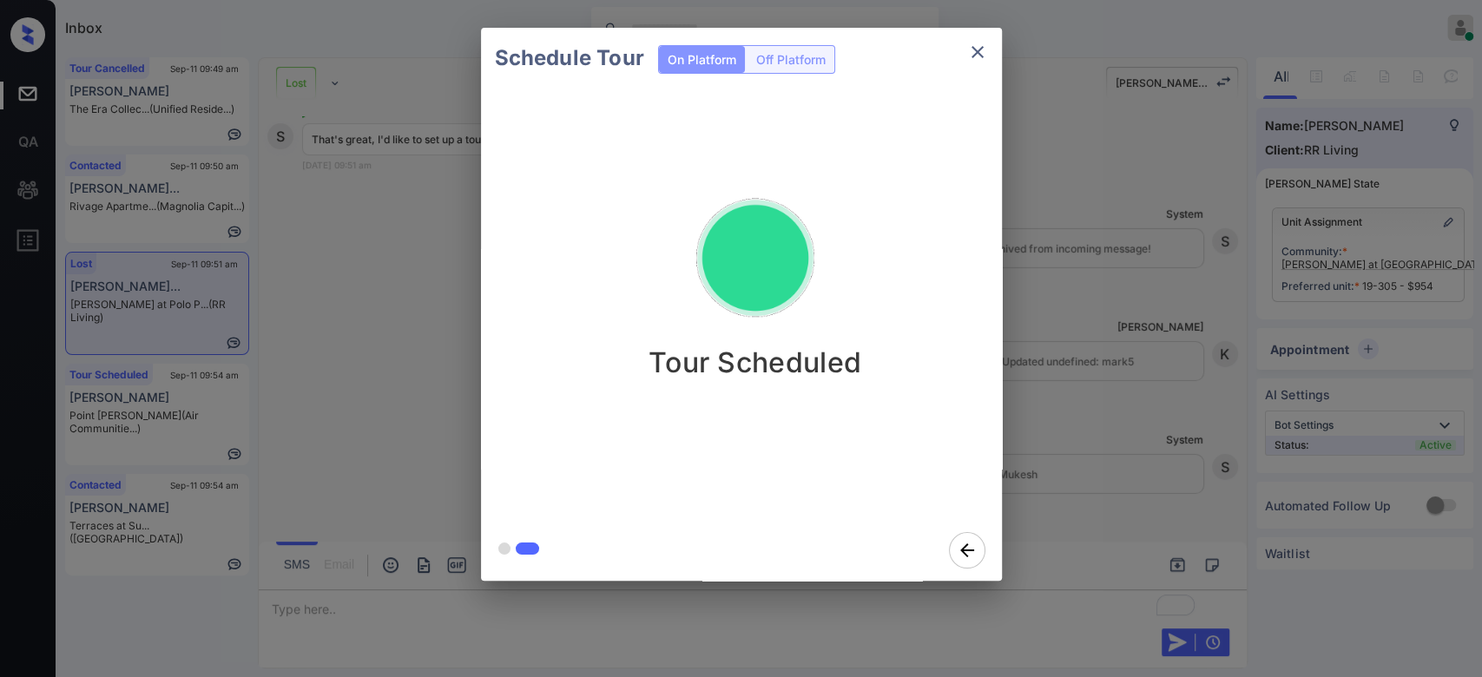
click at [1068, 380] on div "Schedule Tour On Platform Off Platform Tour Scheduled" at bounding box center [741, 304] width 1482 height 609
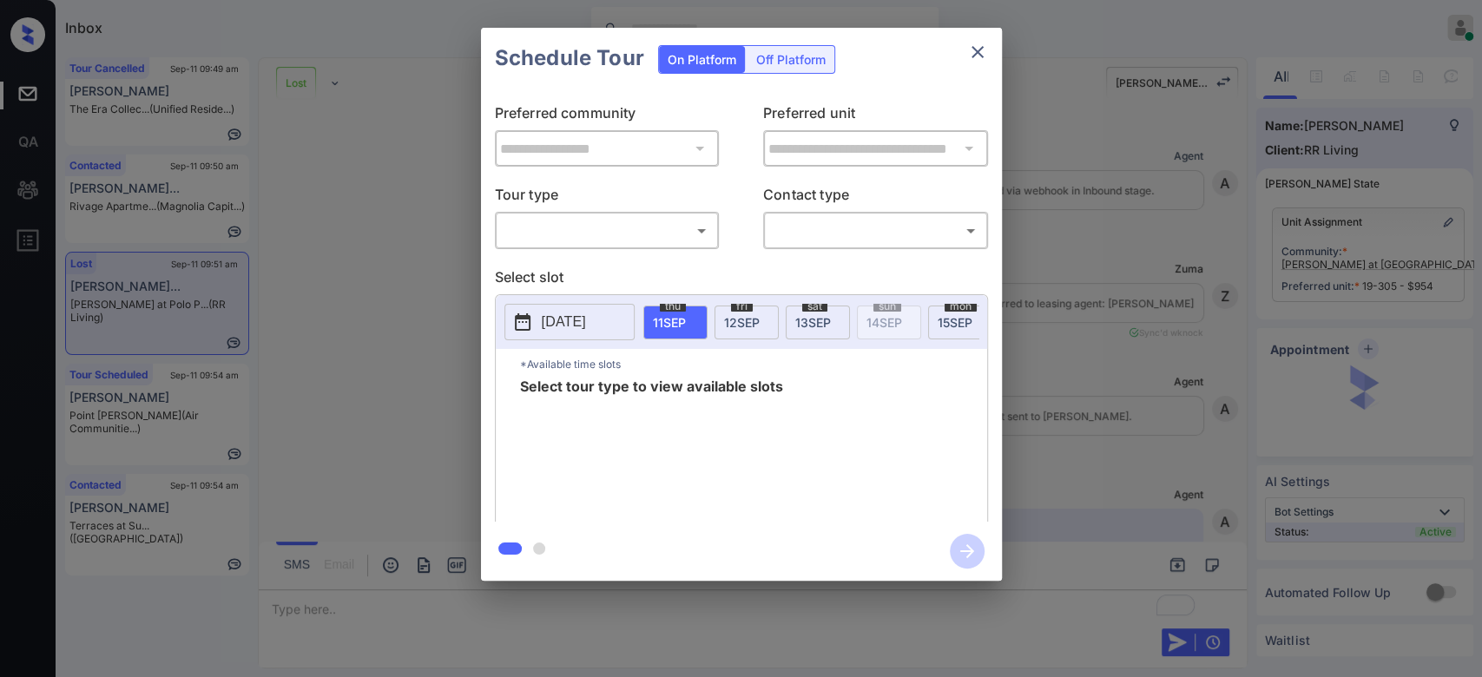
scroll to position [3855, 0]
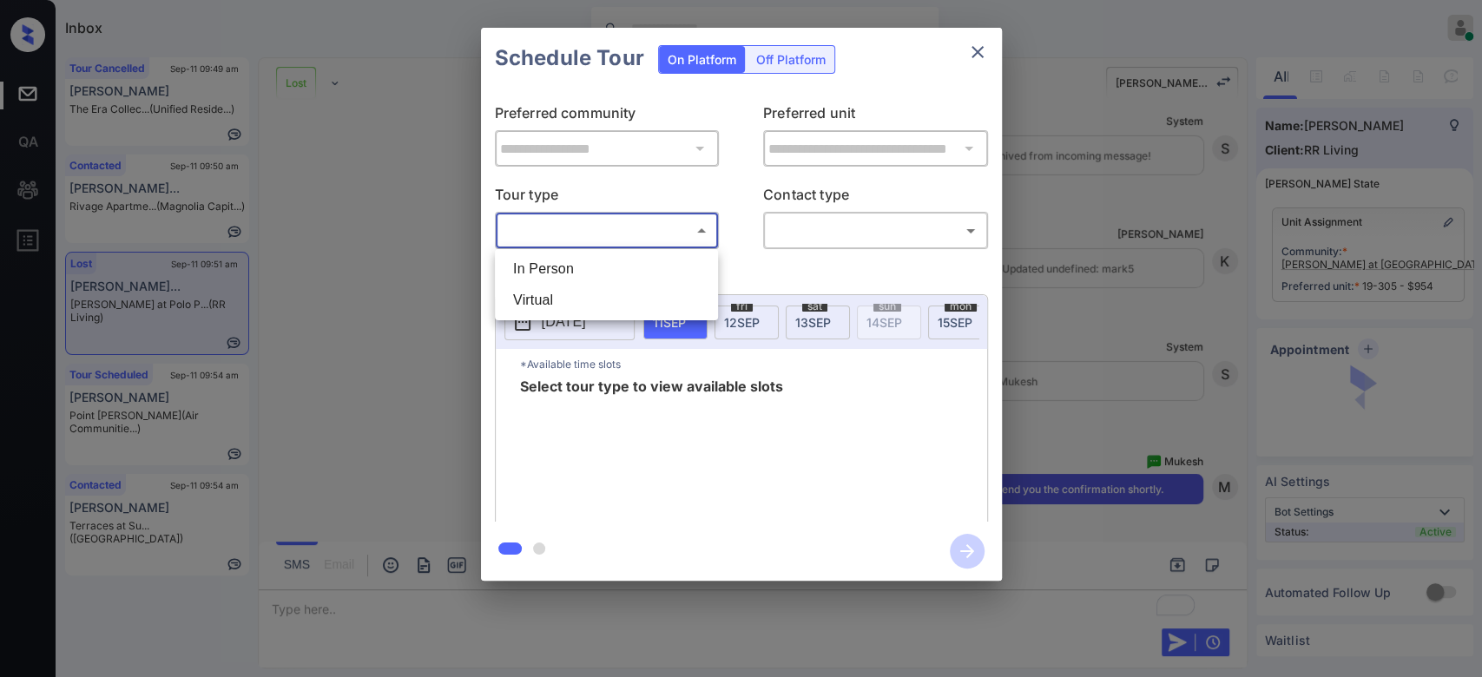
click at [660, 230] on body "Inbox Mukesh Online Set yourself offline Set yourself on break Profile Switch t…" at bounding box center [741, 338] width 1482 height 677
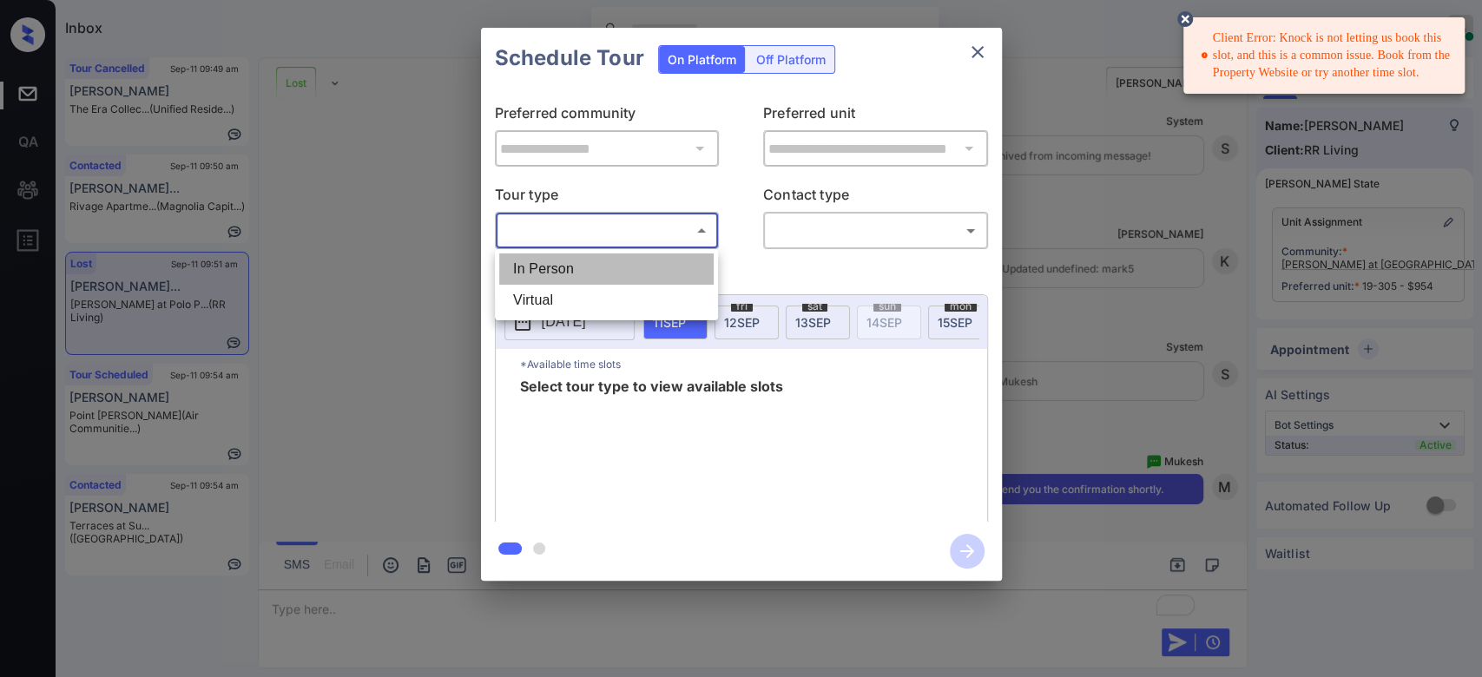
click at [598, 260] on li "In Person" at bounding box center [606, 269] width 214 height 31
type input "********"
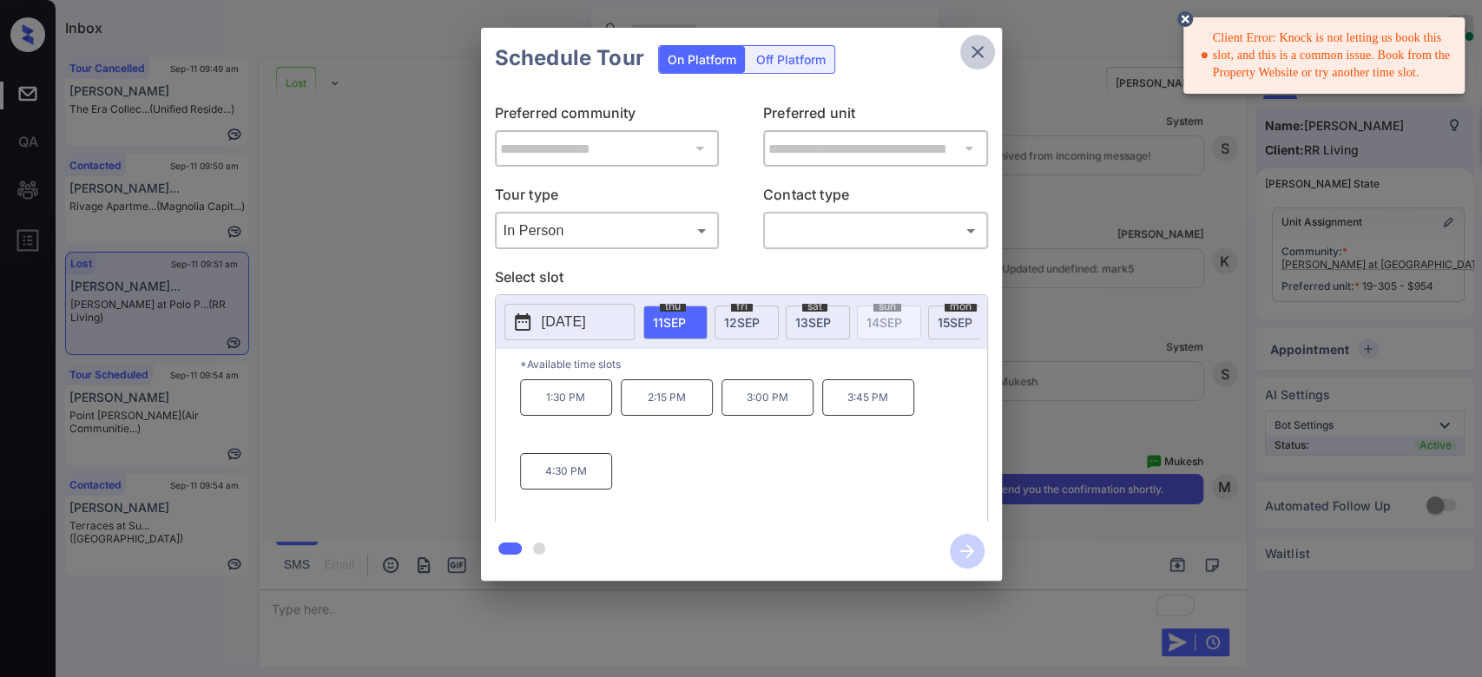
click at [980, 47] on icon "close" at bounding box center [978, 52] width 12 height 12
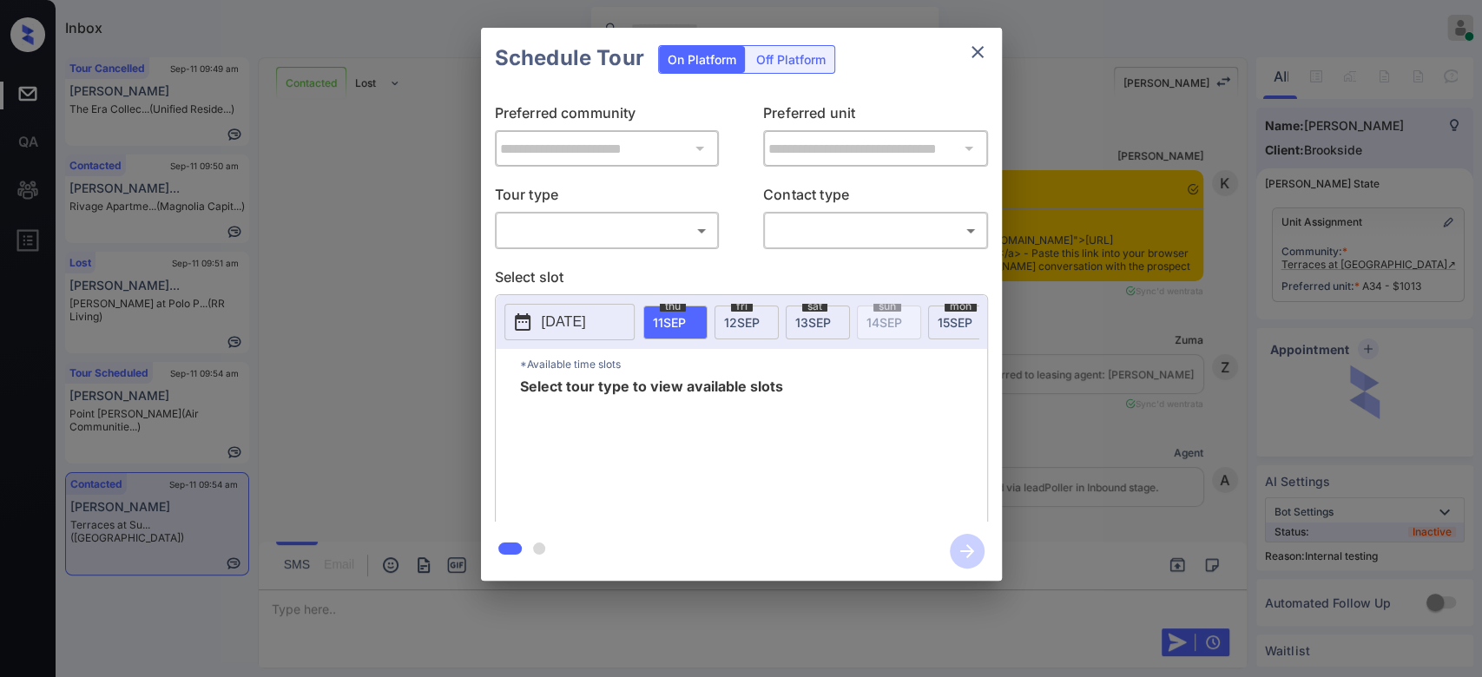
scroll to position [17550, 0]
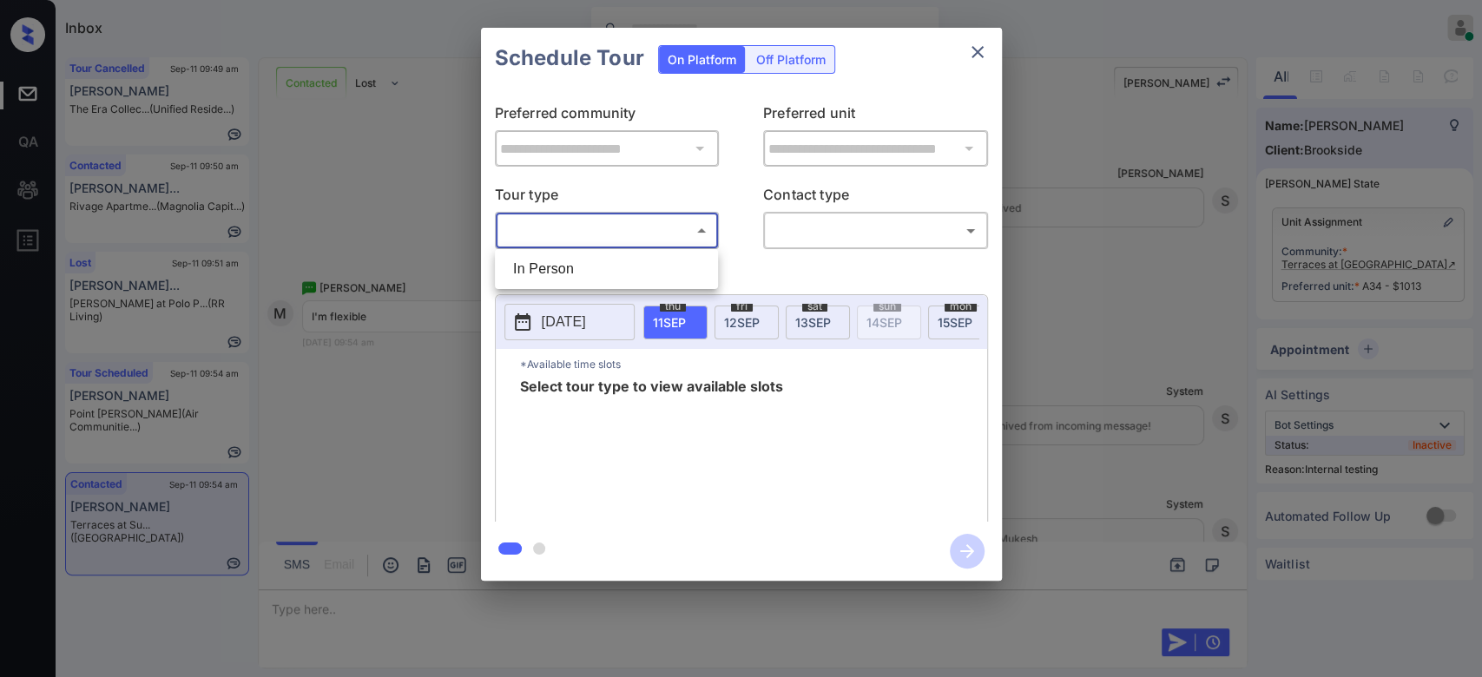
click at [640, 240] on body "Inbox Mukesh Online Set yourself offline Set yourself on break Profile Switch t…" at bounding box center [741, 338] width 1482 height 677
click at [616, 264] on li "In Person" at bounding box center [606, 269] width 214 height 31
type input "********"
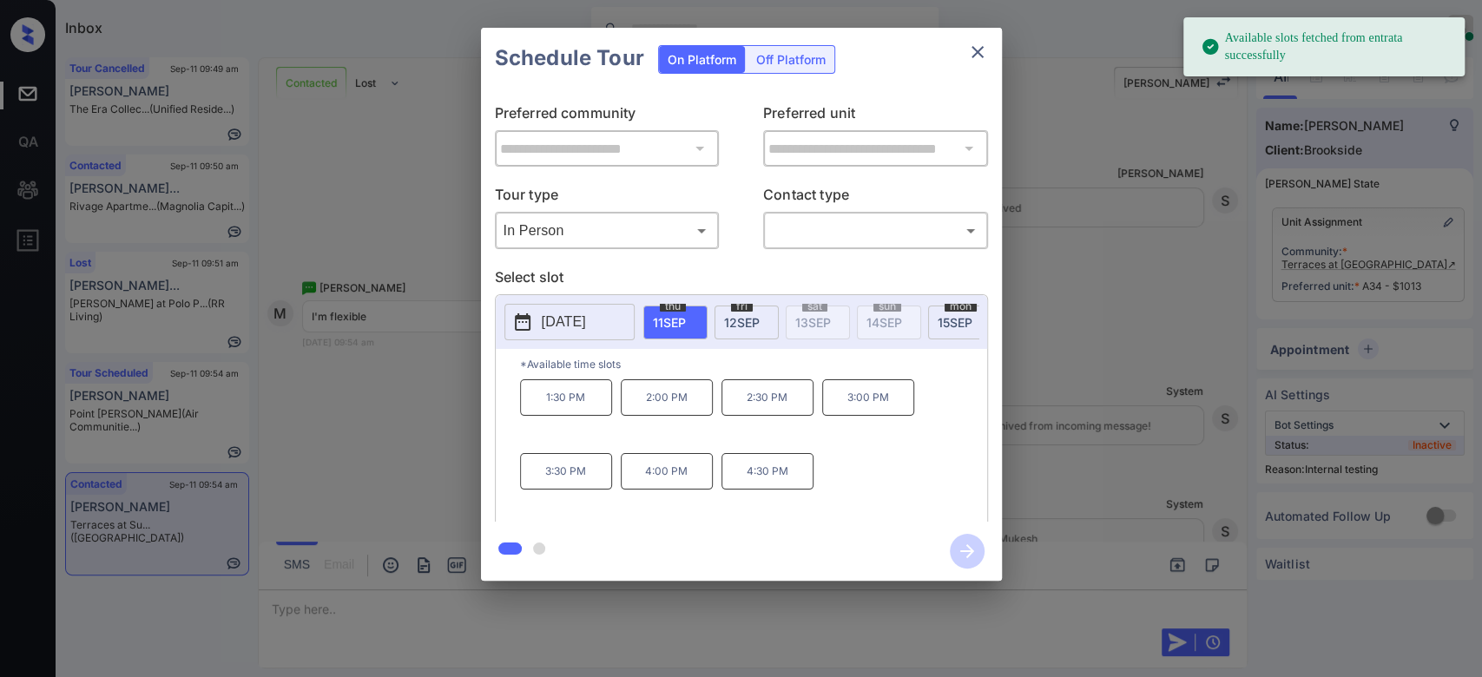
click at [744, 323] on span "12 SEP" at bounding box center [742, 322] width 36 height 15
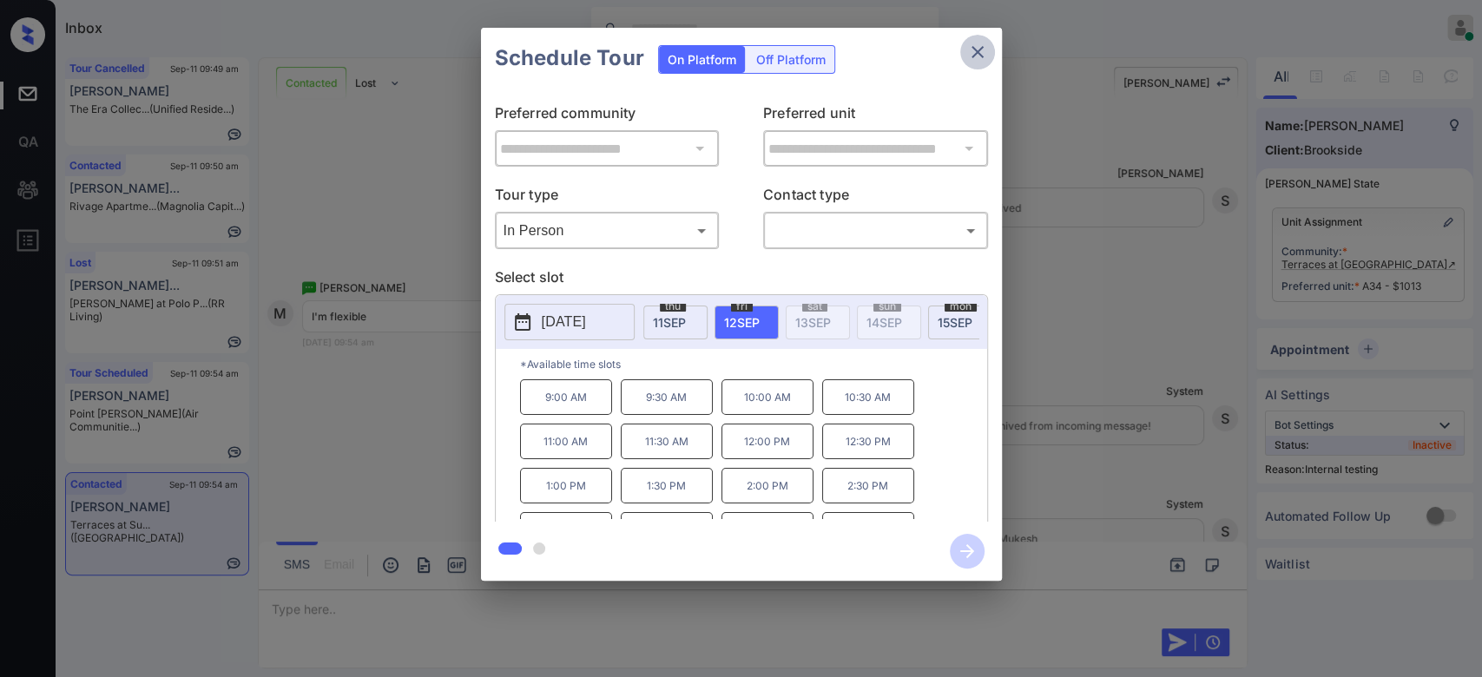
click at [981, 36] on button "close" at bounding box center [977, 52] width 35 height 35
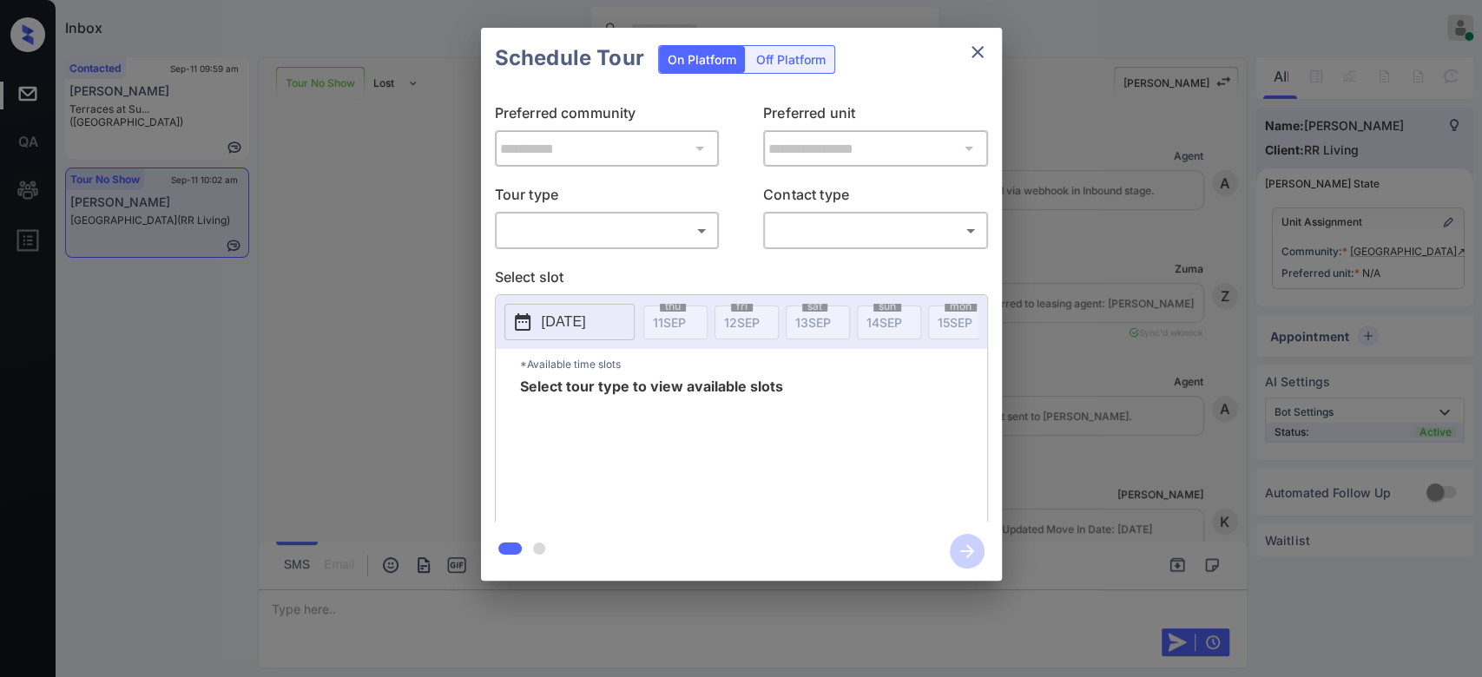
scroll to position [8995, 0]
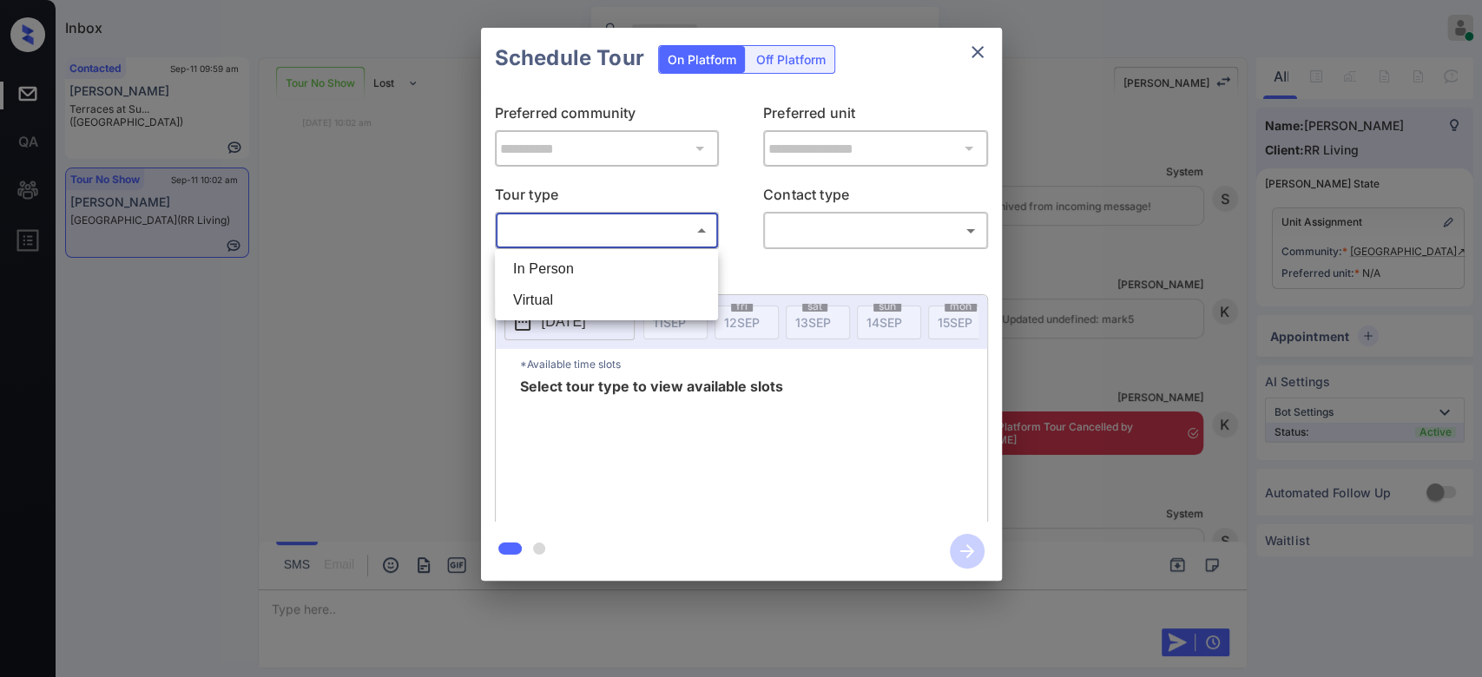
click at [645, 233] on body "Inbox Mukesh Online Set yourself offline Set yourself on break Profile Switch t…" at bounding box center [741, 338] width 1482 height 677
click at [583, 267] on li "In Person" at bounding box center [606, 269] width 214 height 31
type input "********"
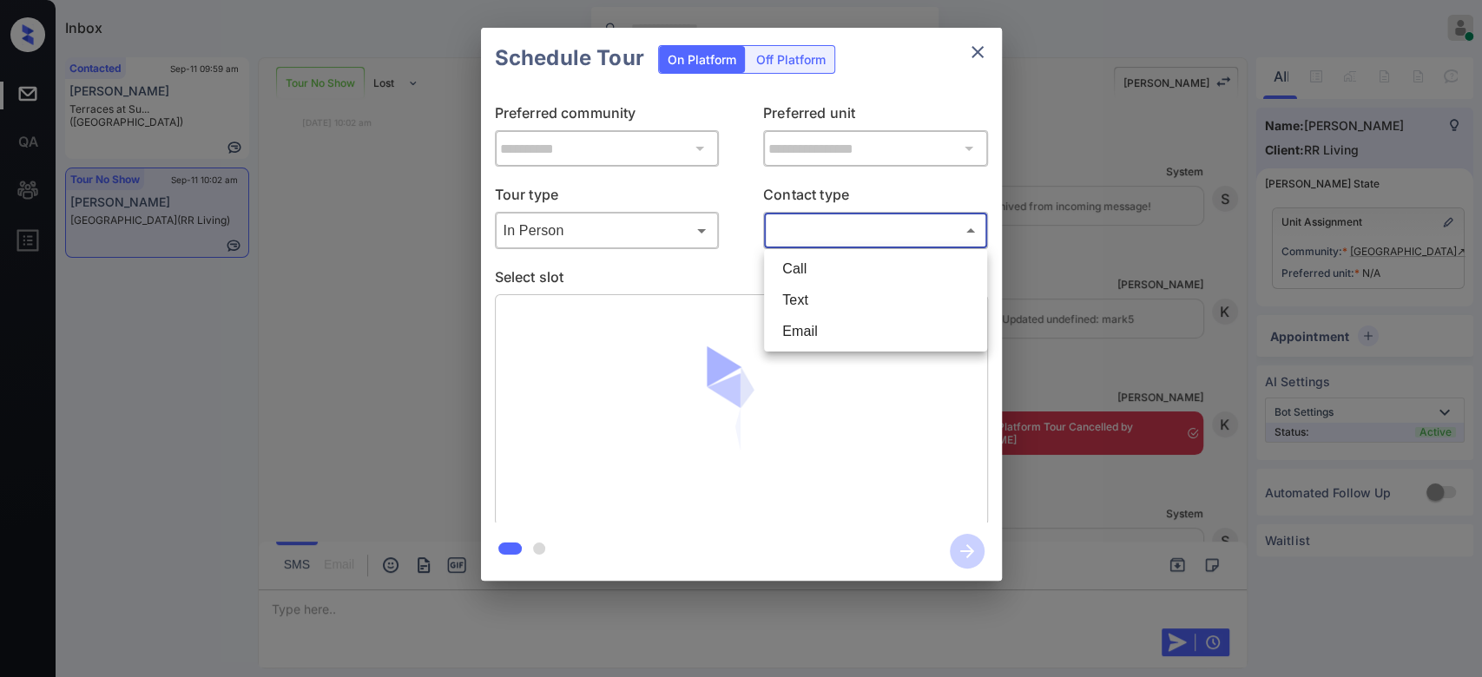
drag, startPoint x: 816, startPoint y: 230, endPoint x: 810, endPoint y: 294, distance: 64.5
click at [810, 294] on body "Inbox Mukesh Online Set yourself offline Set yourself on break Profile Switch t…" at bounding box center [741, 338] width 1482 height 677
click at [810, 294] on li "Text" at bounding box center [875, 300] width 214 height 31
type input "****"
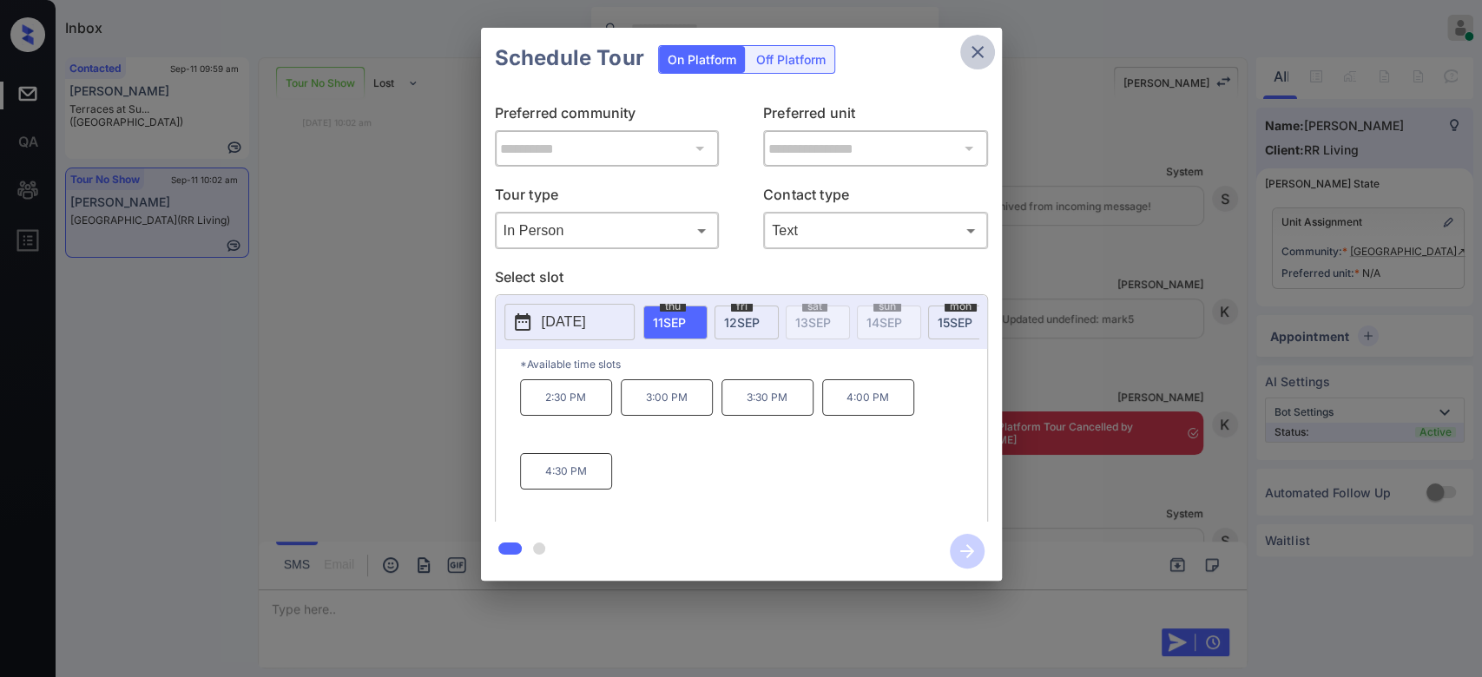
click at [970, 47] on icon "close" at bounding box center [977, 52] width 21 height 21
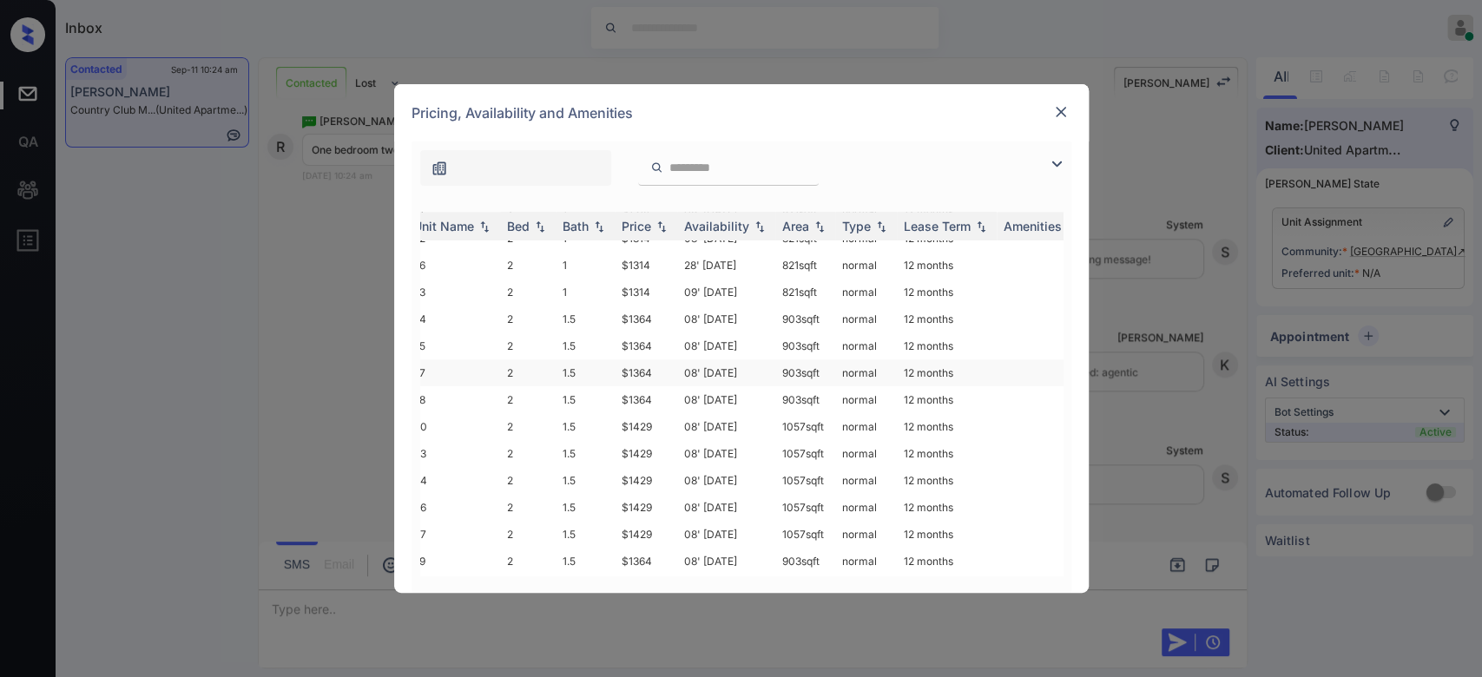
scroll to position [604, 14]
click at [1058, 106] on img at bounding box center [1060, 111] width 17 height 17
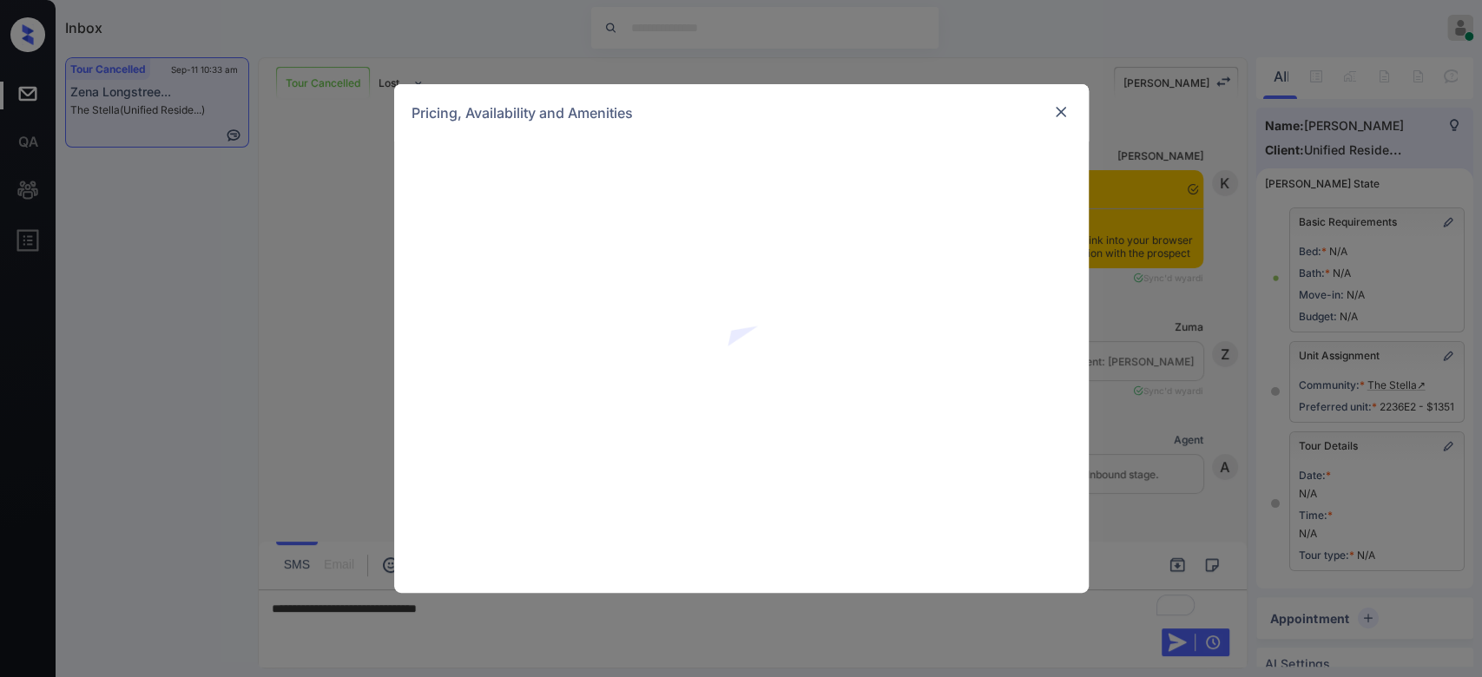
scroll to position [3913, 0]
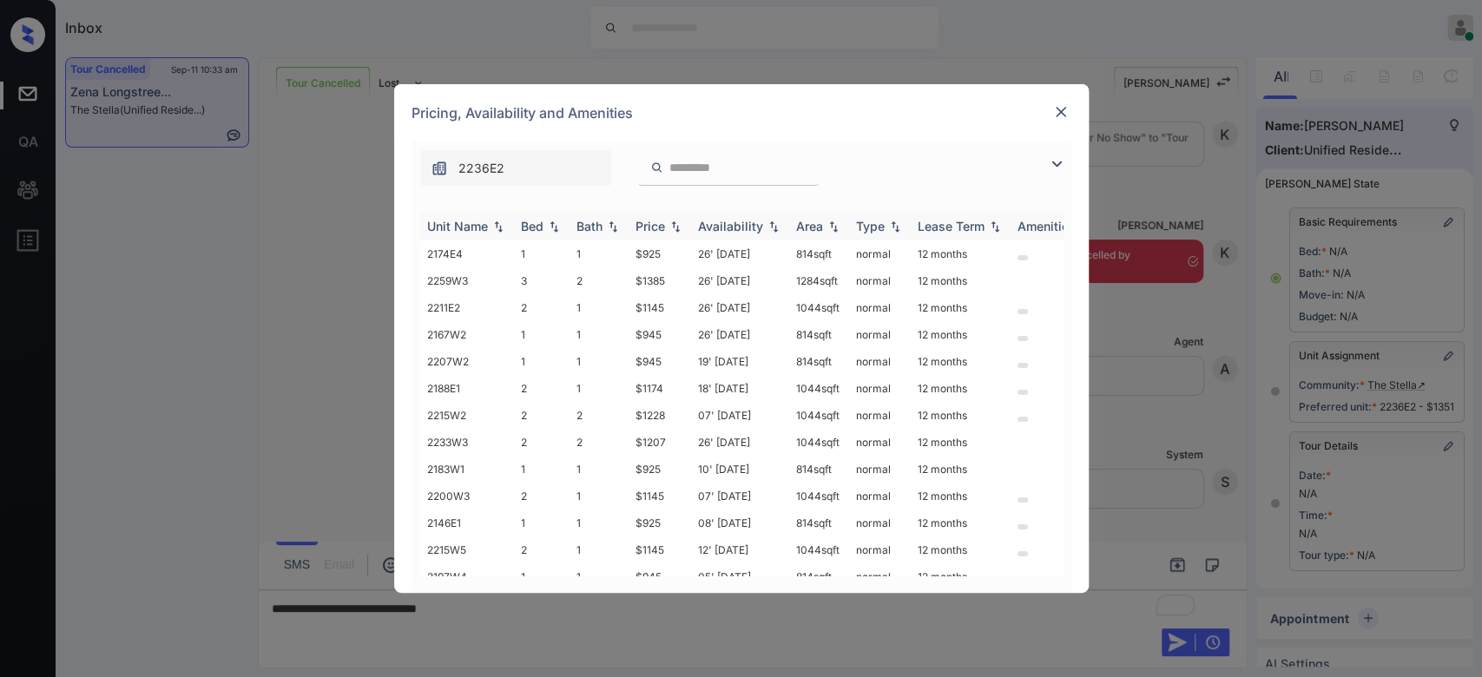
click at [650, 222] on div "Price" at bounding box center [651, 226] width 30 height 15
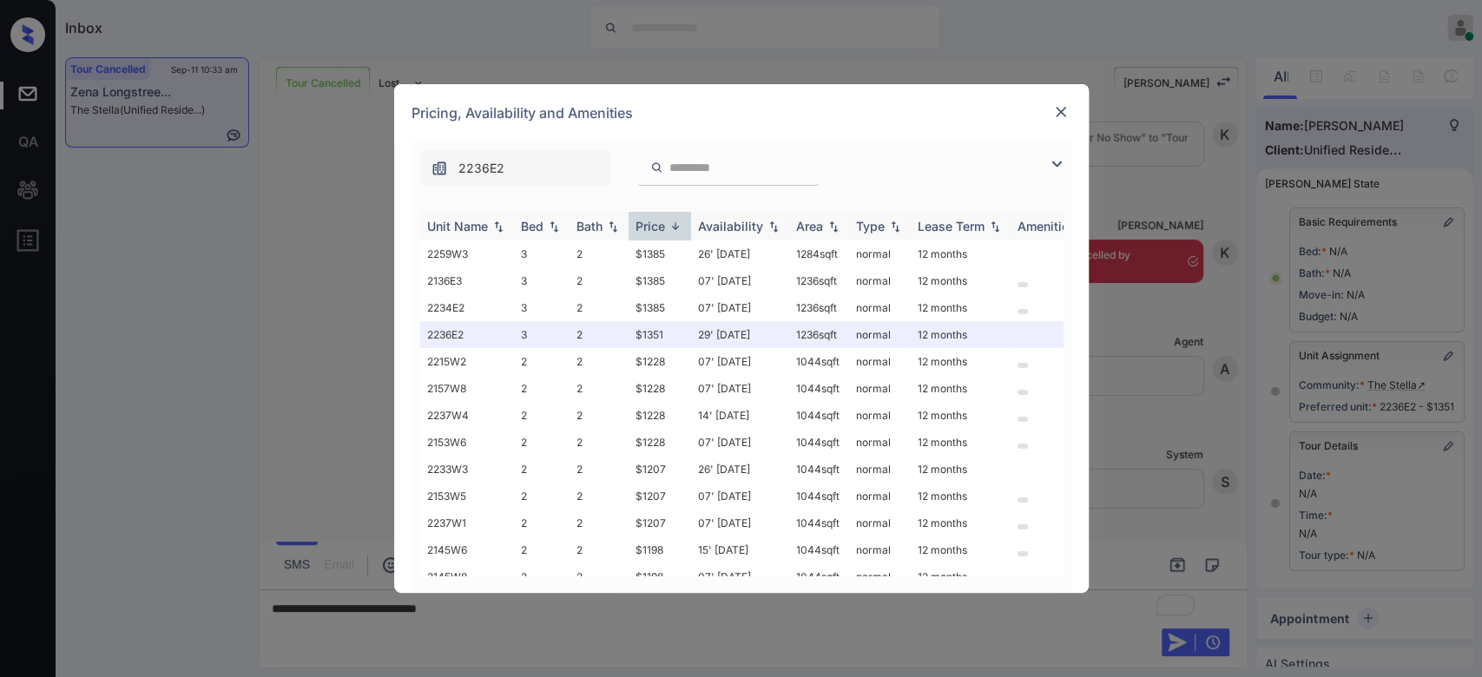
click at [650, 222] on div "Price" at bounding box center [651, 226] width 30 height 15
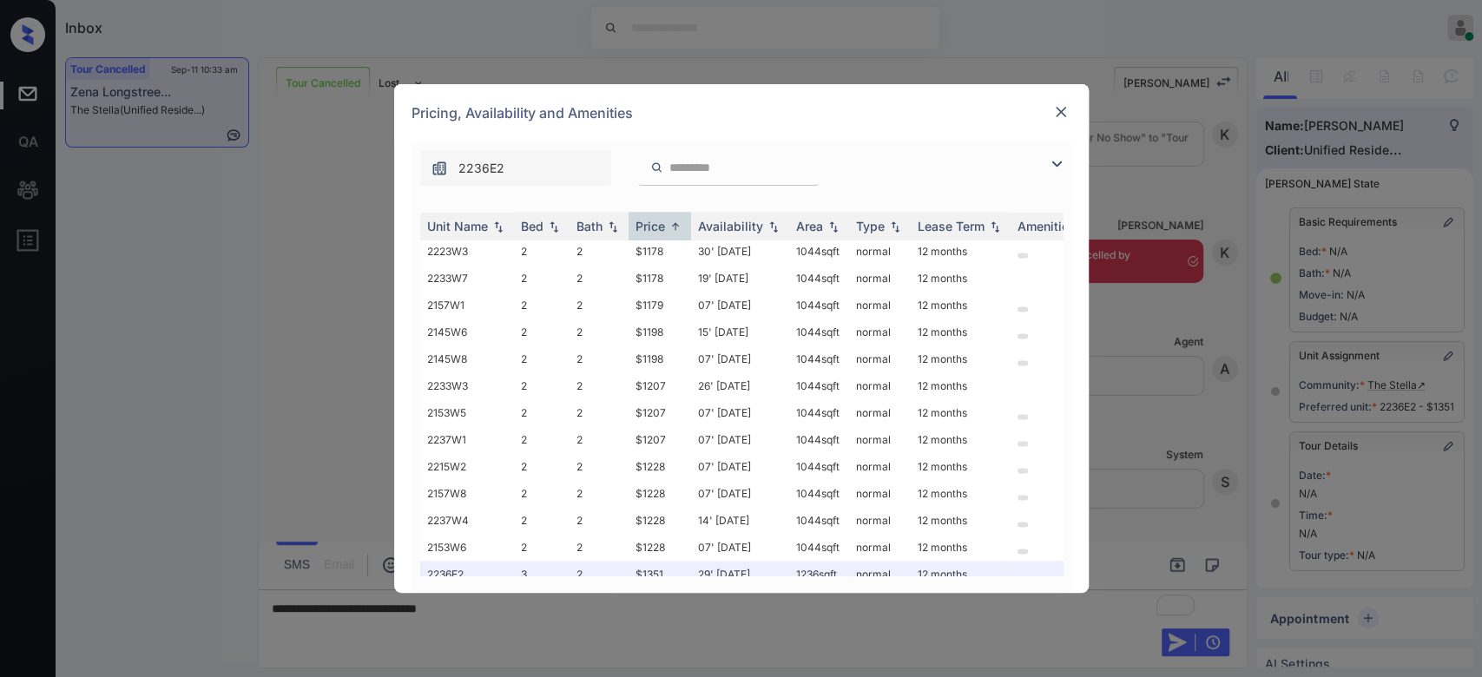
scroll to position [1776, 0]
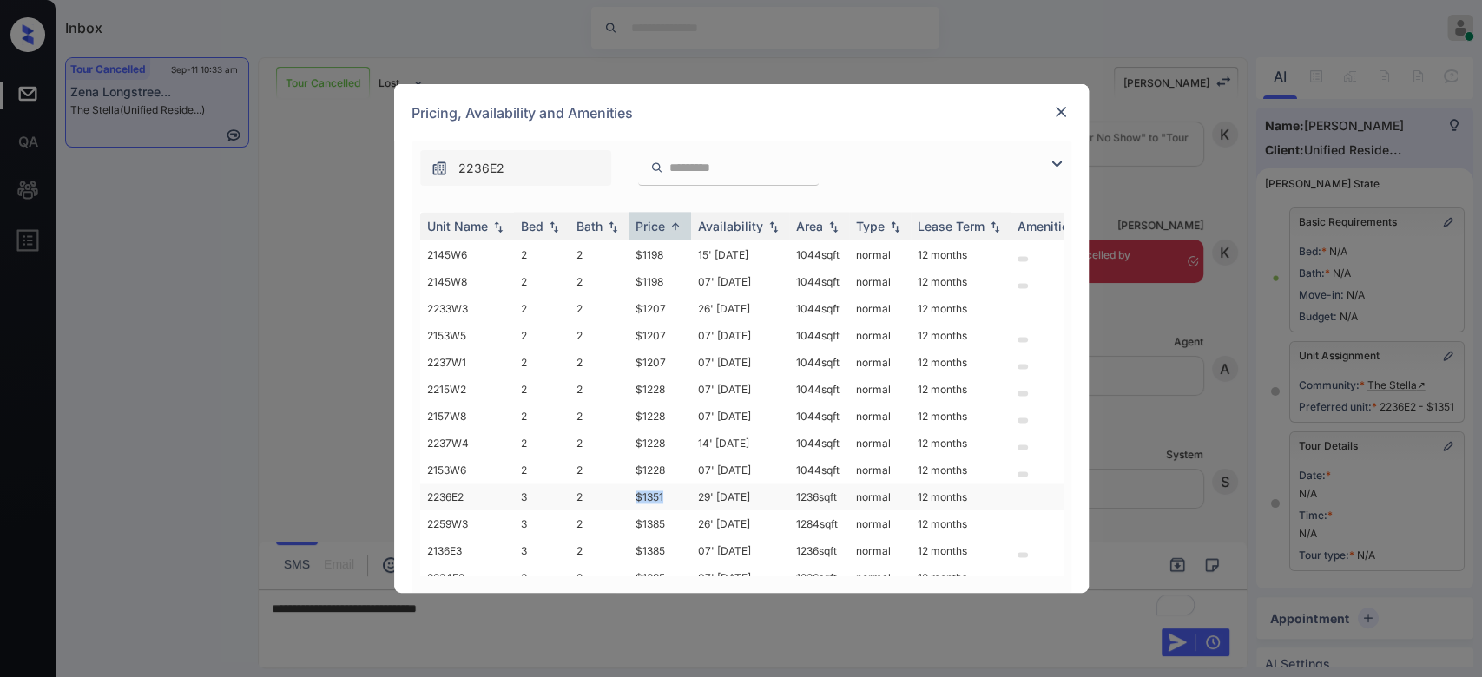
drag, startPoint x: 674, startPoint y: 466, endPoint x: 632, endPoint y: 468, distance: 41.7
click at [632, 484] on td "$1351" at bounding box center [660, 497] width 63 height 27
copy td "$1351"
click at [1053, 109] on img at bounding box center [1060, 111] width 17 height 17
